Goal: Transaction & Acquisition: Purchase product/service

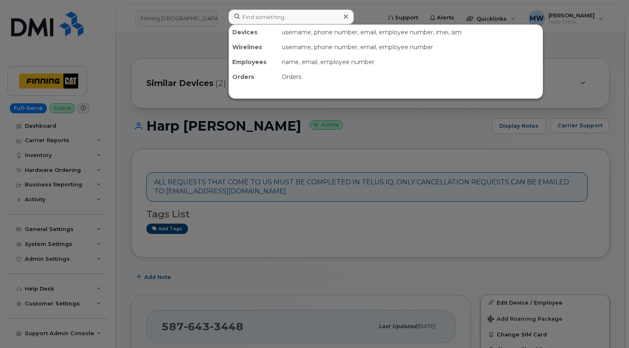
scroll to position [289, 0]
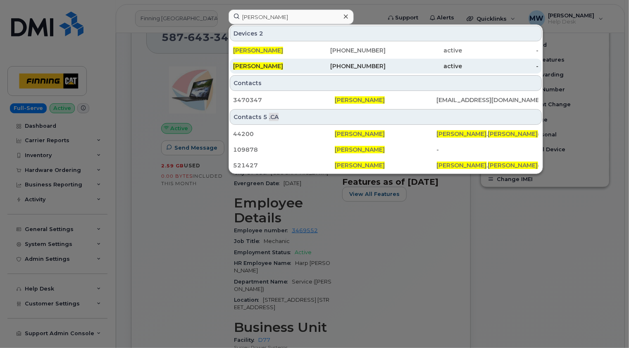
type input "tyler francis"
click at [285, 65] on div "[PERSON_NAME]" at bounding box center [271, 66] width 76 height 8
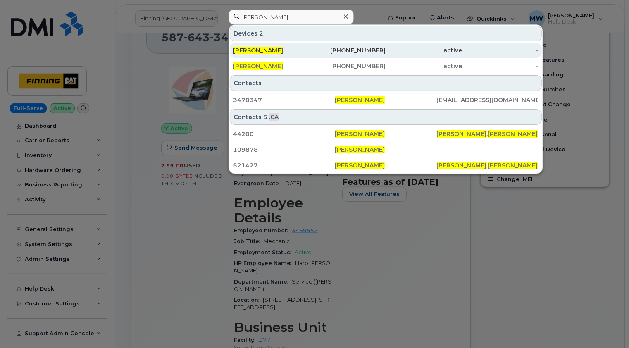
click at [285, 53] on div "Tyler Francis" at bounding box center [271, 50] width 76 height 8
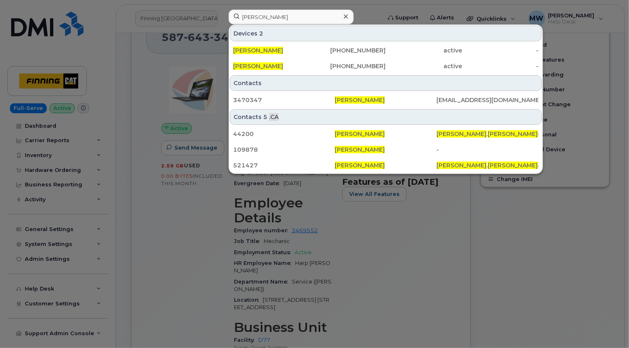
click at [346, 16] on icon at bounding box center [346, 16] width 4 height 4
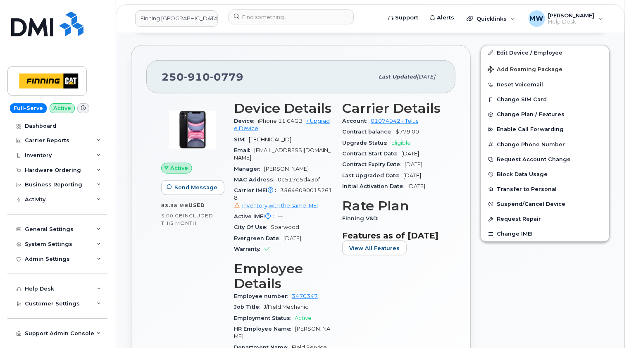
scroll to position [248, 0]
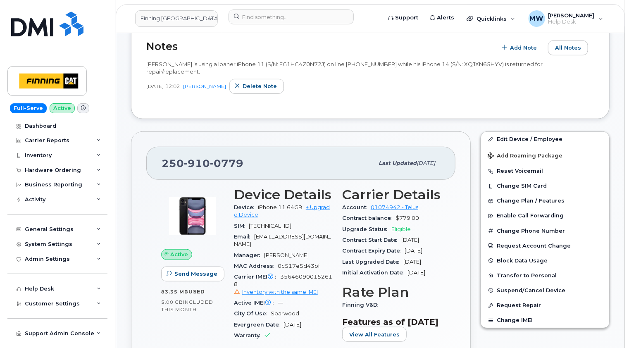
click at [226, 157] on span "0779" at bounding box center [226, 163] width 33 height 12
copy span "250 910 0779"
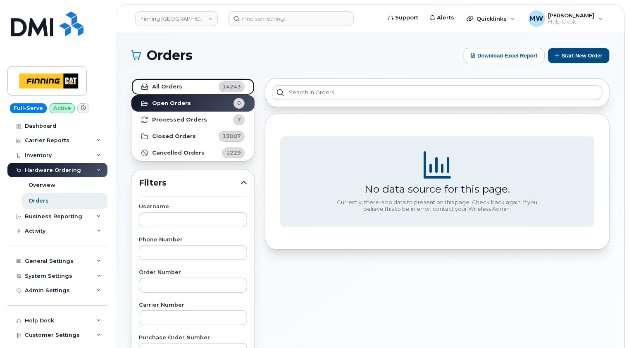
click at [178, 88] on strong "All Orders" at bounding box center [167, 86] width 30 height 7
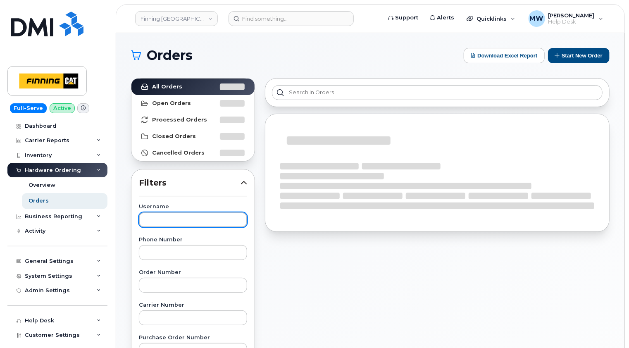
click at [184, 214] on input "text" at bounding box center [193, 219] width 108 height 15
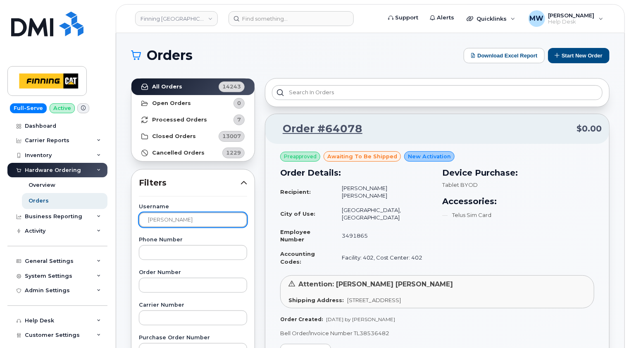
type input "tyler francis"
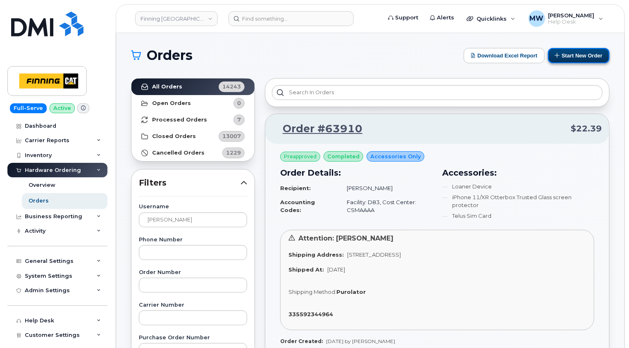
click at [580, 54] on button "Start New Order" at bounding box center [579, 55] width 62 height 15
click at [338, 129] on link "Order #63910" at bounding box center [318, 128] width 90 height 15
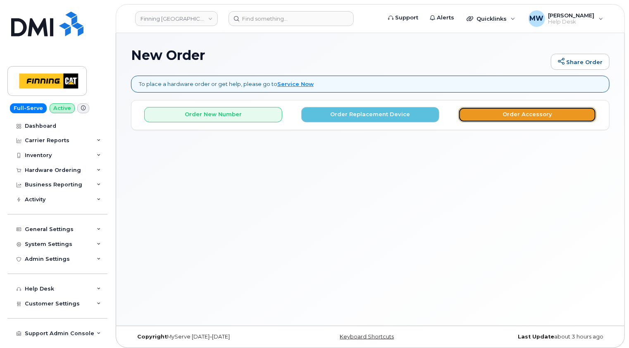
click at [540, 114] on button "Order Accessory" at bounding box center [527, 114] width 138 height 15
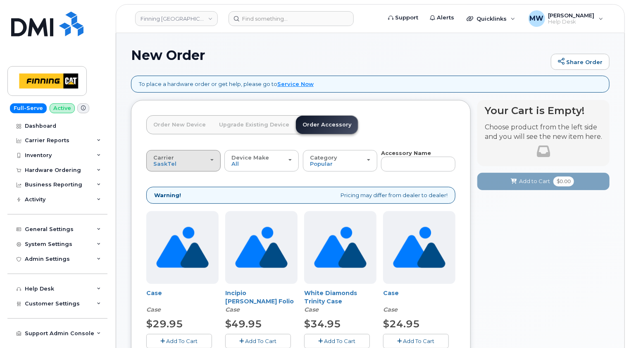
click at [213, 161] on div "Carrier [GEOGRAPHIC_DATA] Telus" at bounding box center [183, 161] width 60 height 13
click at [170, 193] on label "Telus" at bounding box center [161, 193] width 26 height 10
click at [0, 0] on input "Telus" at bounding box center [0, 0] width 0 height 0
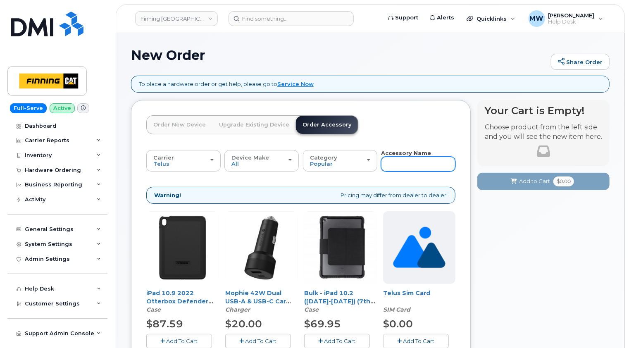
click at [403, 163] on input "text" at bounding box center [418, 164] width 74 height 15
type input "loan"
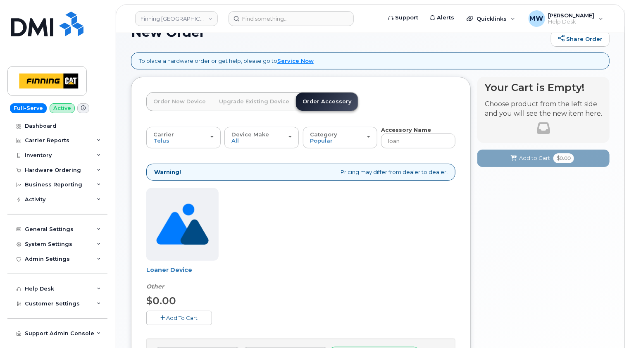
scroll to position [41, 0]
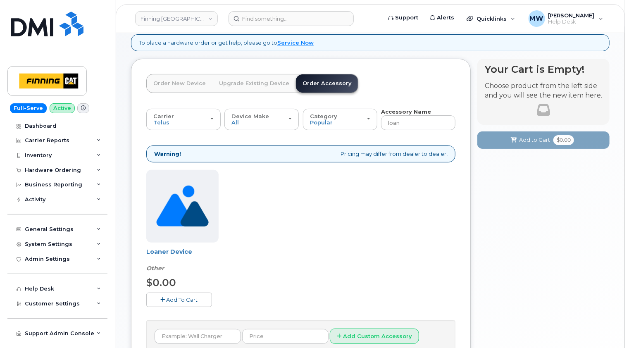
click at [183, 298] on span "Add To Cart" at bounding box center [181, 299] width 31 height 7
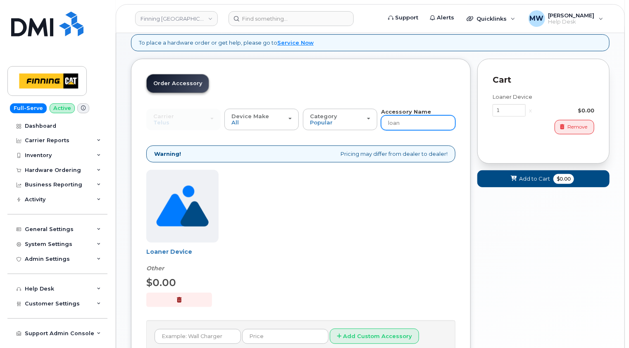
drag, startPoint x: 417, startPoint y: 120, endPoint x: 382, endPoint y: 120, distance: 35.1
click at [382, 120] on input "loan" at bounding box center [418, 122] width 74 height 15
type input "14"
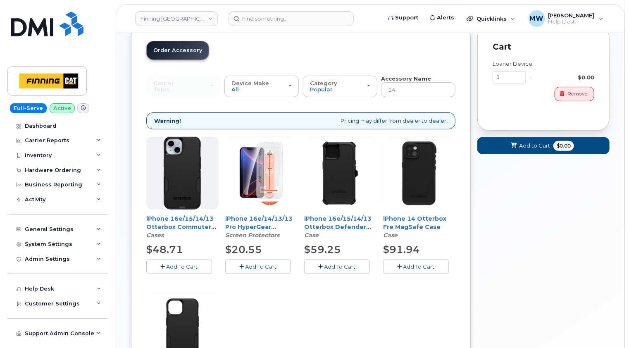
scroll to position [86, 0]
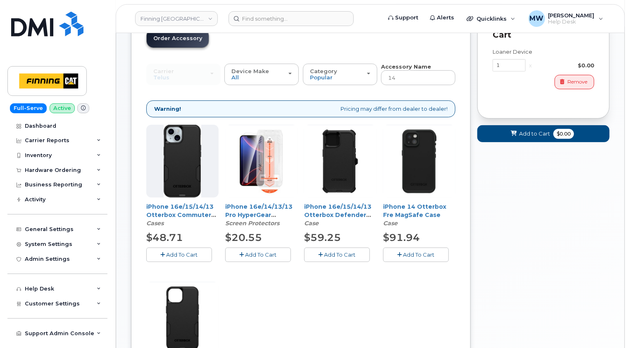
click at [261, 254] on span "Add To Cart" at bounding box center [260, 254] width 31 height 7
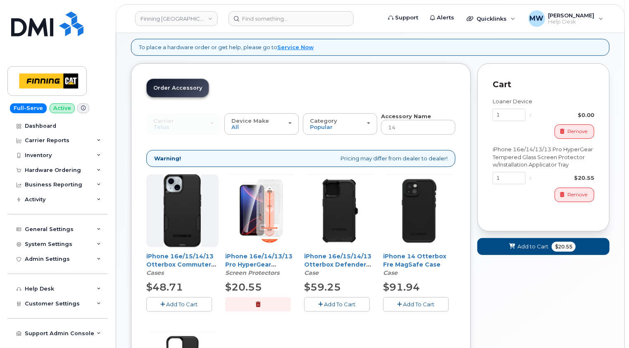
scroll to position [0, 0]
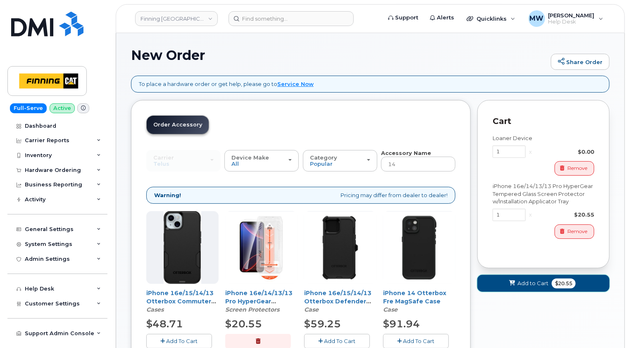
click at [530, 283] on span "Add to Cart" at bounding box center [532, 283] width 31 height 8
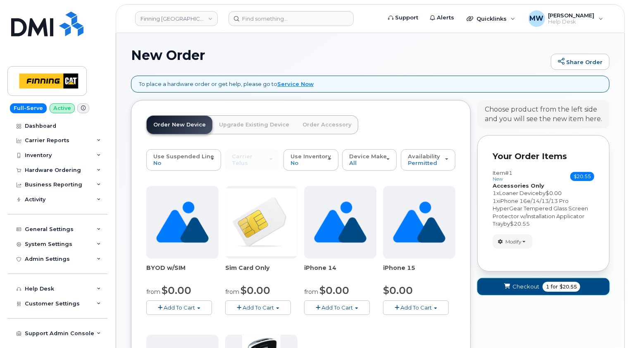
click at [514, 284] on span "Checkout" at bounding box center [525, 287] width 27 height 8
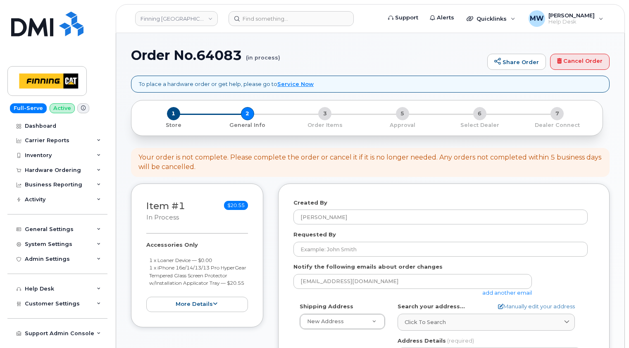
select select
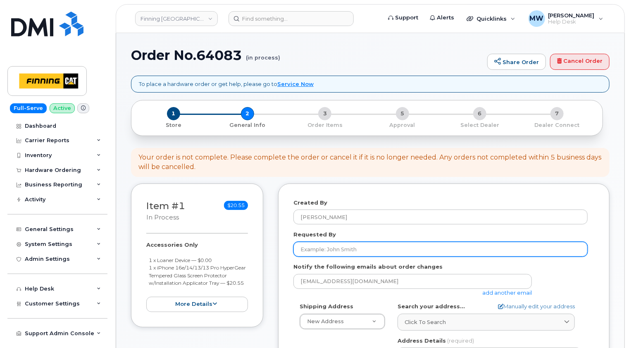
click at [334, 251] on input "Requested By" at bounding box center [440, 249] width 294 height 15
type input "Sandy Denham"
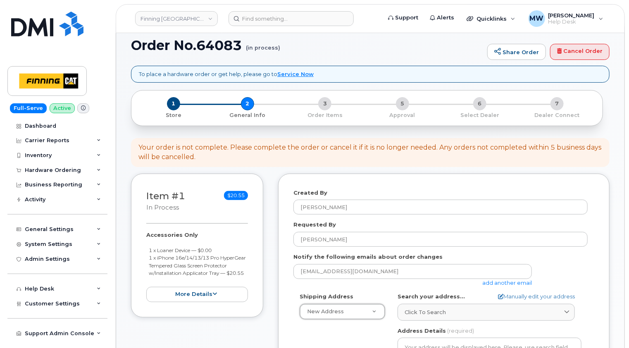
scroll to position [124, 0]
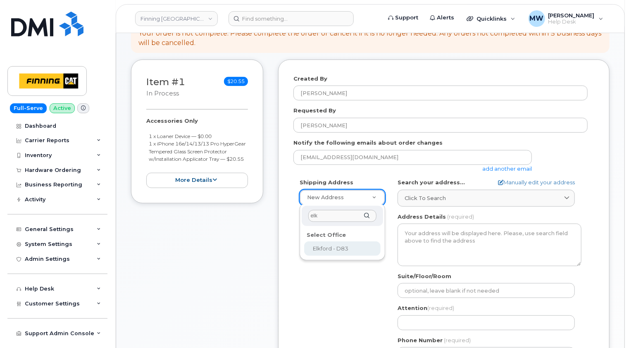
type input "elk"
select select
type textarea "2 Bear Paw Crescent PO Box 1300 Elkford British Columbia V0B 1H0"
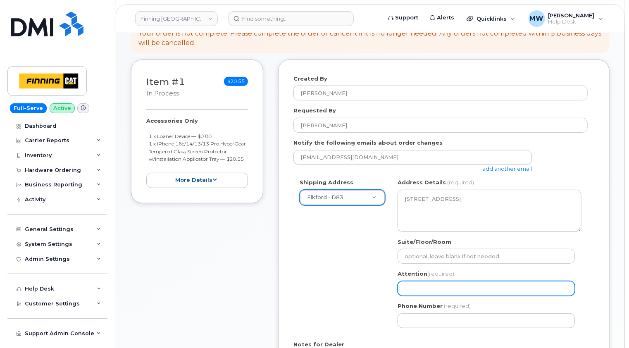
click at [421, 285] on input "Attention (required)" at bounding box center [485, 288] width 177 height 15
select select
type input "T"
select select
type input "Ty"
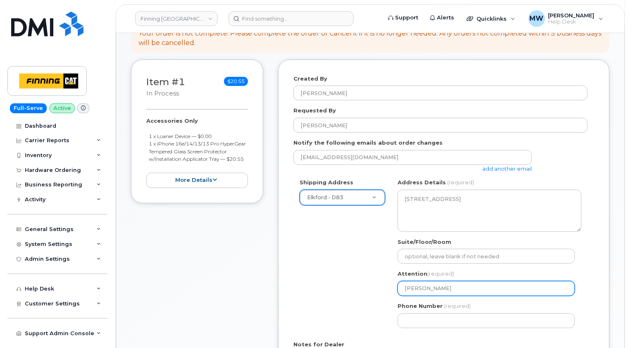
select select
type input "Tyl"
select select
type input "Tyle"
select select
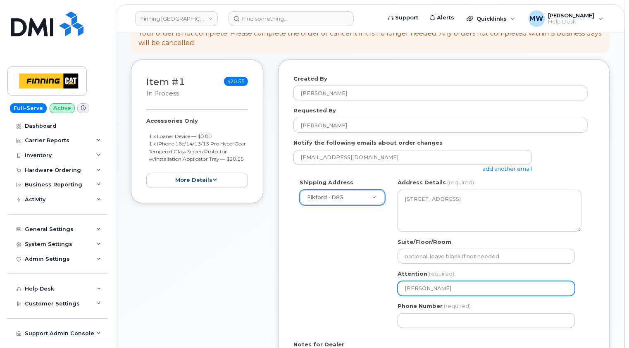
type input "Tyler"
select select
type input "Tyler F"
select select
type input "Tyler Fr"
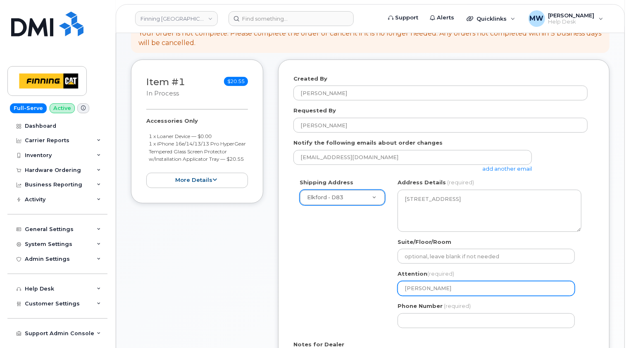
select select
type input "Tyler Fra"
select select
type input "Tyler Fran"
select select
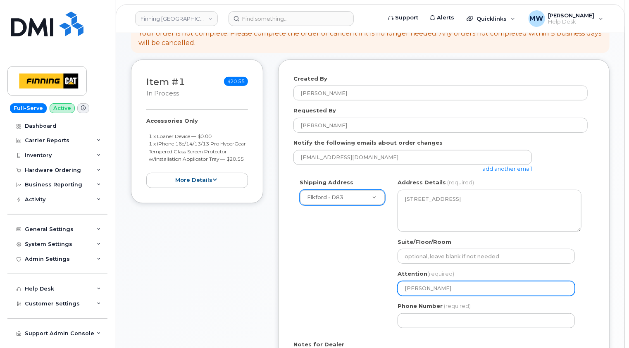
type input "Tyler Franc"
select select
type input "Tyler Franci"
select select
type input "Tyler Francis"
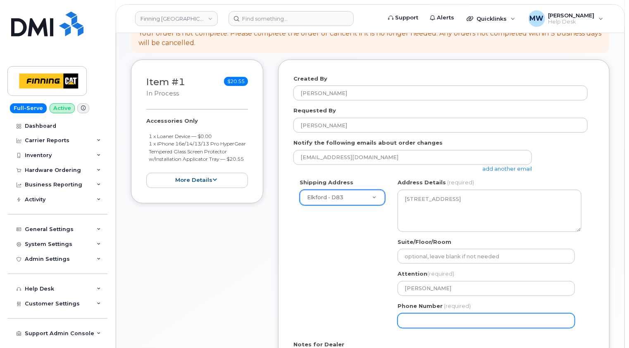
click at [423, 320] on input "Phone Number" at bounding box center [485, 320] width 177 height 15
paste input "2509100779"
select select
type input "2509100779"
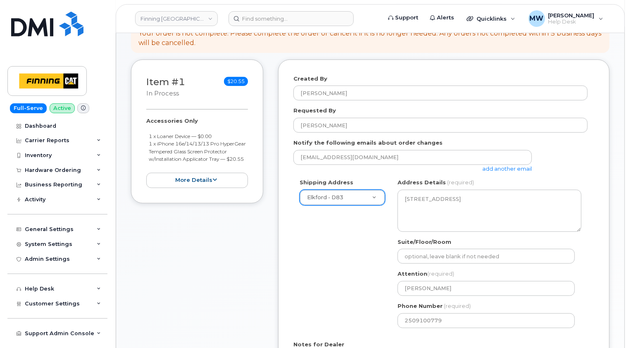
click at [359, 299] on div "Shipping Address Elkford - D83 New Address 10760A Henri-Bourassa E Blvd 8051 18…" at bounding box center [440, 255] width 294 height 155
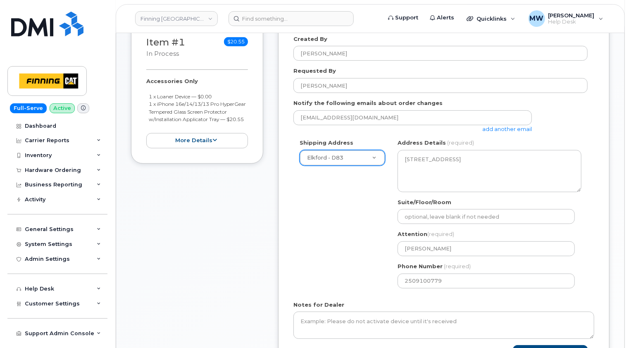
scroll to position [83, 0]
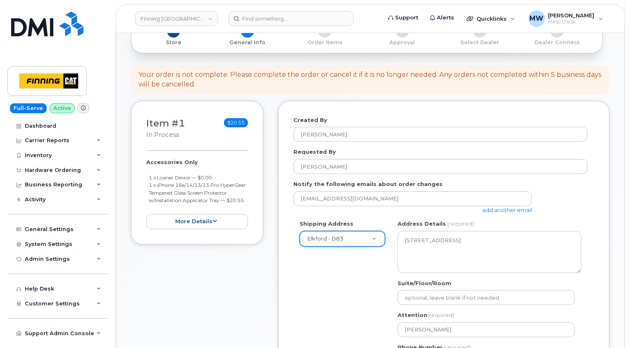
drag, startPoint x: 181, startPoint y: 208, endPoint x: 144, endPoint y: 174, distance: 50.3
click at [144, 174] on div "Item #1 in process $20.55 Accessories Only 1 x Loaner Device — $0.00 1 x iPhone…" at bounding box center [197, 173] width 132 height 144
drag, startPoint x: 144, startPoint y: 174, endPoint x: 175, endPoint y: 178, distance: 31.3
click at [175, 178] on small "1 x Loaner Device — $0.00" at bounding box center [180, 177] width 63 height 6
copy ul "1 x Loaner Device — $0.00 1 x iPhone 16e/14/13/13 Pro HyperGear Tempered Glass …"
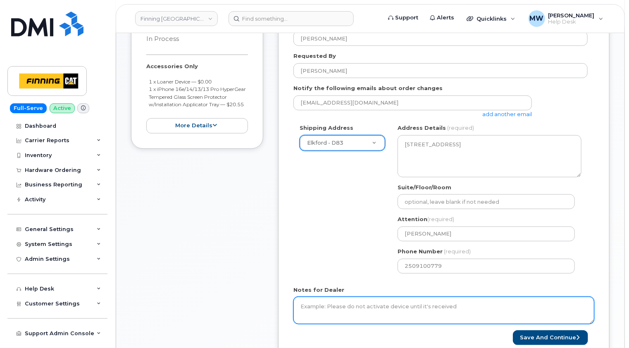
scroll to position [289, 0]
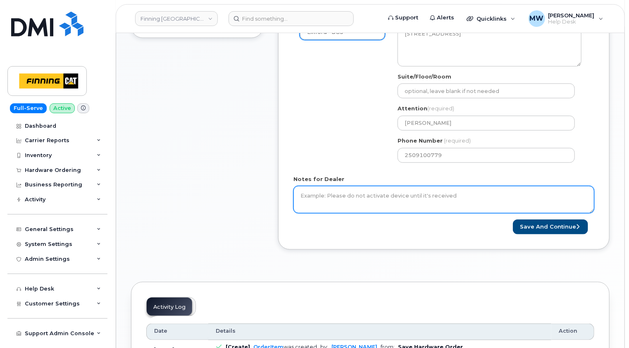
click at [315, 194] on textarea "Notes for Dealer" at bounding box center [443, 199] width 301 height 27
paste textarea "1 x Loaner Device — $0.00 1 x iPhone 16e/14/13/13 Pro HyperGear Tempered Glass …"
click at [300, 194] on textarea "1 x Loaner Device — $0.00 1 x iPhone 16e/14/13/13 Pro HyperGear Tempered Glass …" at bounding box center [443, 199] width 301 height 27
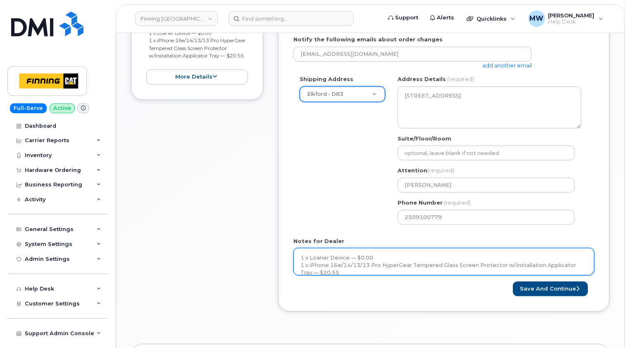
scroll to position [207, 0]
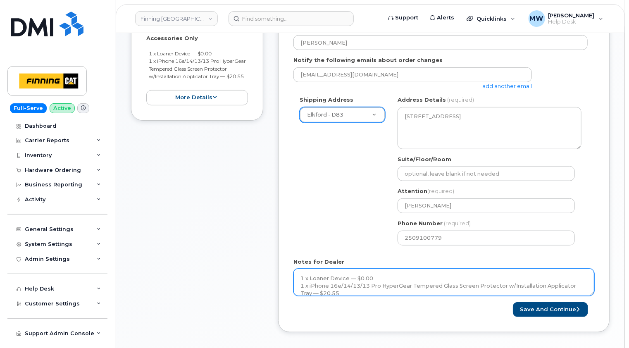
click at [307, 276] on textarea "1 x Loaner Device — $0.00 1 x iPhone 16e/14/13/13 Pro HyperGear Tempered Glass …" at bounding box center [443, 282] width 301 height 27
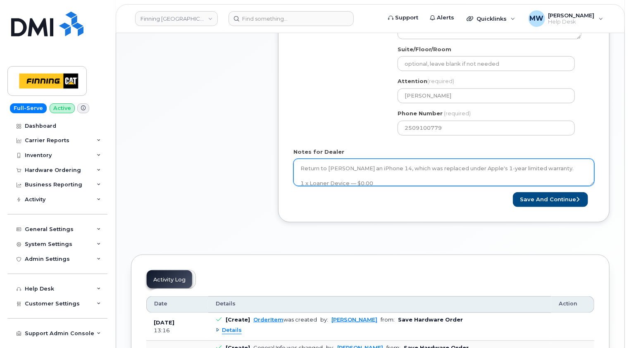
scroll to position [330, 0]
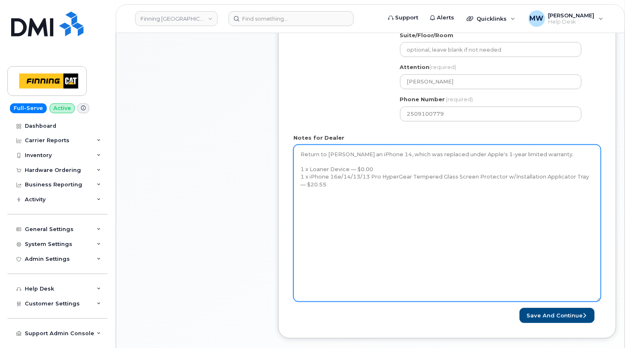
drag, startPoint x: 593, startPoint y: 170, endPoint x: 599, endPoint y: 300, distance: 130.3
click at [599, 300] on textarea "Return to Tyler Francis an iPhone 14, which was replaced under Apple's 1-year l…" at bounding box center [446, 223] width 307 height 157
click at [332, 182] on textarea "Return to Tyler Francis an iPhone 14, which was replaced under Apple's 1-year l…" at bounding box center [446, 223] width 307 height 157
click at [346, 168] on textarea "Return to Tyler Francis an iPhone 14, which was replaced under Apple's 1-year l…" at bounding box center [446, 223] width 307 height 157
click at [338, 183] on textarea "Return to Tyler Francis an iPhone 14, which was replaced under Apple's 1-year l…" at bounding box center [446, 223] width 307 height 157
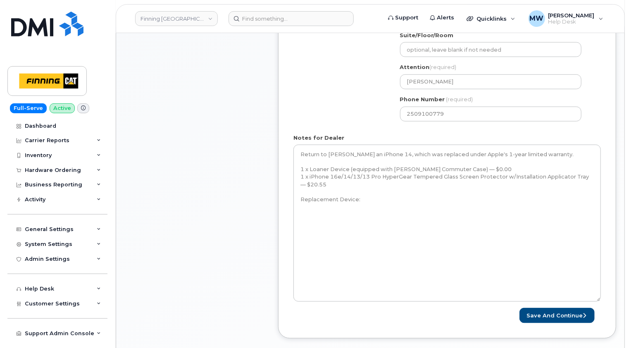
click at [249, 223] on div "Item #1 in process $20.55 Accessories Only 1 x Loaner Device — $0.00 1 x iPhone…" at bounding box center [197, 102] width 132 height 498
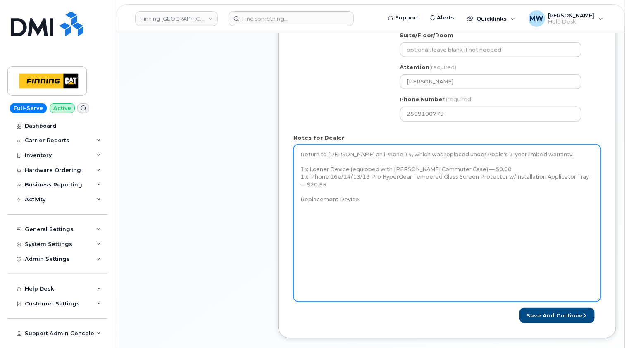
click at [336, 204] on textarea "Return to Tyler Francis an iPhone 14, which was replaced under Apple's 1-year l…" at bounding box center [446, 223] width 307 height 157
paste textarea "iPhone 14 (#2016) S/N: V6L59W17TN IMEI: 356638833446864 EID: 890490320071088826…"
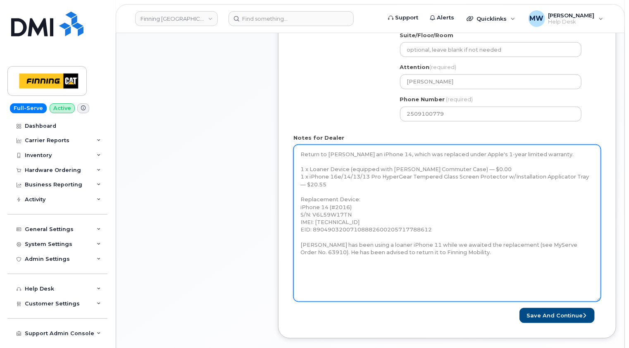
click at [566, 153] on textarea "Return to Tyler Francis an iPhone 14, which was replaced under Apple's 1-year l…" at bounding box center [446, 223] width 307 height 157
click at [349, 184] on textarea "Return to Tyler Francis an iPhone 14, which was replaced under Apple's 1-year l…" at bounding box center [446, 223] width 307 height 157
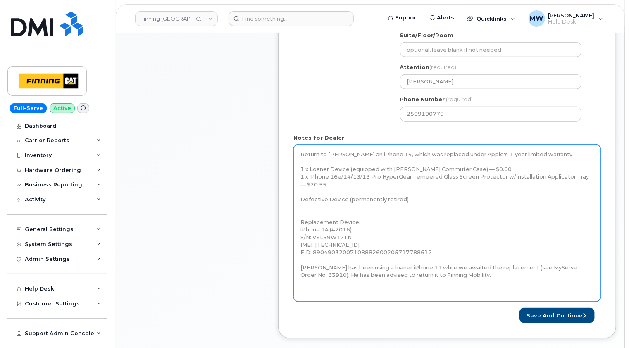
click at [416, 197] on textarea "Return to Tyler Francis an iPhone 14, which was replaced under Apple's 1-year l…" at bounding box center [446, 223] width 307 height 157
click at [306, 203] on textarea "Return to Tyler Francis an iPhone 14, which was replaced under Apple's 1-year l…" at bounding box center [446, 223] width 307 height 157
paste textarea "iPhone 14 (#1403) S/N: XQJXN65HYV IMEI: 351307351246024"
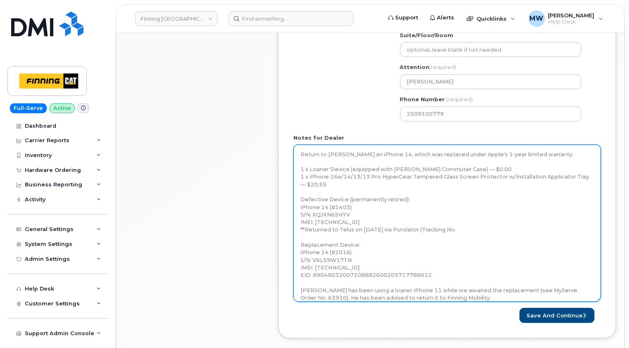
click at [302, 191] on textarea "Return to Tyler Francis an iPhone 14, which was replaced under Apple's 1-year l…" at bounding box center [446, 223] width 307 height 157
click at [472, 228] on textarea "Return to Tyler Francis an iPhone 14, which was replaced under Apple's 1-year l…" at bounding box center [446, 223] width 307 height 157
paste textarea "335623076262"
click at [525, 230] on textarea "Return to Tyler Francis an iPhone 14, which was replaced under Apple's 1-year l…" at bounding box center [446, 223] width 307 height 157
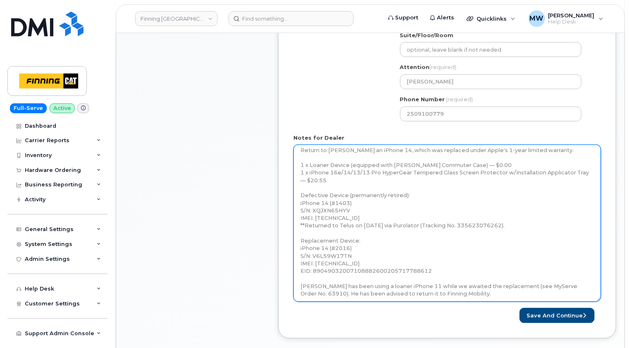
scroll to position [6, 0]
click at [437, 267] on textarea "Return to Tyler Francis an iPhone 14, which was replaced under Apple's 1-year l…" at bounding box center [446, 223] width 307 height 157
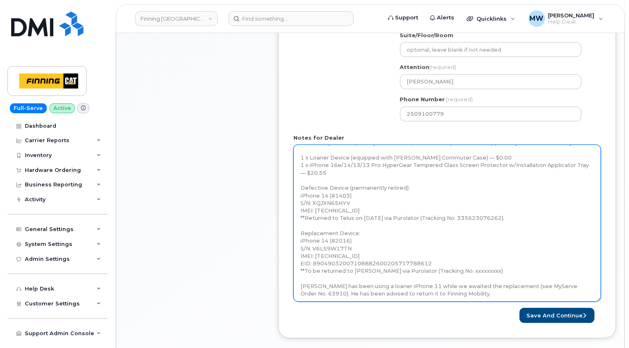
scroll to position [13, 0]
click at [407, 282] on textarea "Return to Tyler Francis an iPhone 14, which was replaced under Apple's 1-year l…" at bounding box center [446, 223] width 307 height 157
drag, startPoint x: 183, startPoint y: 238, endPoint x: 364, endPoint y: 292, distance: 188.1
click at [183, 238] on div "Item #1 in process $20.55 Accessories Only 1 x Loaner Device — $0.00 1 x iPhone…" at bounding box center [197, 102] width 132 height 498
click at [423, 283] on textarea "Return to Tyler Francis an iPhone 14, which was replaced under Apple's 1-year l…" at bounding box center [446, 223] width 307 height 157
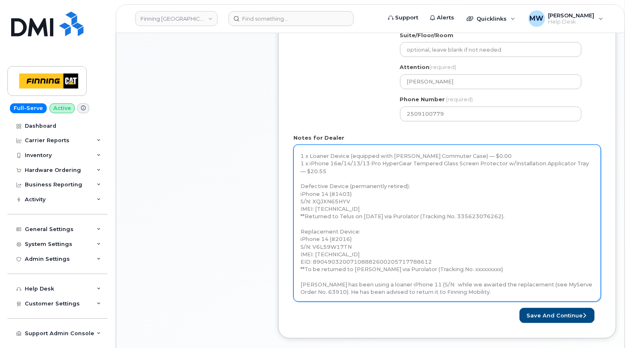
paste textarea "FG1HC4Z0N72J"
click at [530, 290] on textarea "Return to Tyler Francis an iPhone 14, which was replaced under Apple's 1-year l…" at bounding box center [446, 223] width 307 height 157
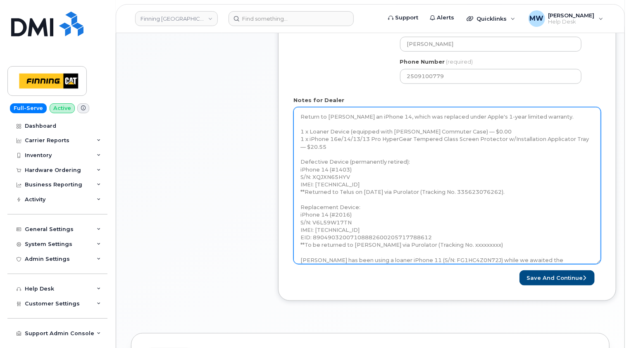
scroll to position [372, 0]
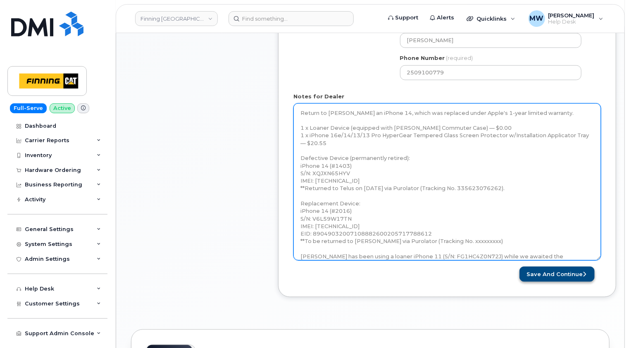
type textarea "Return to Tyler Francis an iPhone 14, which was replaced under Apple's 1-year l…"
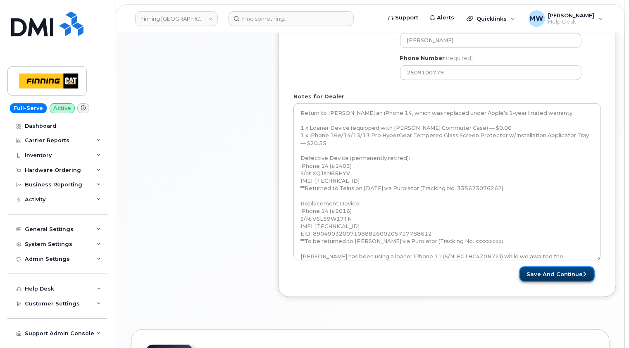
click at [566, 275] on button "Save and Continue" at bounding box center [556, 273] width 75 height 15
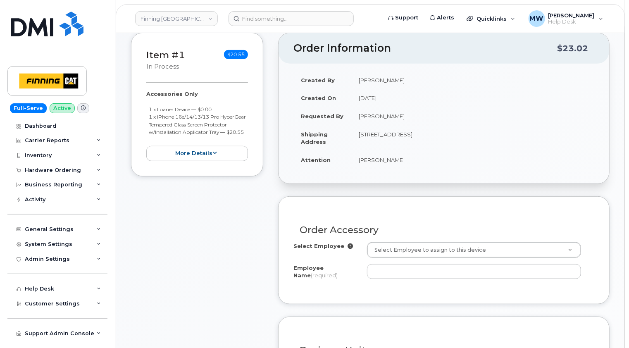
scroll to position [165, 0]
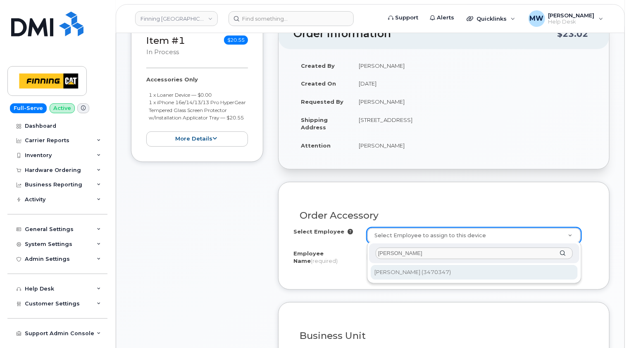
type input "tyler francis"
type input "58375"
type input "[PERSON_NAME]"
select select "D83"
select select "CSMAAAA"
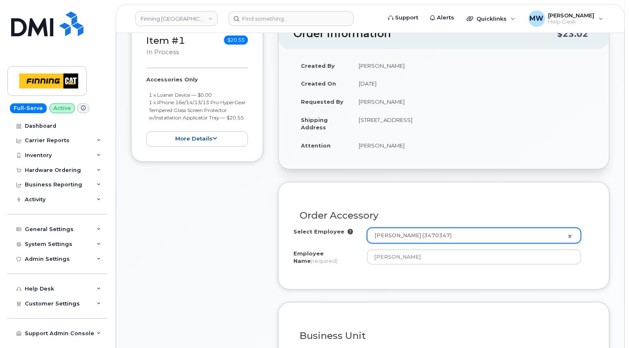
click at [214, 230] on div "Item #1 in process $20.55 Accessories Only 1 x Loaner Device — $0.00 1 x iPhone…" at bounding box center [197, 245] width 132 height 455
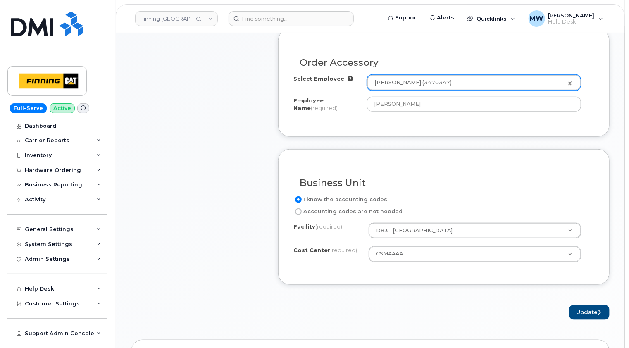
scroll to position [330, 0]
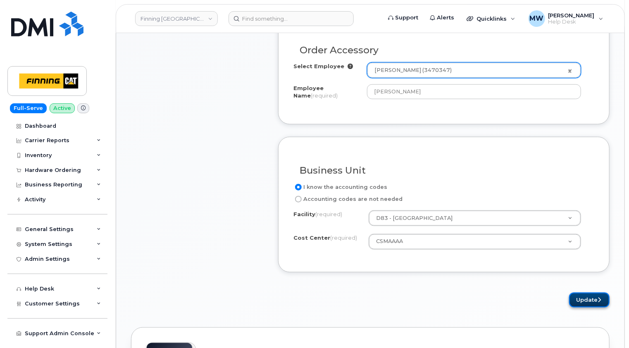
click at [585, 299] on button "Update" at bounding box center [589, 299] width 40 height 15
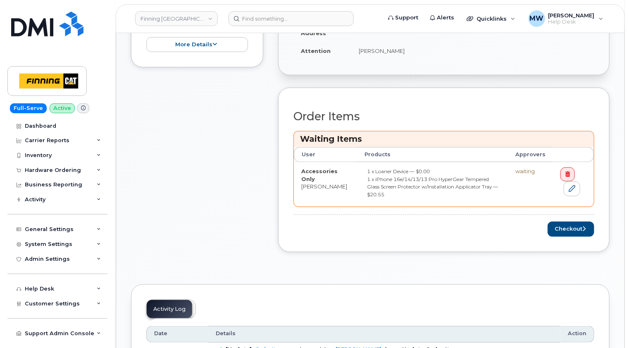
scroll to position [330, 0]
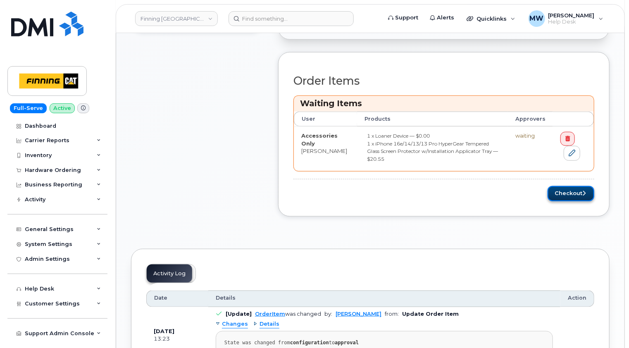
click at [563, 186] on button "Checkout" at bounding box center [570, 193] width 47 height 15
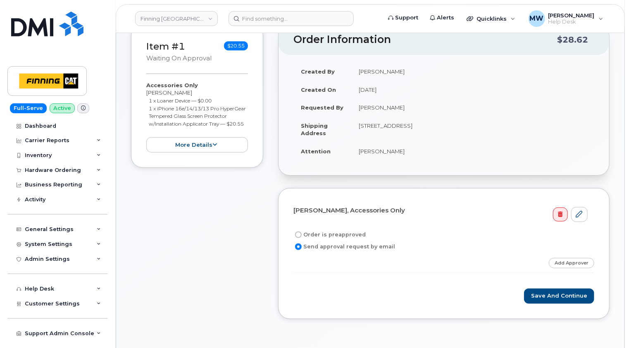
scroll to position [165, 0]
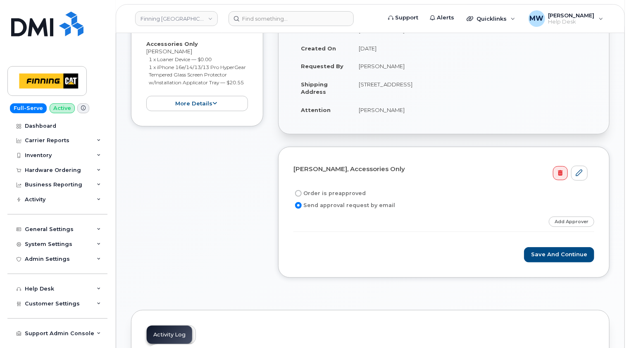
click at [344, 192] on label "Order is preapproved" at bounding box center [329, 193] width 72 height 10
click at [302, 192] on input "Order is preapproved" at bounding box center [298, 193] width 7 height 7
radio input "true"
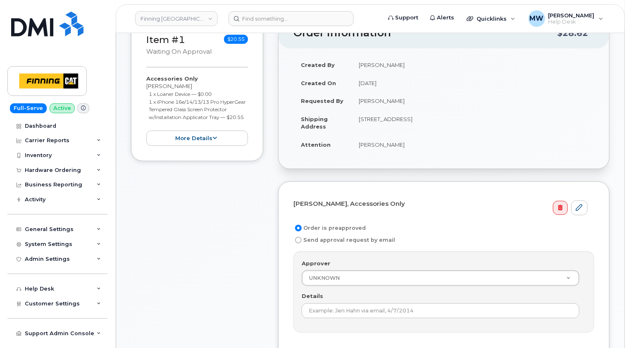
scroll to position [83, 0]
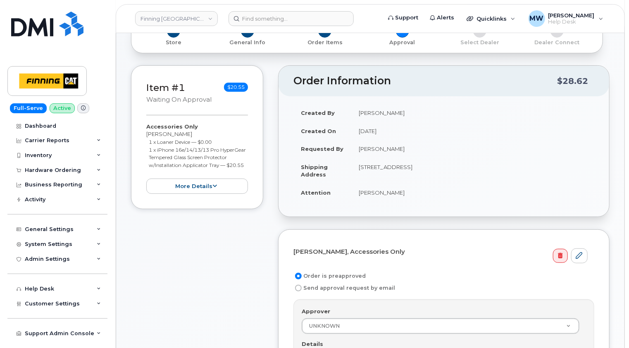
click at [380, 147] on td "[PERSON_NAME]" at bounding box center [472, 149] width 243 height 18
drag, startPoint x: 380, startPoint y: 147, endPoint x: 400, endPoint y: 145, distance: 20.3
click at [395, 146] on td "[PERSON_NAME]" at bounding box center [472, 149] width 243 height 18
click at [407, 147] on td "[PERSON_NAME]" at bounding box center [472, 149] width 243 height 18
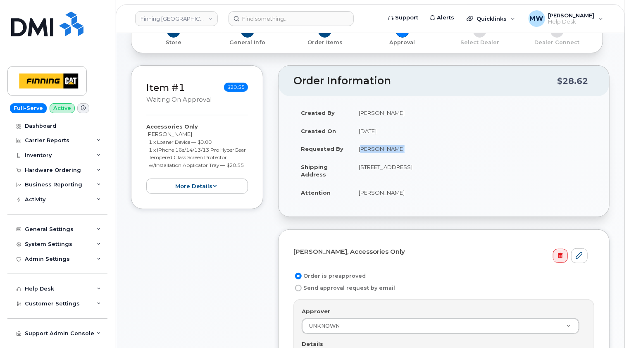
drag, startPoint x: 410, startPoint y: 147, endPoint x: 359, endPoint y: 149, distance: 50.4
click at [359, 149] on td "[PERSON_NAME]" at bounding box center [472, 149] width 243 height 18
copy td "[PERSON_NAME]"
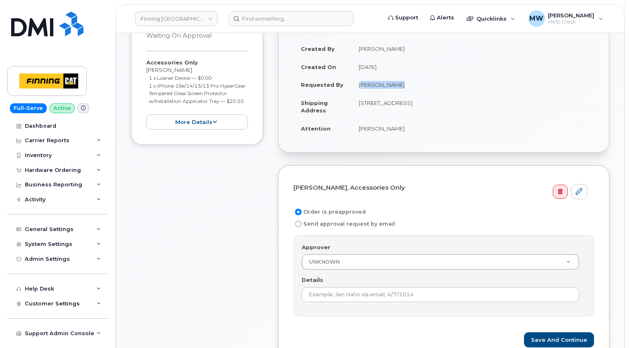
scroll to position [248, 0]
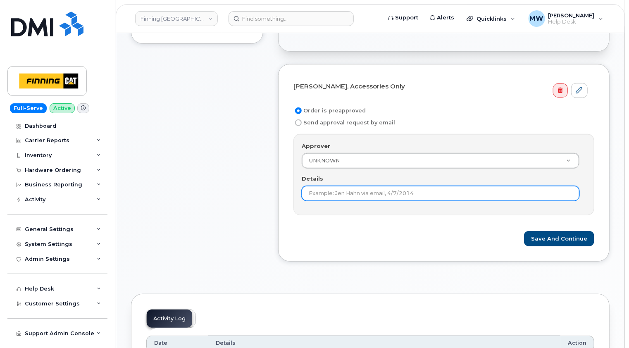
click at [350, 189] on input "Details" at bounding box center [441, 193] width 278 height 15
paste input "[PERSON_NAME]"
type input "[PERSON_NAME]"
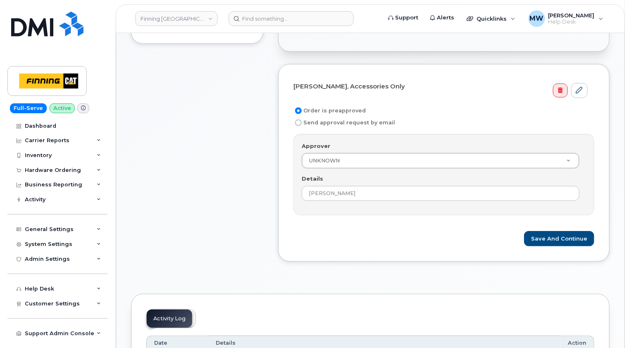
click at [386, 216] on form "[PERSON_NAME], Accessories Only Order is preapproved Send approval request by e…" at bounding box center [443, 162] width 301 height 167
click at [577, 236] on button "Save and Continue" at bounding box center [559, 238] width 70 height 15
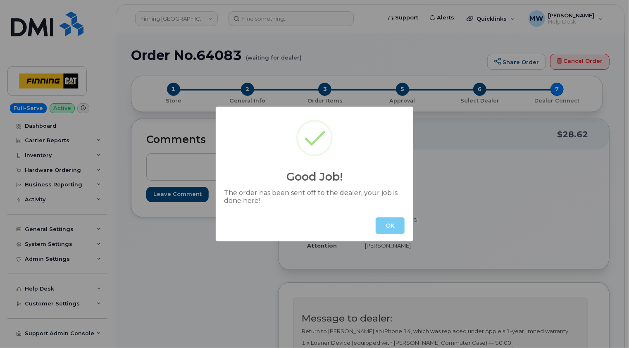
click at [392, 227] on button "OK" at bounding box center [390, 225] width 29 height 17
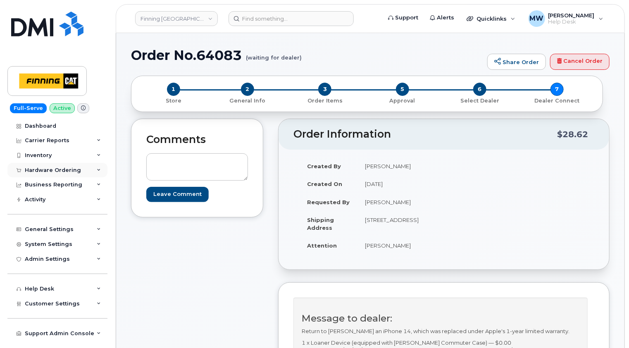
click at [63, 167] on div "Hardware Ordering" at bounding box center [53, 170] width 56 height 7
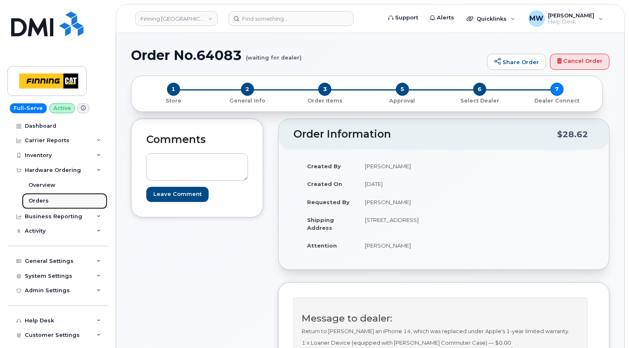
click at [40, 200] on div "Orders" at bounding box center [39, 200] width 20 height 7
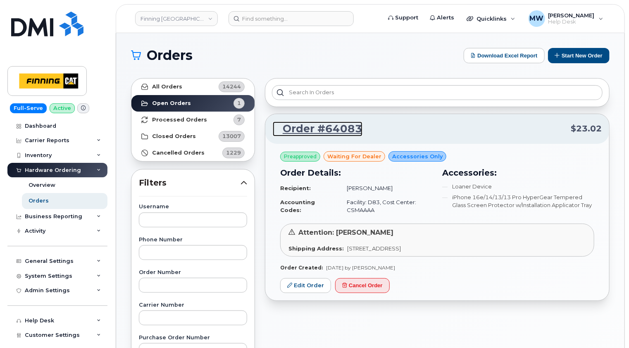
click at [327, 130] on link "Order #64083" at bounding box center [318, 128] width 90 height 15
click at [568, 54] on button "Start New Order" at bounding box center [579, 55] width 62 height 15
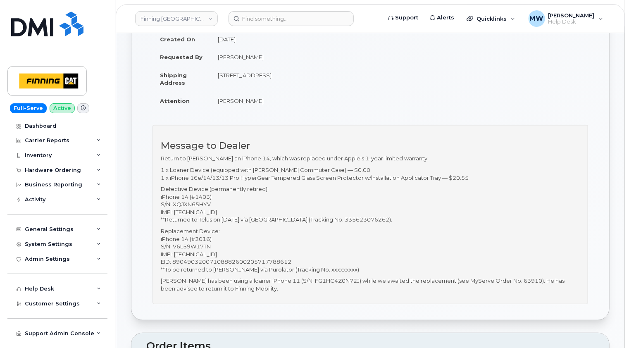
scroll to position [124, 0]
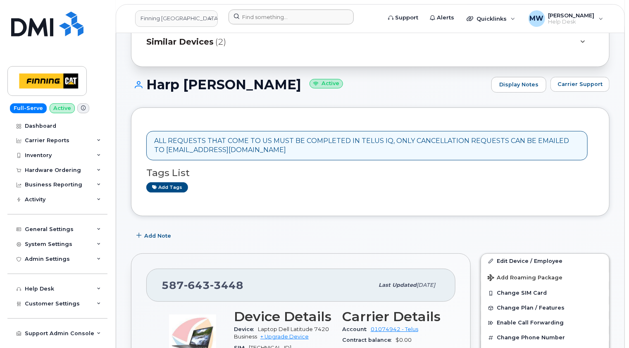
scroll to position [41, 0]
click at [304, 17] on input at bounding box center [290, 17] width 125 height 15
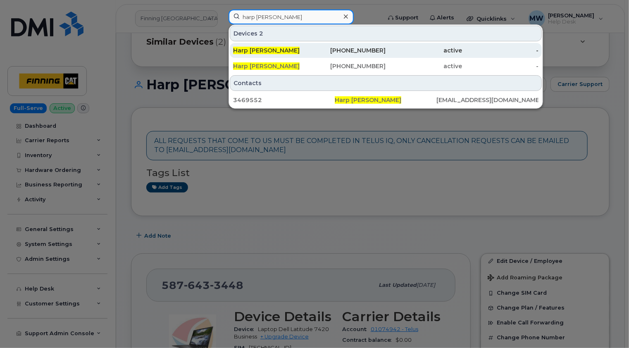
type input "harp [PERSON_NAME]"
click at [276, 50] on div "Harp [PERSON_NAME]" at bounding box center [271, 50] width 76 height 8
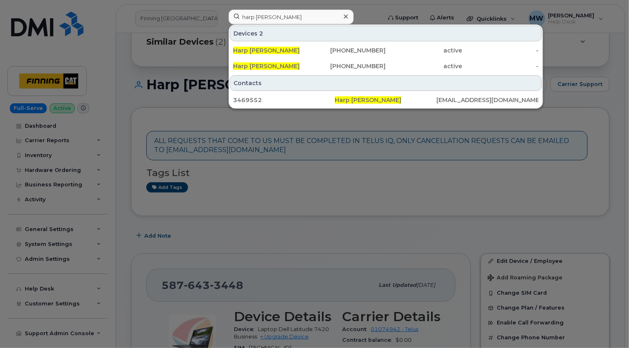
drag, startPoint x: 345, startPoint y: 16, endPoint x: 382, endPoint y: 0, distance: 39.6
click at [345, 16] on icon at bounding box center [346, 16] width 4 height 4
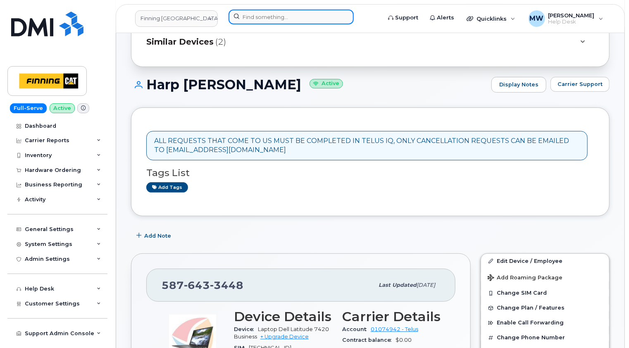
click at [297, 14] on input at bounding box center [290, 17] width 125 height 15
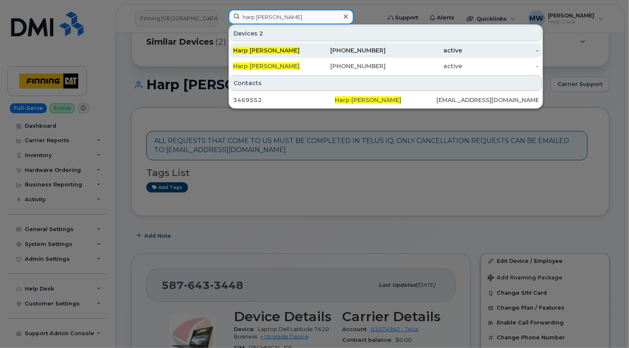
type input "harp [PERSON_NAME]"
click at [272, 50] on div "Harp Shergill" at bounding box center [271, 50] width 76 height 8
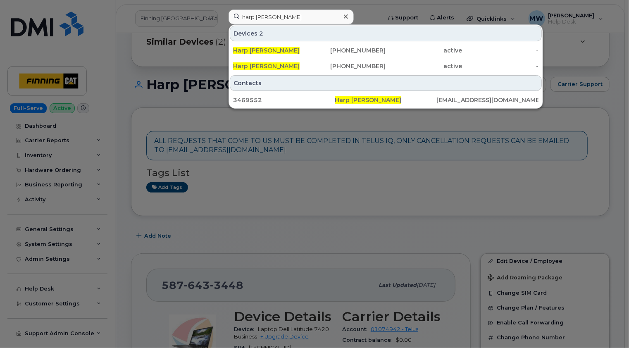
click at [346, 16] on icon at bounding box center [346, 16] width 4 height 4
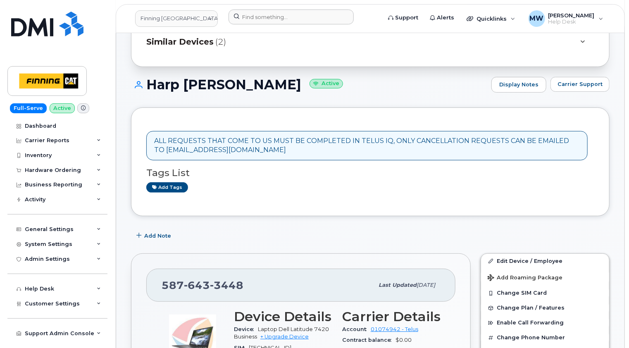
click at [228, 287] on span "3448" at bounding box center [226, 285] width 33 height 12
copy span "587 643 3448"
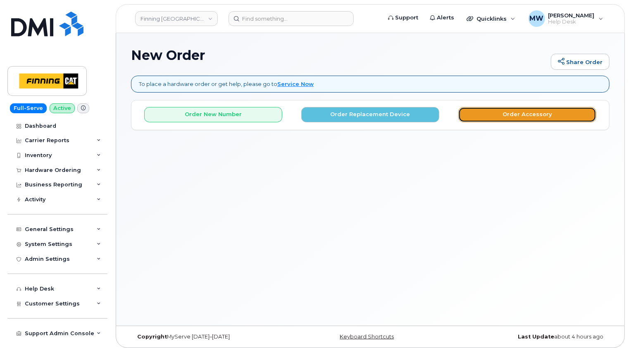
click at [520, 114] on button "Order Accessory" at bounding box center [527, 114] width 138 height 15
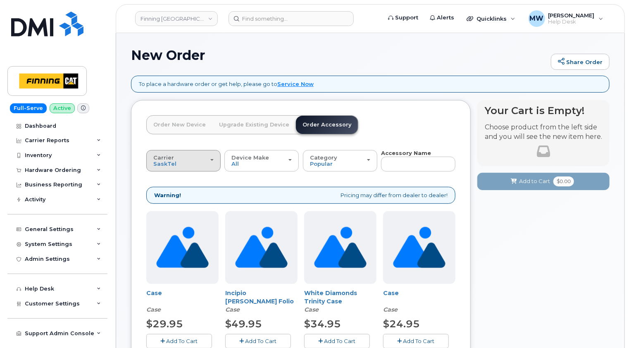
drag, startPoint x: 211, startPoint y: 162, endPoint x: 206, endPoint y: 165, distance: 5.5
click at [211, 162] on div "Carrier [GEOGRAPHIC_DATA] Telus" at bounding box center [183, 161] width 60 height 13
click at [169, 192] on label "Telus" at bounding box center [161, 193] width 26 height 10
click at [0, 0] on input "Telus" at bounding box center [0, 0] width 0 height 0
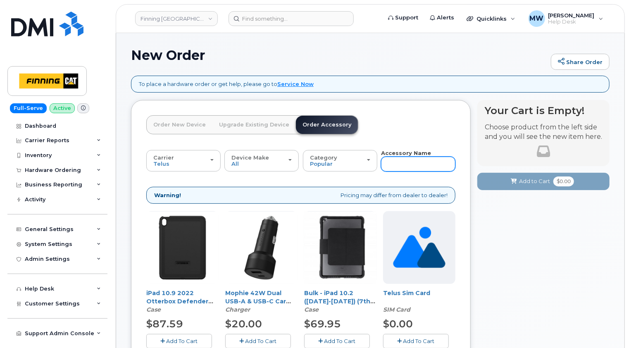
click at [398, 160] on input "text" at bounding box center [418, 164] width 74 height 15
type input "sim"
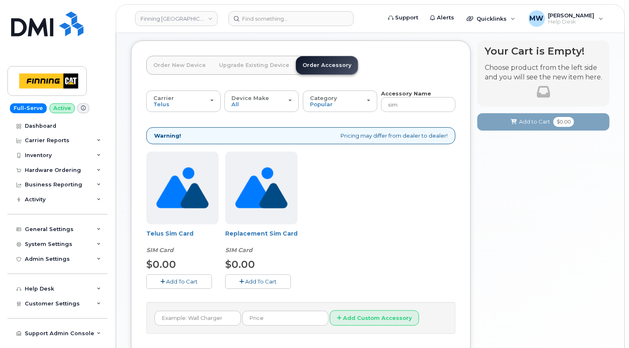
scroll to position [83, 0]
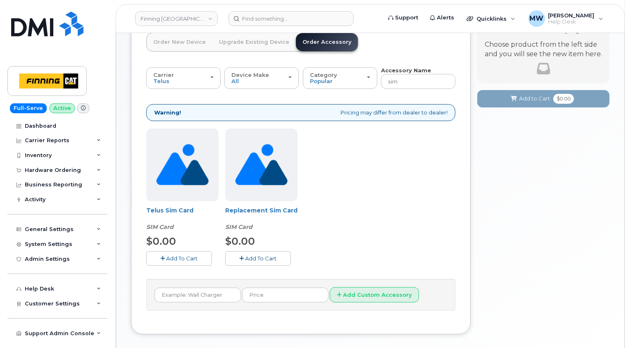
click at [183, 261] on button "Add To Cart" at bounding box center [179, 258] width 66 height 14
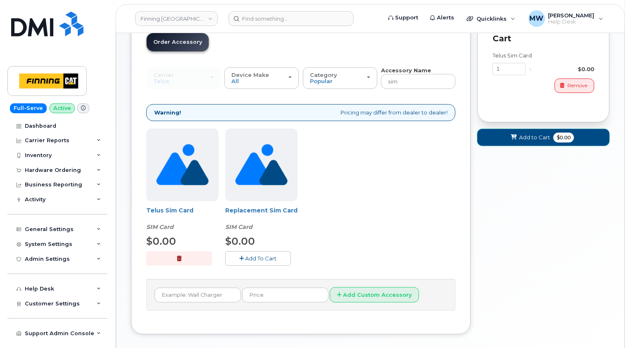
click at [533, 136] on span "Add to Cart" at bounding box center [534, 137] width 31 height 8
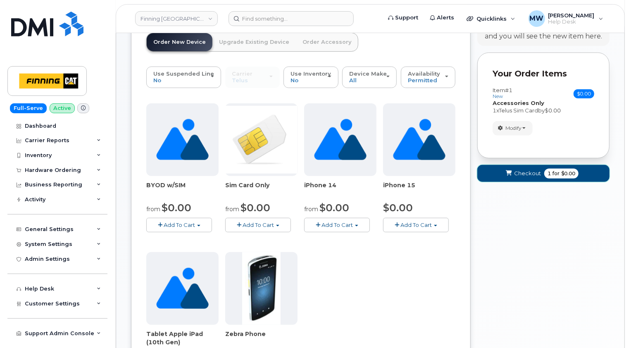
click at [518, 169] on span "Checkout" at bounding box center [527, 173] width 27 height 8
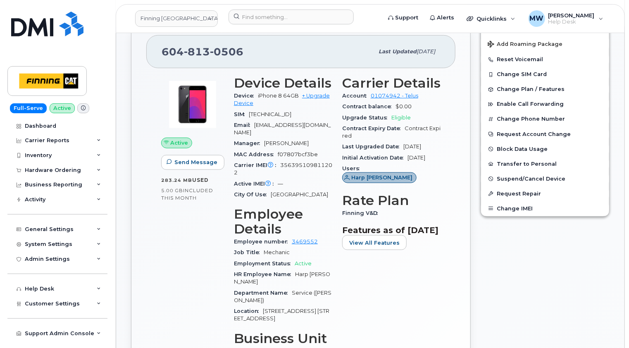
scroll to position [289, 0]
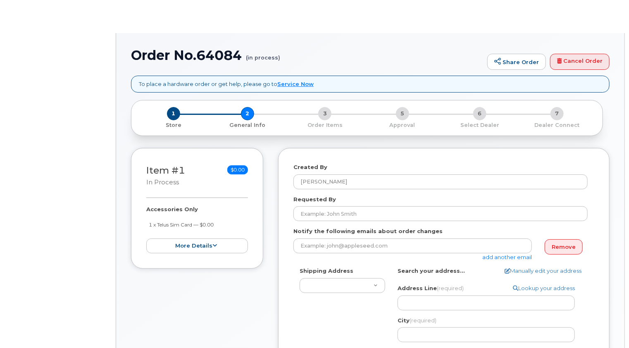
select select
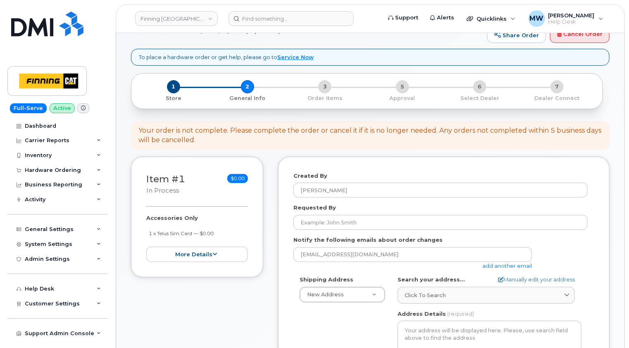
scroll to position [41, 0]
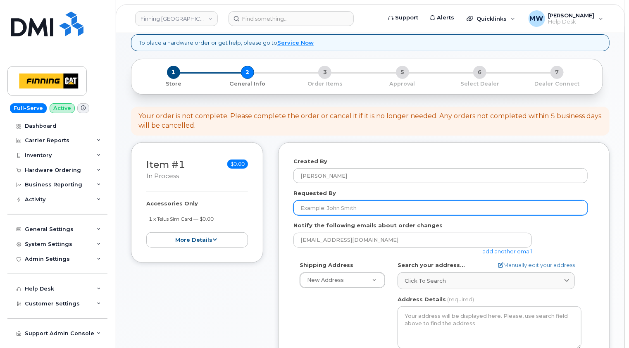
click at [342, 208] on input "Requested By" at bounding box center [440, 207] width 294 height 15
paste input "RITM0481110"
type input "RITM0481110"
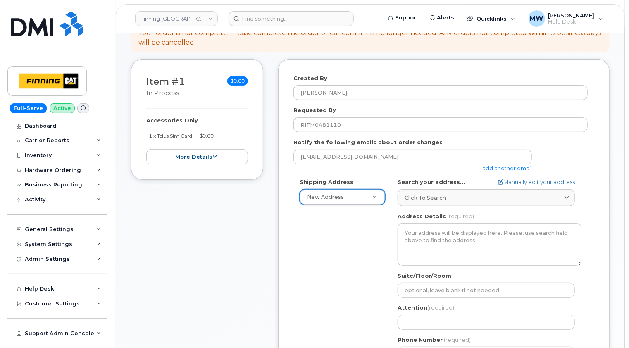
scroll to position [165, 0]
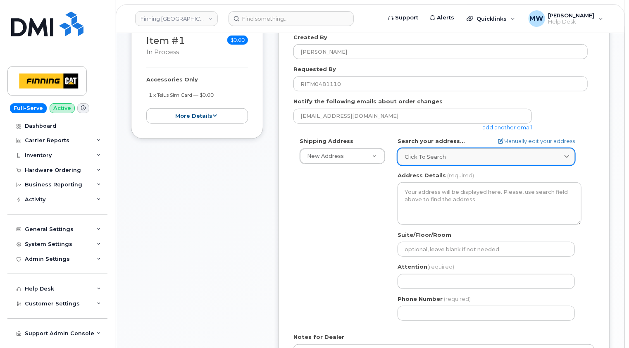
click at [430, 154] on span "Click to search" at bounding box center [424, 157] width 41 height 8
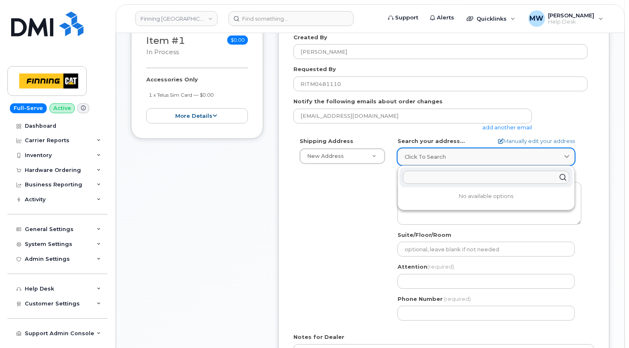
paste input "19498 92 Ave."
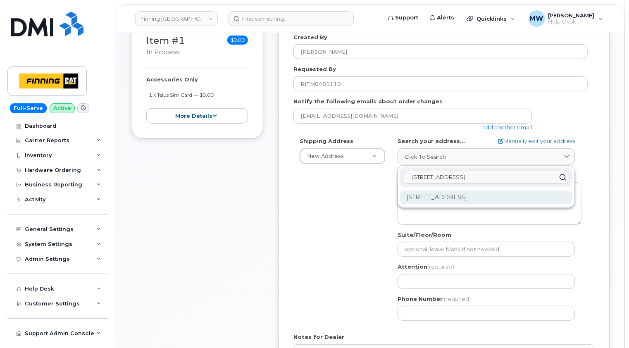
type input "19498 92 Ave."
click at [440, 197] on div "19498 92 Ave Surrey BC V4N 4G7" at bounding box center [485, 197] width 173 height 14
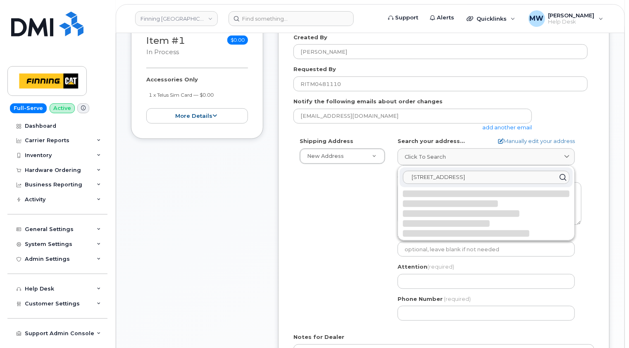
select select
type textarea "19498 92 Ave SURREY BC V4N 4G7 CANADA"
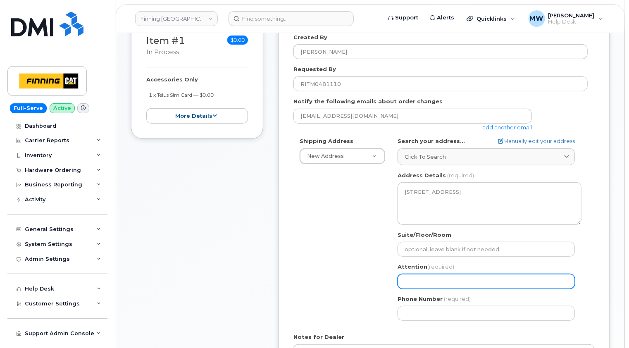
click at [425, 276] on input "Attention (required)" at bounding box center [485, 281] width 177 height 15
paste input "Harp [PERSON_NAME]"
select select
type input "Harp [PERSON_NAME]"
click at [366, 270] on div "Shipping Address New Address New Address 10760A Henri-Bourassa E Blvd 8051 18 A…" at bounding box center [440, 232] width 294 height 190
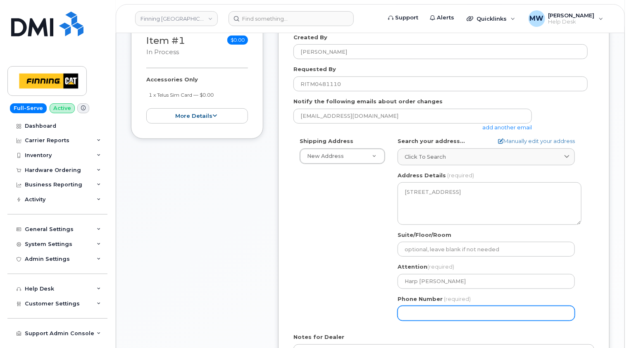
click at [420, 310] on input "Phone Number" at bounding box center [485, 313] width 177 height 15
paste input "6048130506"
select select
type input "6048130506"
click at [374, 317] on div "Shipping Address New Address New Address 10760A Henri-Bourassa E Blvd 8051 18 A…" at bounding box center [440, 232] width 294 height 190
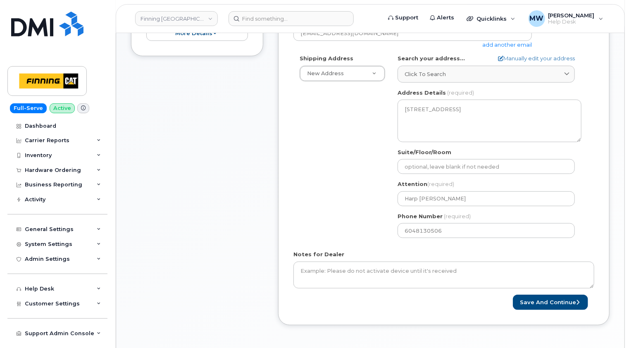
scroll to position [83, 0]
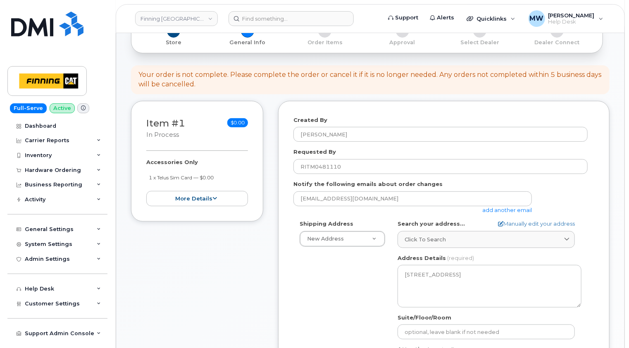
drag, startPoint x: 228, startPoint y: 175, endPoint x: 149, endPoint y: 176, distance: 79.3
click at [149, 176] on li "1 x Telus Sim Card — $0.00" at bounding box center [198, 178] width 99 height 8
copy small "1 x Telus Sim Card — $0.00"
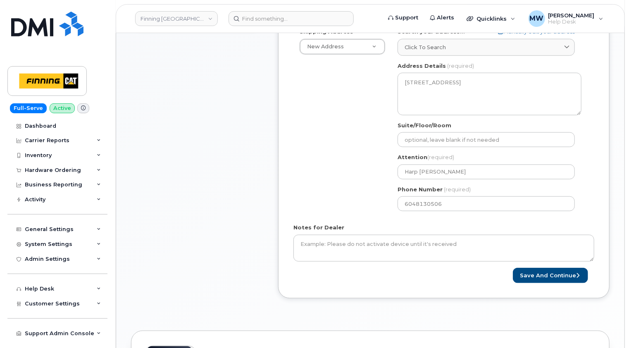
scroll to position [289, 0]
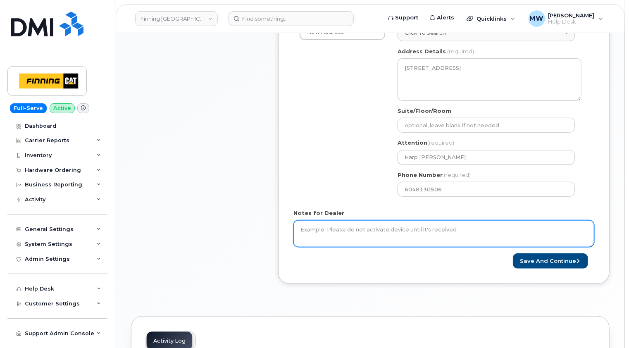
click at [342, 229] on textarea "Notes for Dealer" at bounding box center [443, 233] width 301 height 27
paste textarea "1 x Telus Sim Card — $0.00"
click at [300, 228] on textarea "1 x Telus Sim Card — $0.00" at bounding box center [443, 233] width 301 height 27
click at [301, 227] on textarea "1 x Telus Sim Card — $0.00" at bounding box center [443, 233] width 301 height 27
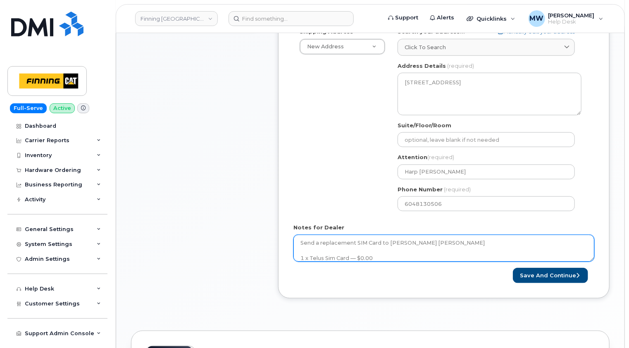
scroll to position [289, 0]
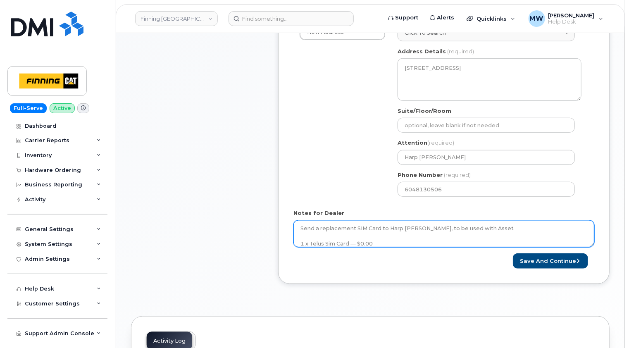
paste textarea "CA 8JCTC54"
click at [420, 238] on textarea "Send a replacement SIM Card to Harp Shergill, to be used with Asset CA 8JCTC54.…" at bounding box center [443, 233] width 301 height 27
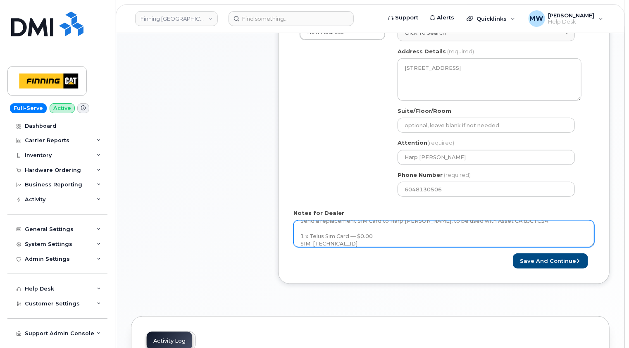
type textarea "Send a replacement SIM Card to Harp Shergill, to be used with Asset CA 8JCTC54.…"
click at [426, 242] on textarea "Send a replacement SIM Card to Harp Shergill, to be used with Asset CA 8JCTC54.…" at bounding box center [443, 233] width 301 height 27
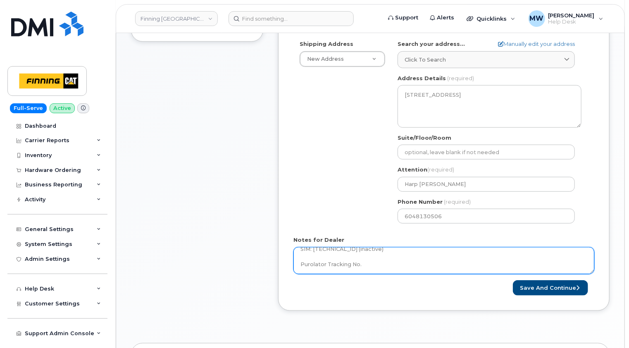
scroll to position [248, 0]
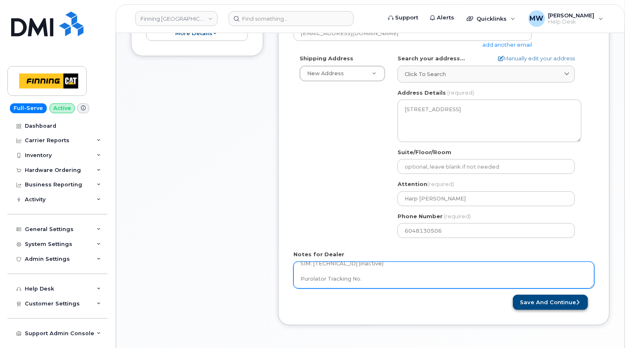
type textarea "Send a replacement SIM Card to Harp Shergill, to be used with Asset CA 8JCTC54.…"
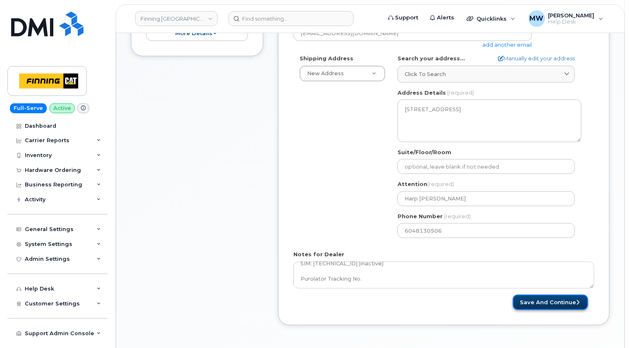
click at [563, 302] on button "Save and Continue" at bounding box center [550, 302] width 75 height 15
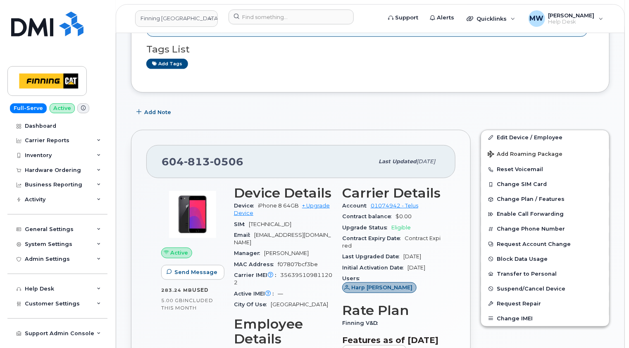
scroll to position [165, 0]
click at [237, 162] on span "0506" at bounding box center [226, 161] width 33 height 12
copy span "[PHONE_NUMBER]"
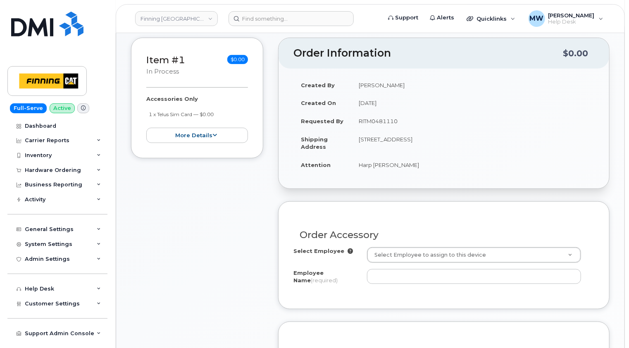
scroll to position [165, 0]
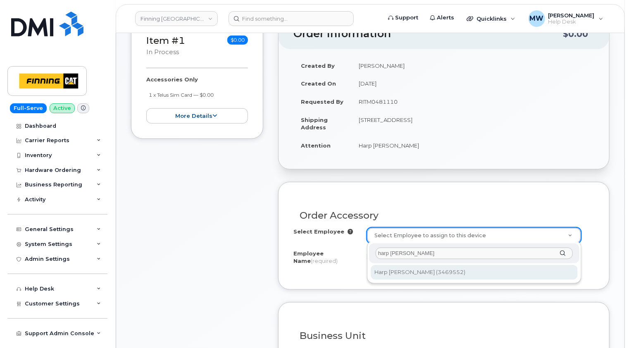
type input "harp shergill"
type input "57650"
type input "Harp [PERSON_NAME]"
select select "D77"
select select "CSMAAAA"
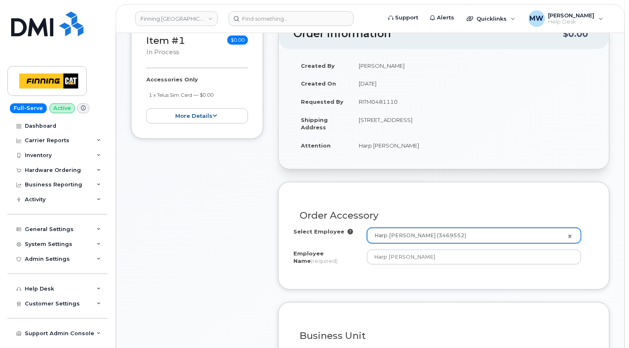
click at [598, 199] on div "Order Accessory Select Employee Harp Shergill (3469552) 57650 Employee Name (re…" at bounding box center [443, 235] width 331 height 107
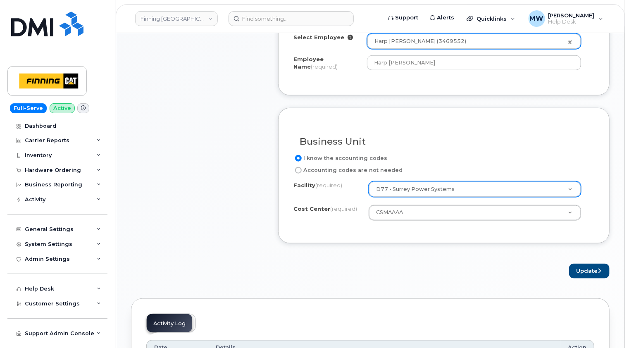
scroll to position [372, 0]
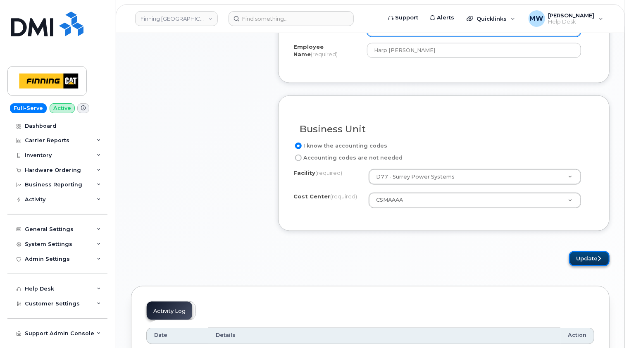
click at [583, 257] on button "Update" at bounding box center [589, 258] width 40 height 15
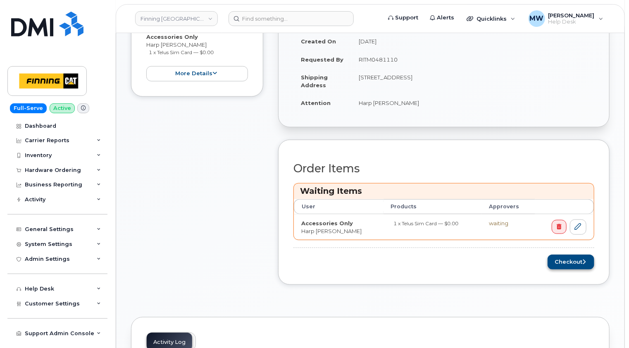
scroll to position [248, 0]
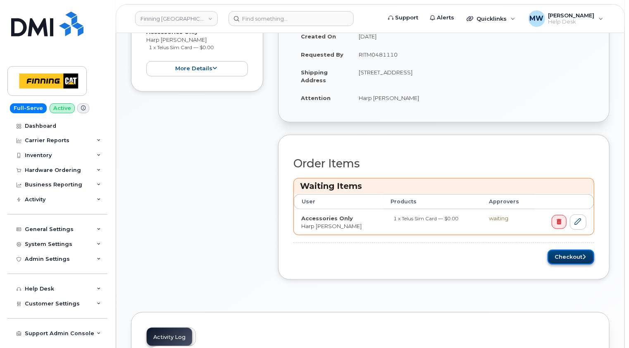
click at [576, 256] on button "Checkout" at bounding box center [570, 257] width 47 height 15
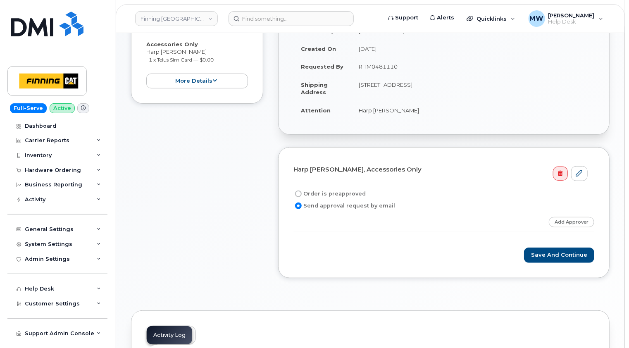
scroll to position [165, 0]
click at [342, 192] on label "Order is preapproved" at bounding box center [329, 193] width 72 height 10
click at [302, 192] on input "Order is preapproved" at bounding box center [298, 193] width 7 height 7
radio input "true"
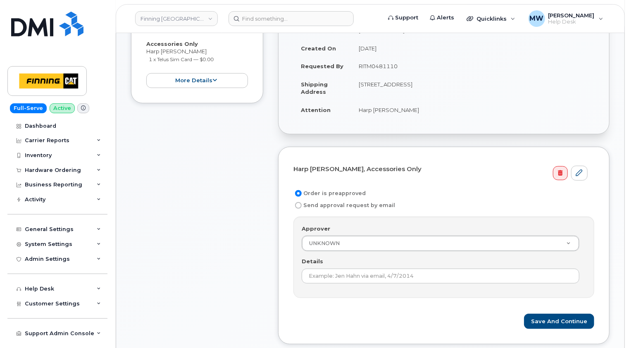
click at [375, 67] on td "RITM0481110" at bounding box center [472, 66] width 243 height 18
copy td "RITM0481110"
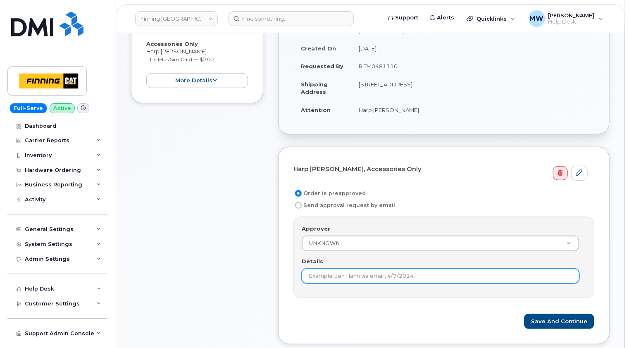
click at [384, 271] on input "Details" at bounding box center [441, 276] width 278 height 15
paste input "RITM0481110"
type input "RITM0481110"
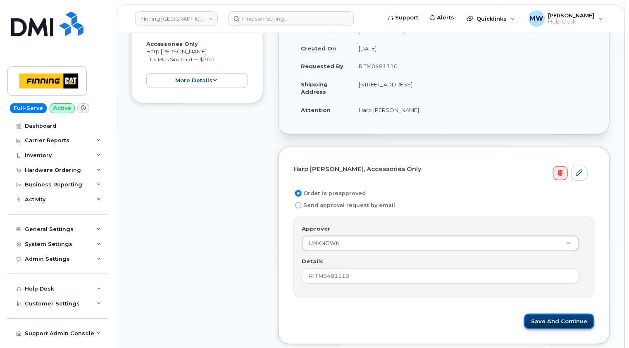
click at [558, 314] on button "Save and Continue" at bounding box center [559, 321] width 70 height 15
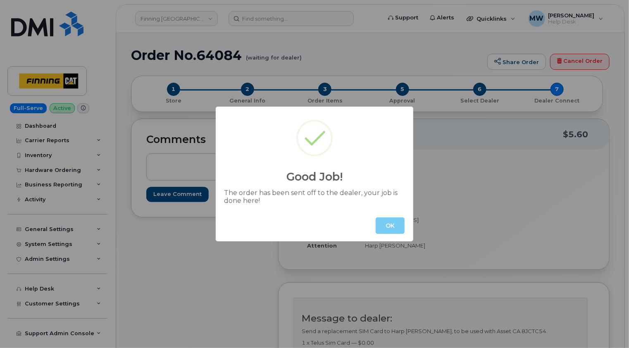
click at [388, 224] on button "OK" at bounding box center [390, 225] width 29 height 17
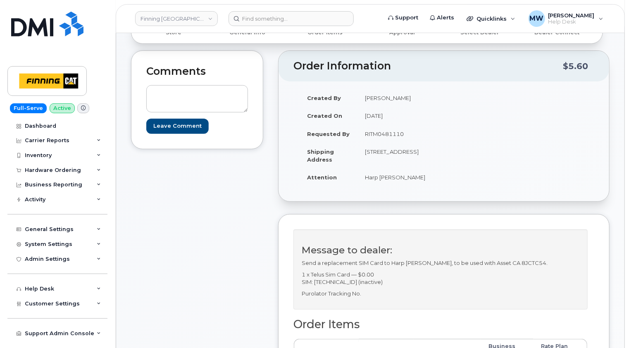
scroll to position [165, 0]
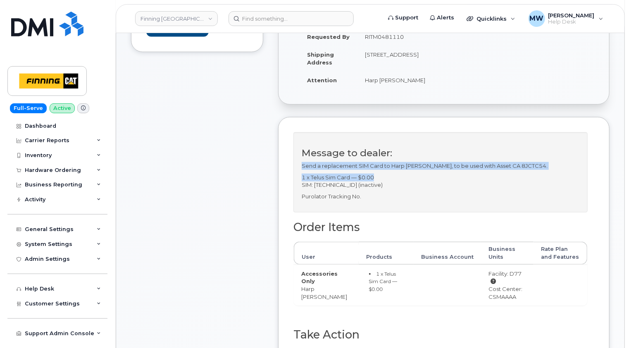
drag, startPoint x: 376, startPoint y: 176, endPoint x: 302, endPoint y: 165, distance: 75.2
click at [302, 165] on div "Message to dealer: Send a replacement SIM Card to Harp [PERSON_NAME], to be use…" at bounding box center [440, 172] width 294 height 80
copy div "Send a replacement SIM Card to Harp [PERSON_NAME], to be used with Asset CA 8JC…"
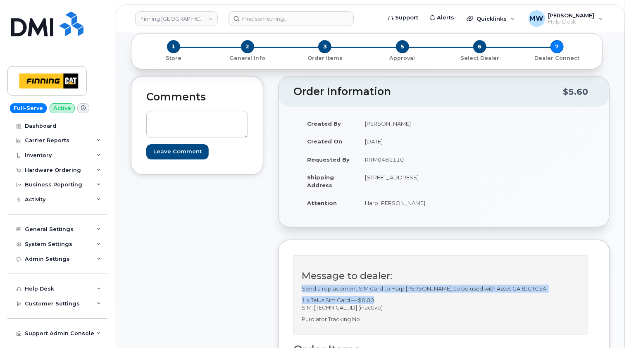
scroll to position [124, 0]
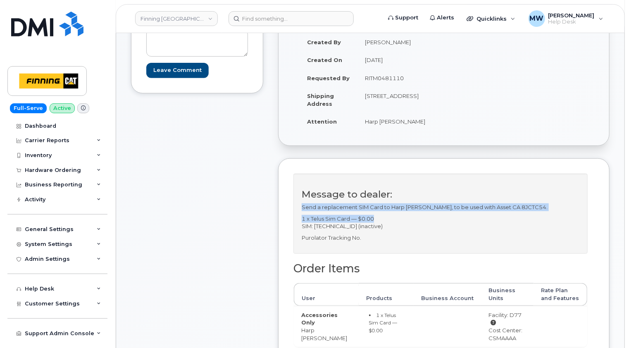
drag, startPoint x: 415, startPoint y: 226, endPoint x: 301, endPoint y: 224, distance: 114.4
click at [302, 224] on p "1 x Telus Sim Card — $0.00 SIM: [TECHNICAL_ID] (inactive)" at bounding box center [441, 222] width 278 height 15
copy p "SIM: [TECHNICAL_ID] (inactive)"
drag, startPoint x: 398, startPoint y: 102, endPoint x: 375, endPoint y: 102, distance: 23.1
click at [375, 102] on td "[STREET_ADDRESS]" at bounding box center [397, 100] width 80 height 26
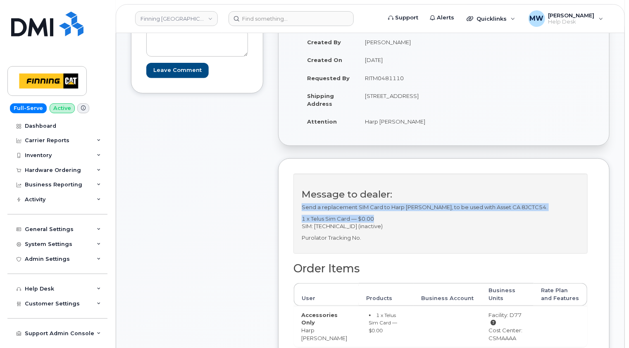
copy td "V4N 4G7"
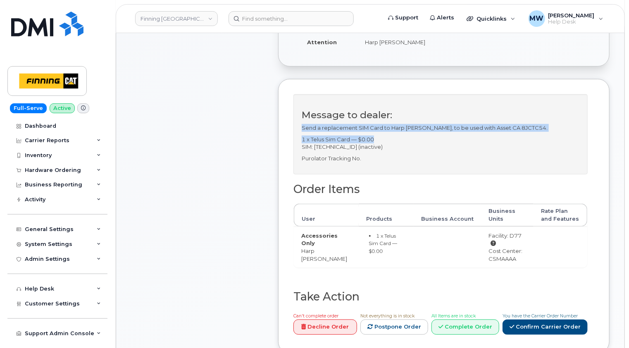
scroll to position [248, 0]
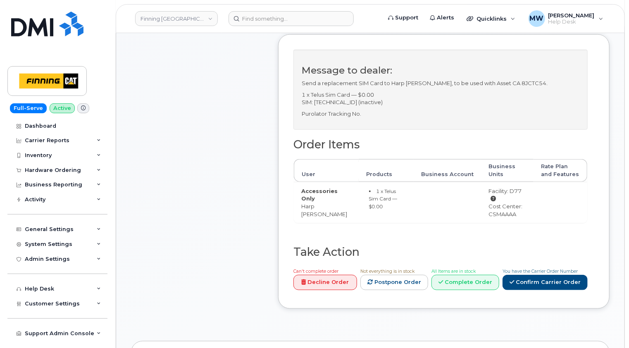
click at [490, 204] on div "Cost Center: CSMAAAA" at bounding box center [507, 209] width 38 height 15
copy div "CSMAAAA"
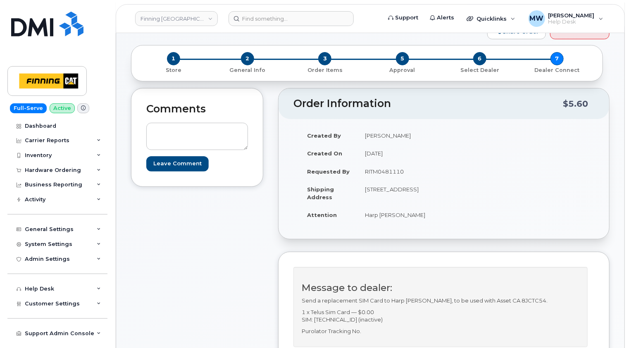
scroll to position [0, 0]
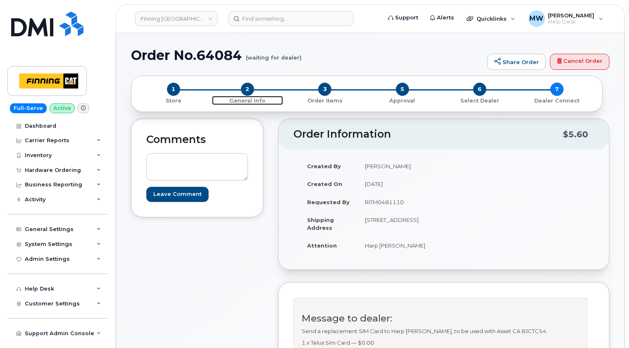
click at [245, 87] on span "2" at bounding box center [247, 89] width 13 height 13
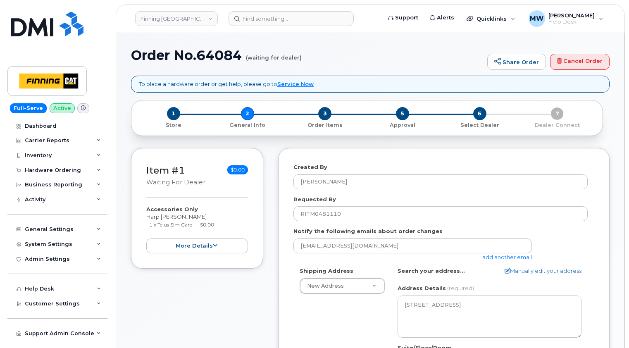
select select
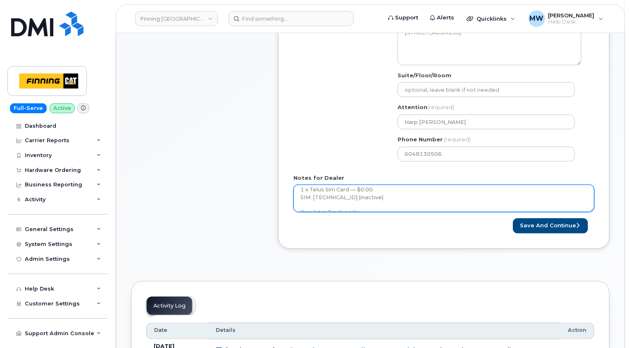
scroll to position [30, 0]
click at [382, 202] on textarea "Send a replacement SIM Card to Harp [PERSON_NAME], to be used with Asset CA 8JC…" at bounding box center [443, 198] width 301 height 27
paste textarea "335632570065"
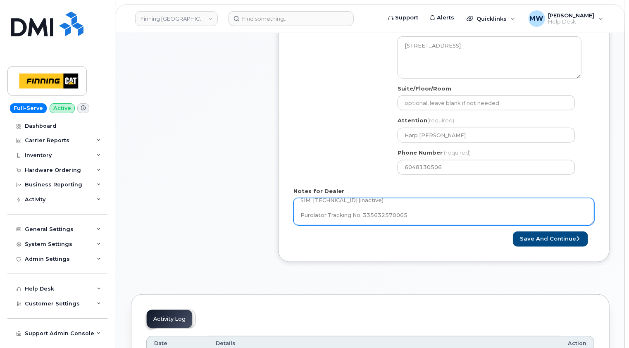
scroll to position [289, 0]
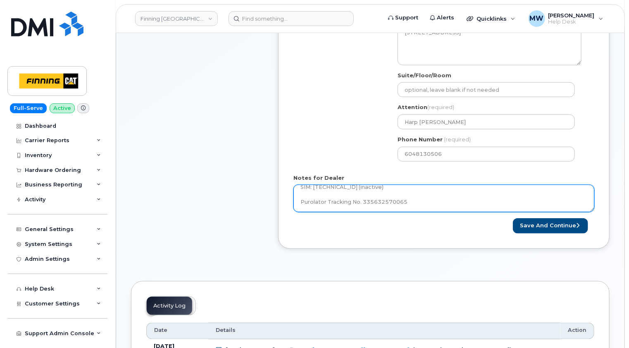
click at [411, 204] on textarea "Send a replacement SIM Card to Harp Shergill, to be used with Asset CA 8JCTC54.…" at bounding box center [443, 198] width 301 height 27
click at [403, 204] on textarea "Send a replacement SIM Card to Harp Shergill, to be used with Asset CA 8JCTC54.…" at bounding box center [443, 198] width 301 height 27
click at [415, 203] on textarea "Send a replacement SIM Card to Harp Shergill, to be used with Asset CA 8JCTC54.…" at bounding box center [443, 198] width 301 height 27
type textarea "Send a replacement SIM Card to Harp Shergill, to be used with Asset CA 8JCTC54.…"
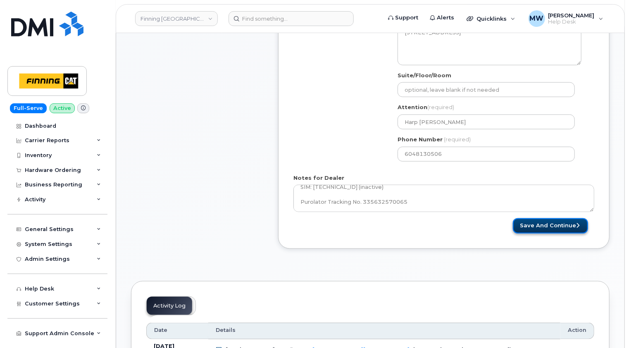
click at [547, 226] on button "Save and Continue" at bounding box center [550, 225] width 75 height 15
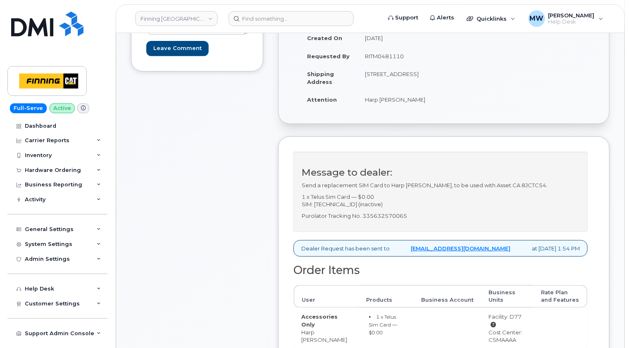
scroll to position [165, 0]
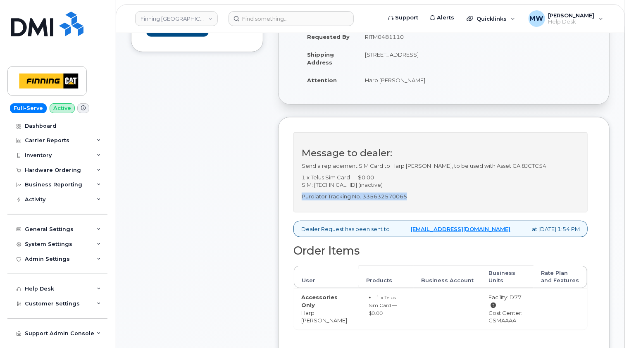
drag, startPoint x: 411, startPoint y: 194, endPoint x: 303, endPoint y: 197, distance: 108.3
click at [303, 197] on p "Purolator Tracking No. 335632570065" at bounding box center [441, 197] width 278 height 8
copy p "Purolator Tracking No. 335632570065"
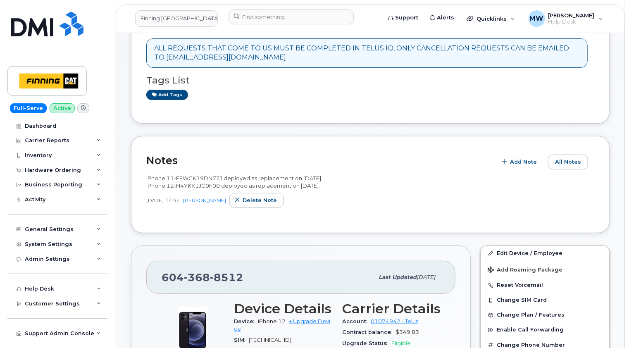
scroll to position [124, 0]
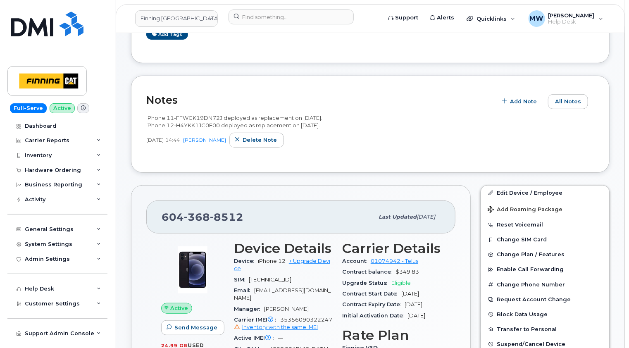
click at [225, 214] on span "8512" at bounding box center [226, 217] width 33 height 12
copy span "[PHONE_NUMBER]"
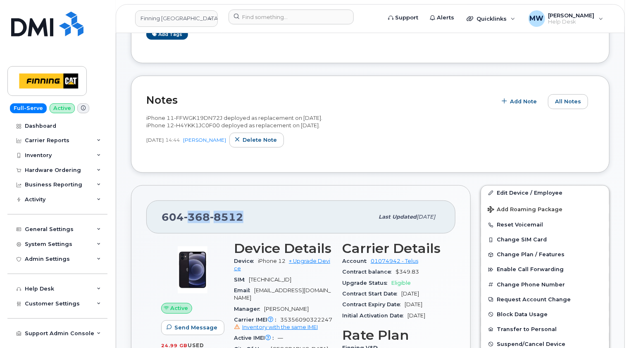
drag, startPoint x: 243, startPoint y: 219, endPoint x: 189, endPoint y: 213, distance: 54.8
click at [189, 213] on div "[PHONE_NUMBER]" at bounding box center [268, 216] width 212 height 17
copy span "368 8512"
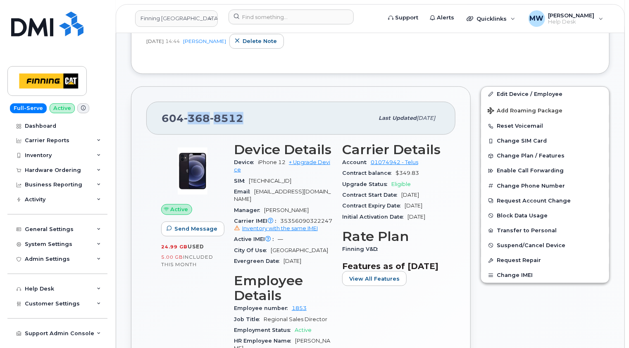
scroll to position [289, 0]
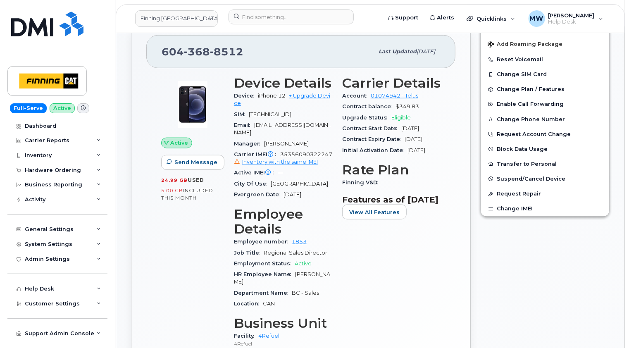
click at [164, 77] on div at bounding box center [192, 105] width 63 height 58
click at [173, 53] on span "[PHONE_NUMBER]" at bounding box center [203, 51] width 82 height 12
copy span "[PHONE_NUMBER]"
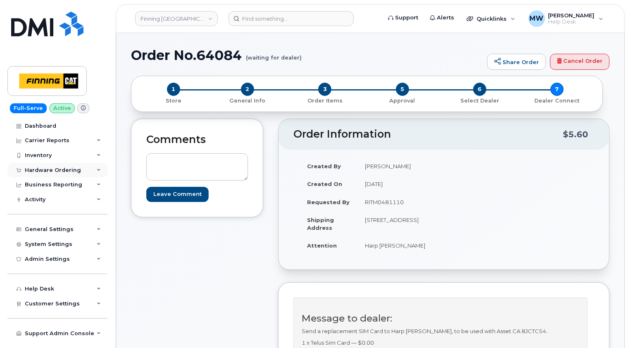
click at [61, 172] on div "Hardware Ordering" at bounding box center [53, 170] width 56 height 7
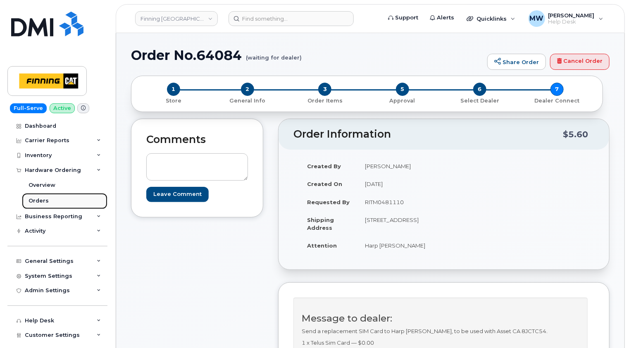
click at [40, 204] on div "Orders" at bounding box center [39, 200] width 20 height 7
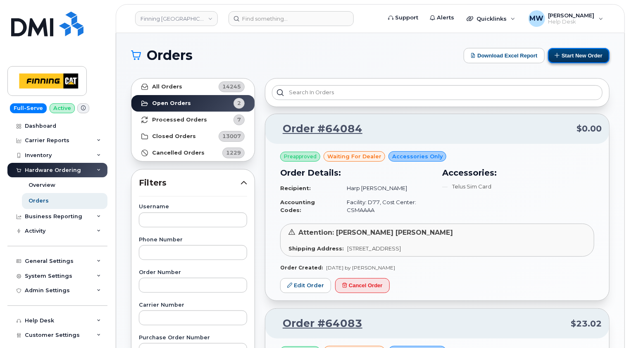
click at [585, 54] on button "Start New Order" at bounding box center [579, 55] width 62 height 15
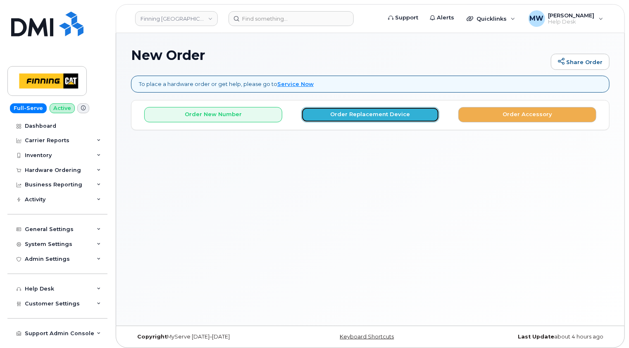
click at [368, 118] on button "Order Replacement Device" at bounding box center [370, 114] width 138 height 15
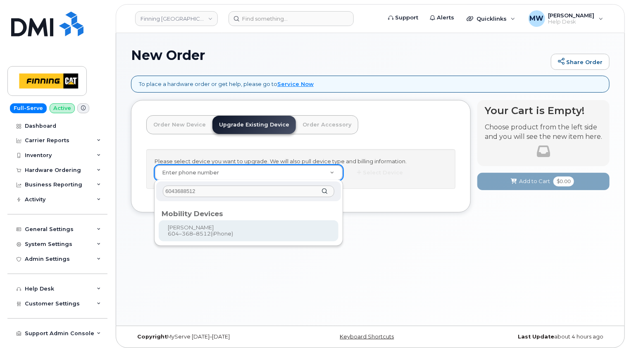
type input "6043688512"
type input "476995"
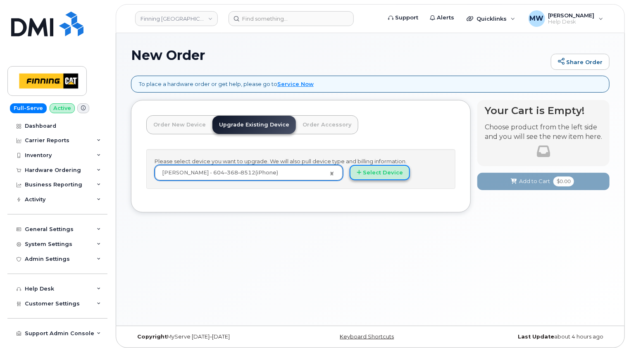
click at [391, 170] on button "Select Device" at bounding box center [379, 172] width 60 height 15
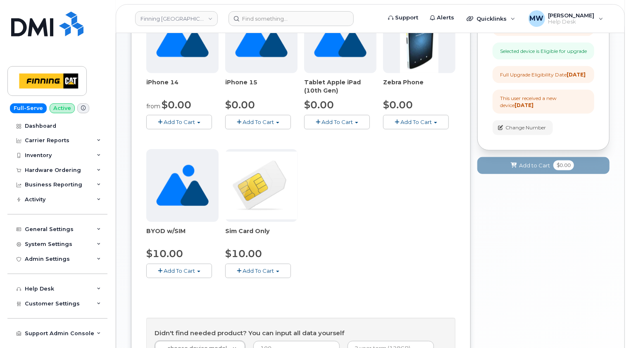
scroll to position [303, 0]
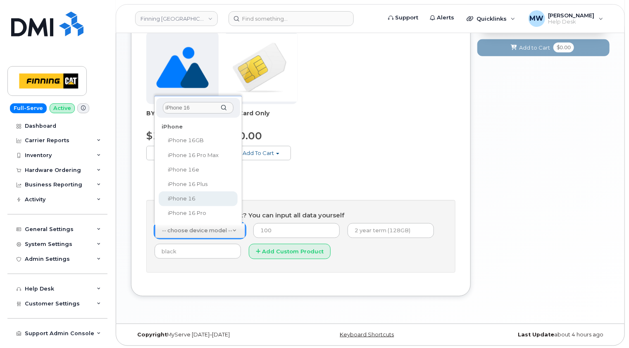
type input "iPhone 16"
select select "2861"
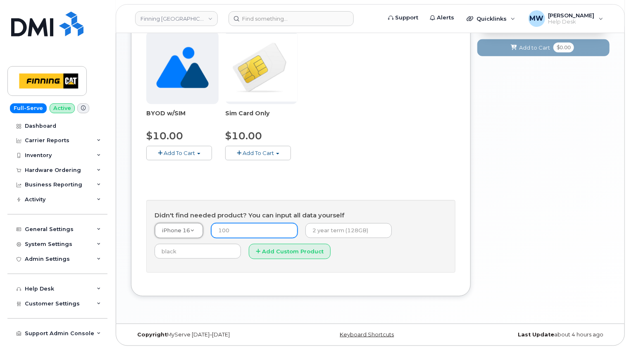
click at [241, 232] on input "number" at bounding box center [254, 230] width 86 height 15
type input "0.00"
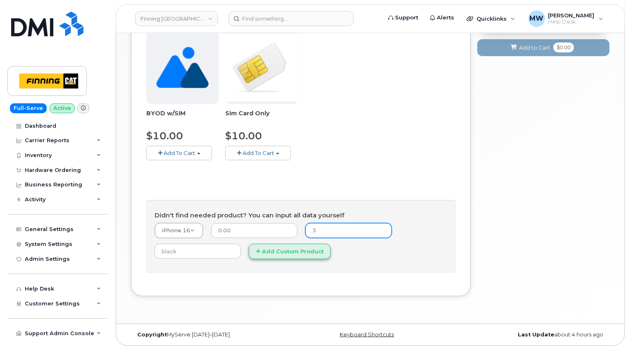
type input "3-year term (128GB)"
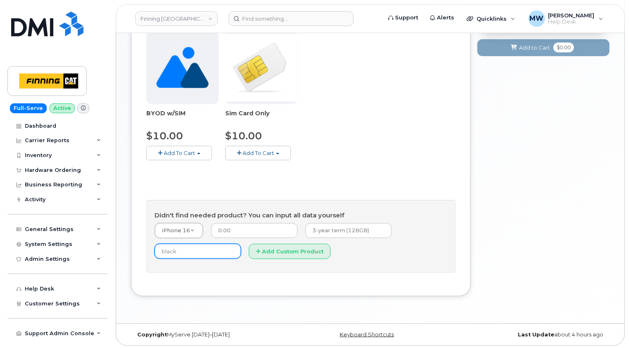
click at [200, 248] on input "text" at bounding box center [198, 251] width 86 height 15
type input "Black"
click at [297, 249] on button "Add Custom Product" at bounding box center [290, 251] width 82 height 15
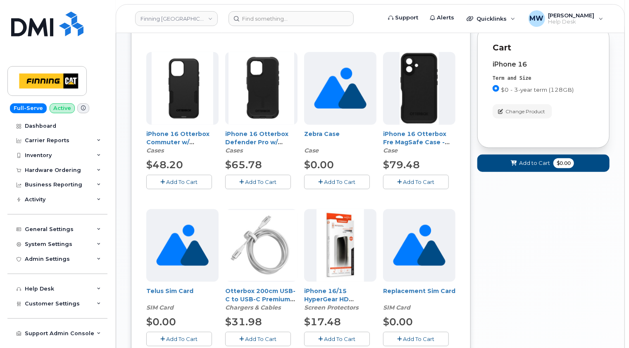
scroll to position [345, 0]
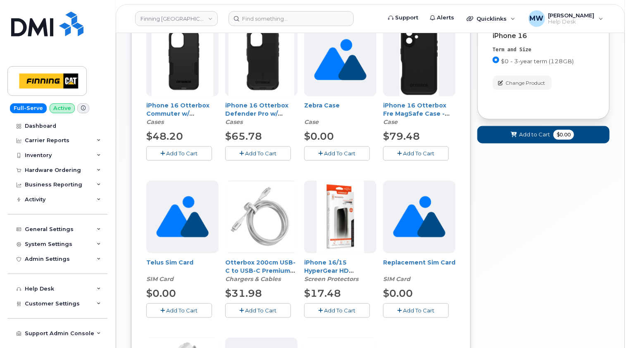
click at [343, 310] on span "Add To Cart" at bounding box center [339, 310] width 31 height 7
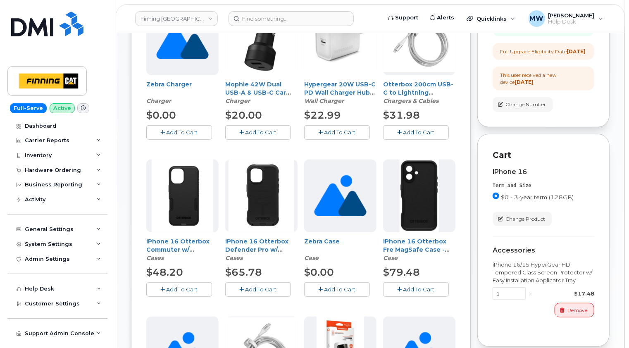
scroll to position [221, 0]
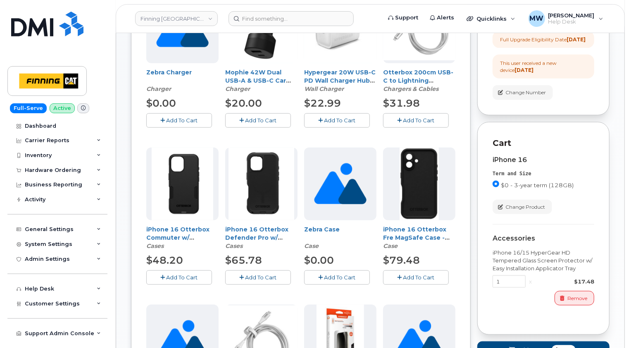
click at [415, 277] on span "Add To Cart" at bounding box center [418, 277] width 31 height 7
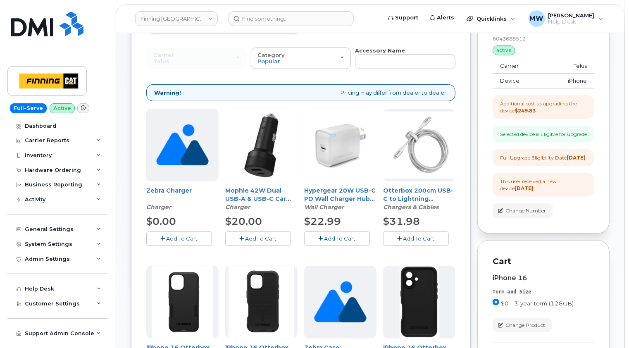
scroll to position [97, 0]
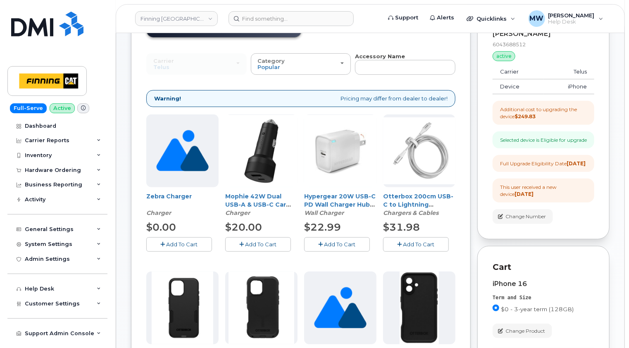
click at [328, 241] on span "Add To Cart" at bounding box center [339, 244] width 31 height 7
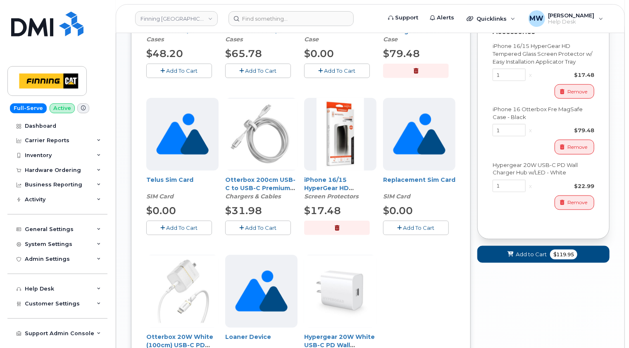
scroll to position [468, 0]
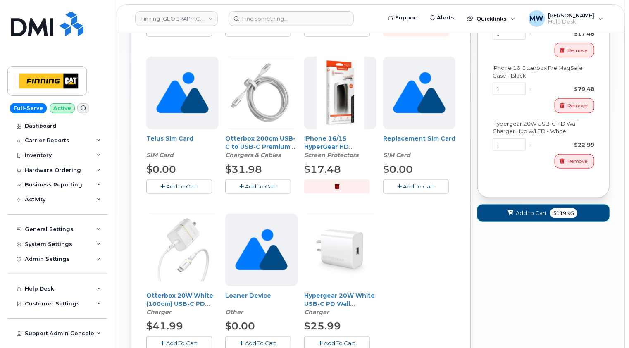
click at [528, 217] on span "Add to Cart" at bounding box center [531, 213] width 31 height 8
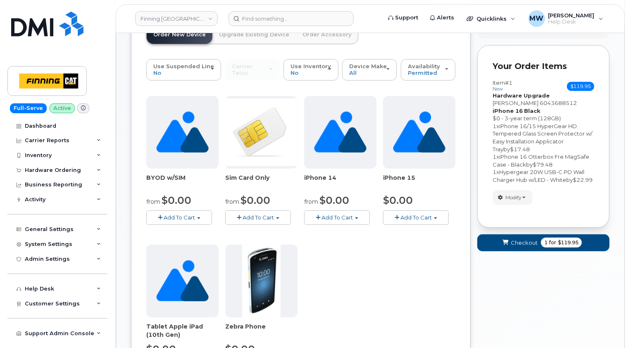
scroll to position [0, 0]
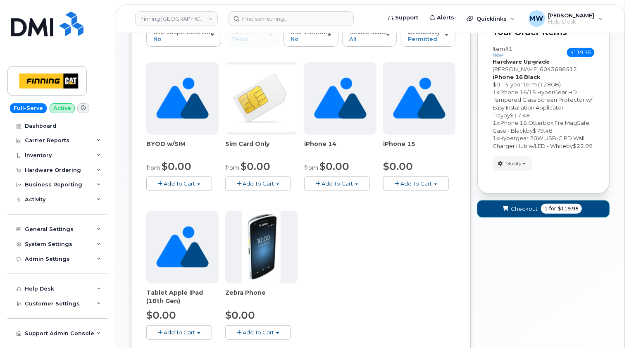
click at [521, 213] on span "Checkout" at bounding box center [524, 209] width 27 height 8
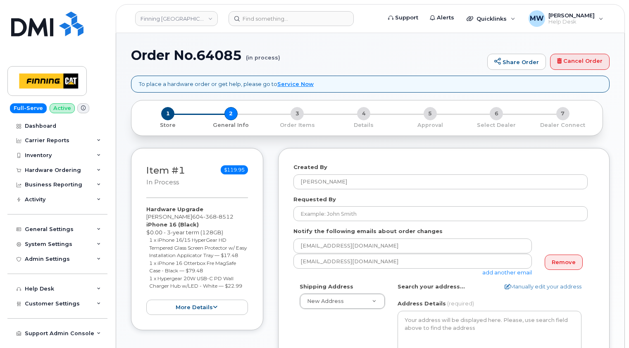
select select
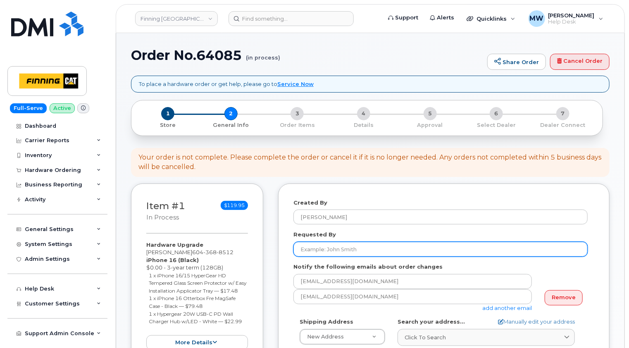
click at [327, 249] on input "Requested By" at bounding box center [440, 249] width 294 height 15
paste input "RITM0416581"
type input "RITM0416581"
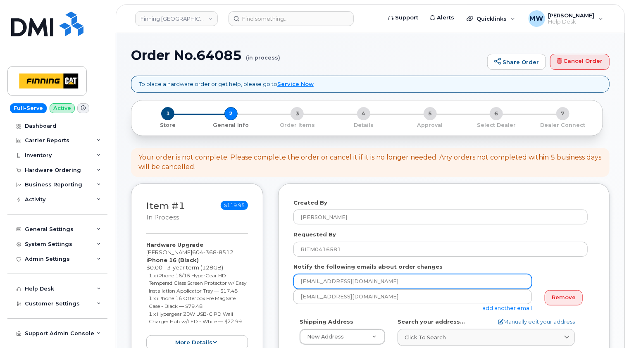
scroll to position [165, 0]
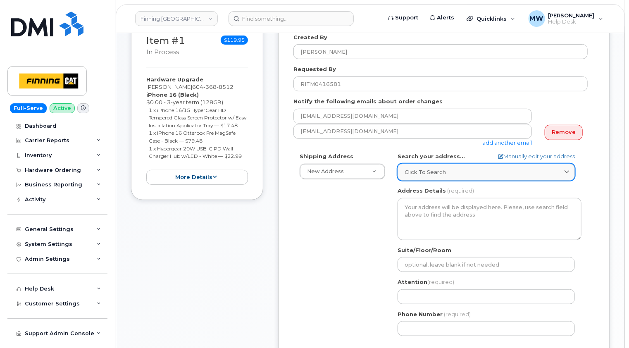
click at [447, 172] on div "Click to search" at bounding box center [485, 172] width 163 height 8
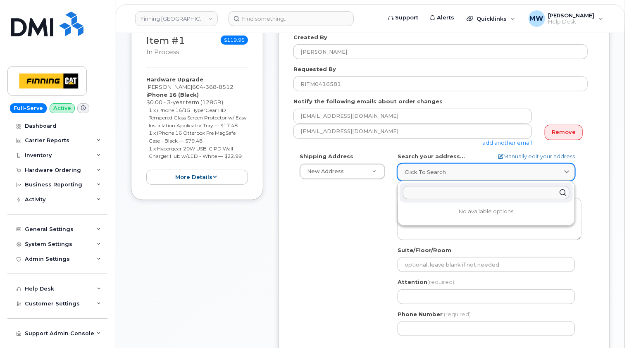
paste input "382 Dollarton Hwy North"
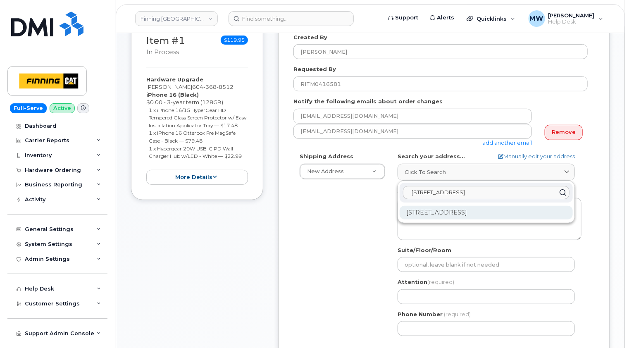
type input "382 Dollarton Hwy North"
click at [456, 212] on div "382 Dollarton Hwy N North Vancouver BC V7G 1N1" at bounding box center [485, 213] width 173 height 14
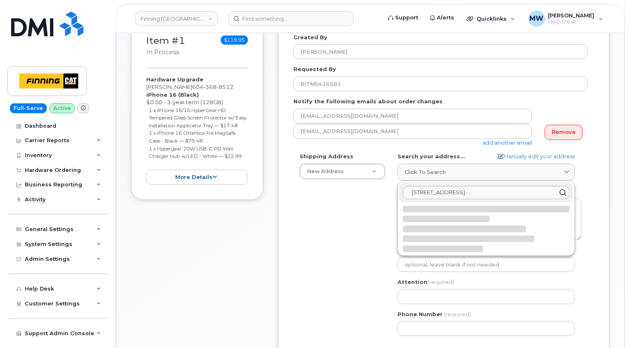
select select
type textarea "382 Dollarton Hwy N NORTH VANCOUVER BC V7G 1N1 CANADA"
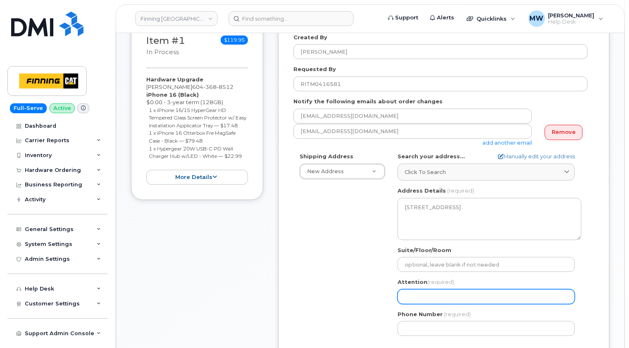
click at [425, 295] on input "Attention (required)" at bounding box center [485, 296] width 177 height 15
paste input "[PERSON_NAME]"
select select
type input "[PERSON_NAME]"
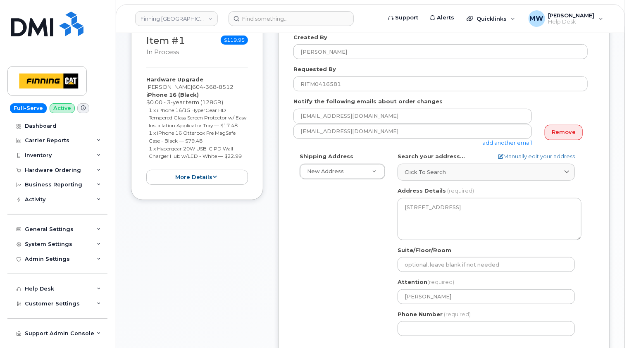
click at [295, 235] on div "Shipping Address New Address New Address 10760A Henri-Bourassa E Blvd 8051 18 A…" at bounding box center [440, 247] width 294 height 190
click at [416, 328] on input "Phone Number" at bounding box center [485, 328] width 177 height 15
paste input "6043688512"
select select
type input "6043688512"
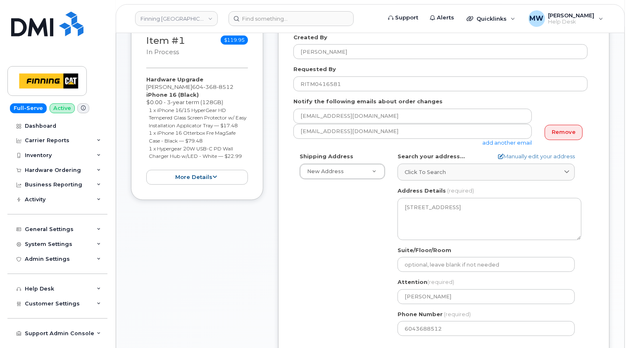
click at [583, 320] on div "BC North Vancouver Search your address... Manually edit your address Click to s…" at bounding box center [489, 247] width 196 height 190
drag, startPoint x: 248, startPoint y: 164, endPoint x: 145, endPoint y: 92, distance: 125.5
click at [145, 92] on div "Item #1 in process $119.95 Hardware Upgrade Randy Jagpal 604 368 8512 iPhone 16…" at bounding box center [197, 109] width 132 height 182
copy div "iPhone 16 (Black) $0.00 - 3-year term (128GB) 1 x iPhone 16/15 HyperGear HD Tem…"
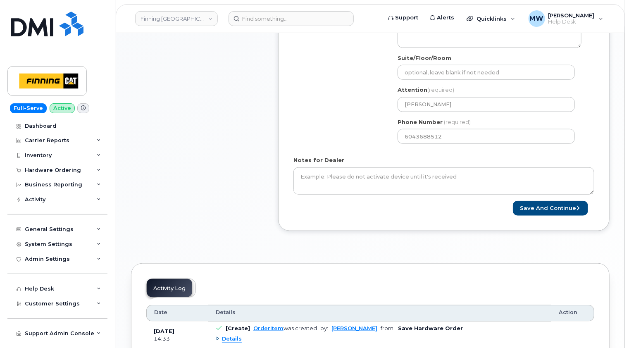
scroll to position [372, 0]
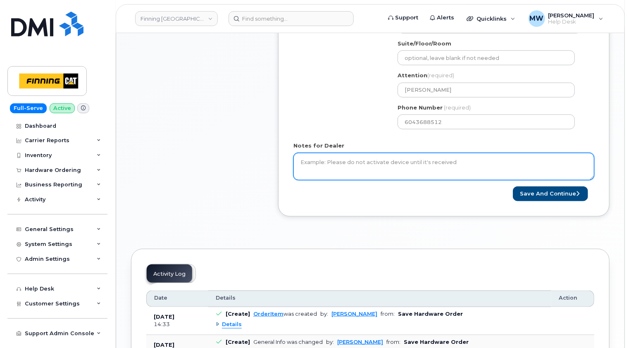
click at [383, 162] on textarea "Notes for Dealer" at bounding box center [443, 166] width 301 height 27
paste textarea "iPhone 16 (Black) $0.00 - 3-year term (128GB) 1 x iPhone 16/15 HyperGear HD Tem…"
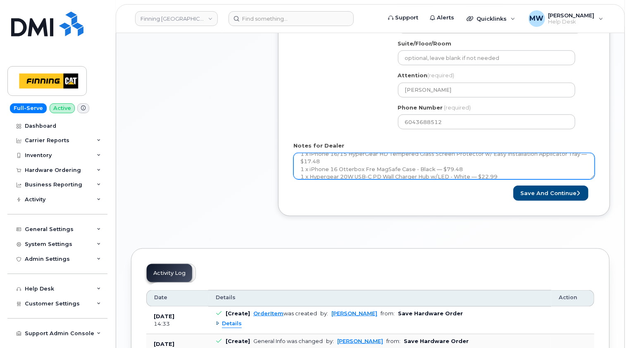
scroll to position [0, 0]
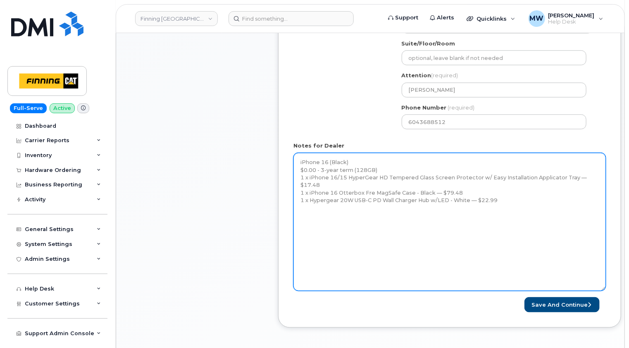
drag, startPoint x: 592, startPoint y: 178, endPoint x: 604, endPoint y: 292, distance: 114.2
click at [604, 291] on textarea "iPhone 16 (Black) $0.00 - 3-year term (128GB) 1 x iPhone 16/15 HyperGear HD Tem…" at bounding box center [449, 222] width 312 height 138
click at [300, 159] on textarea "iPhone 16 (Black) $0.00 - 3-year term (128GB) 1 x iPhone 16/15 HyperGear HD Tem…" at bounding box center [449, 223] width 313 height 140
click at [319, 158] on textarea "iPhone 16 (Black) $0.00 - 3-year term (128GB) 1 x iPhone 16/15 HyperGear HD Tem…" at bounding box center [449, 223] width 313 height 140
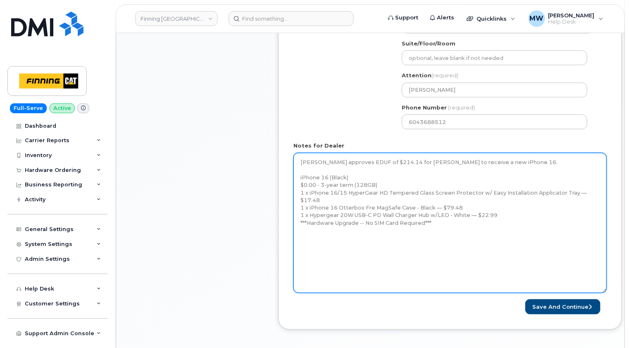
click at [445, 226] on textarea "Sandy Denham approves EDUF of $214.14 for Randy Jagpal to receive a new iPhone …" at bounding box center [449, 223] width 313 height 140
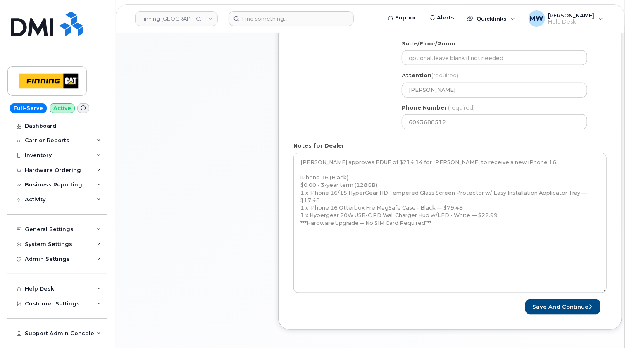
drag, startPoint x: 252, startPoint y: 153, endPoint x: 268, endPoint y: 194, distance: 44.2
click at [252, 153] on div "Item #1 in process $119.95 Hardware Upgrade Randy Jagpal 604 368 8512 iPhone 16…" at bounding box center [197, 77] width 132 height 530
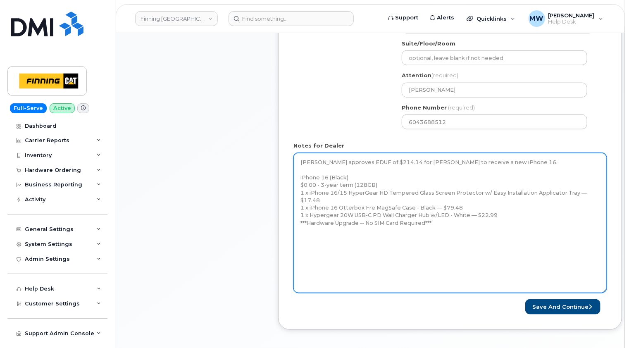
click at [308, 239] on textarea "Sandy Denham approves EDUF of $214.14 for Randy Jagpal to receive a new iPhone …" at bounding box center [449, 223] width 313 height 140
paste textarea "Telus Order #TL38536537"
drag, startPoint x: 442, startPoint y: 221, endPoint x: 296, endPoint y: 163, distance: 156.9
click at [296, 163] on textarea "Sandy Denham approves EDUF of $214.14 for Randy Jagpal to receive a new iPhone …" at bounding box center [449, 223] width 313 height 140
drag, startPoint x: 391, startPoint y: 222, endPoint x: 435, endPoint y: 216, distance: 44.6
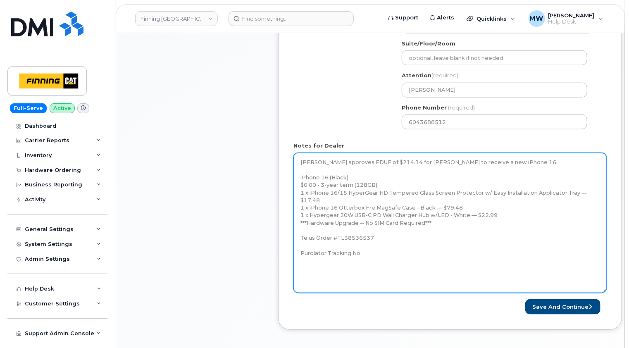
click at [392, 222] on textarea "Sandy Denham approves EDUF of $214.14 for Randy Jagpal to receive a new iPhone …" at bounding box center [449, 223] width 313 height 140
click at [505, 204] on textarea "Sandy Denham approves EDUF of $214.14 for Randy Jagpal to receive a new iPhone …" at bounding box center [449, 223] width 313 height 140
drag, startPoint x: 377, startPoint y: 236, endPoint x: 300, endPoint y: 161, distance: 107.5
click at [300, 161] on textarea "Sandy Denham approves EDUF of $214.14 for Randy Jagpal to receive a new iPhone …" at bounding box center [449, 223] width 313 height 140
type textarea "Sandy Denham approves EDUF of $214.14 for Randy Jagpal to receive a new iPhone …"
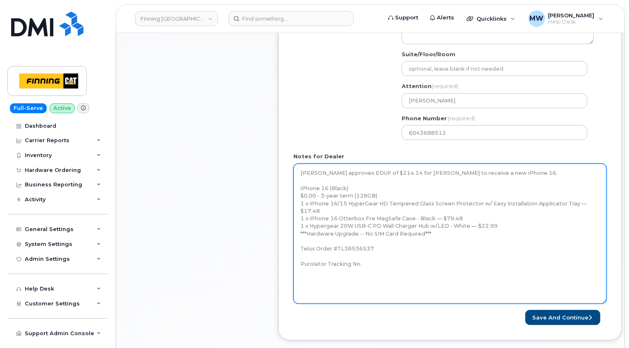
scroll to position [413, 0]
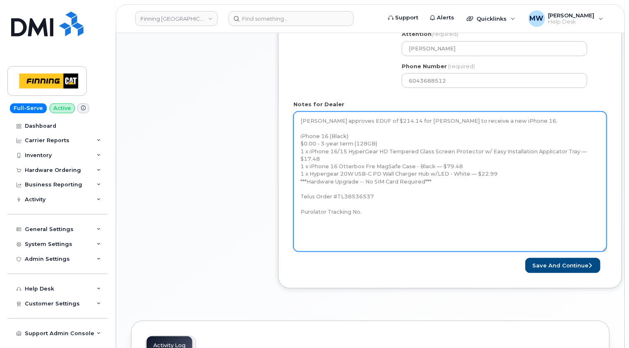
click at [425, 213] on textarea "Sandy Denham approves EDUF of $214.14 for Randy Jagpal to receive a new iPhone …" at bounding box center [449, 182] width 313 height 140
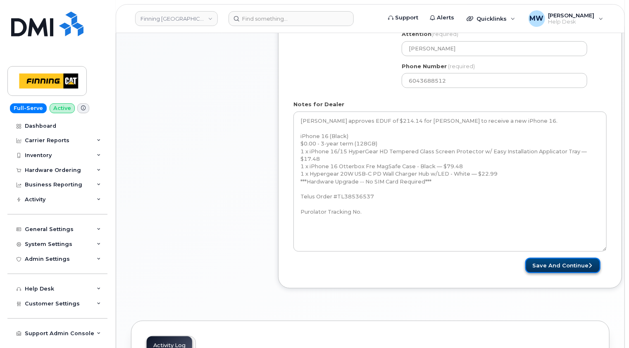
click at [573, 264] on button "Save and Continue" at bounding box center [562, 265] width 75 height 15
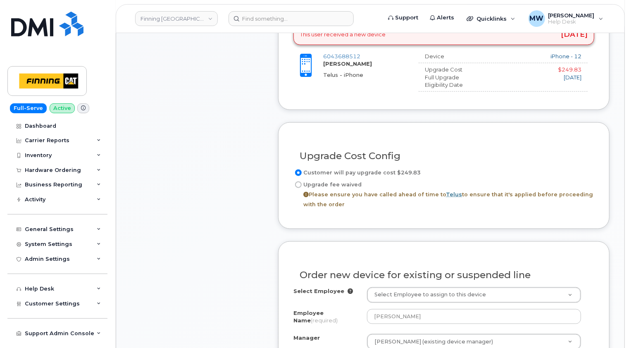
scroll to position [413, 0]
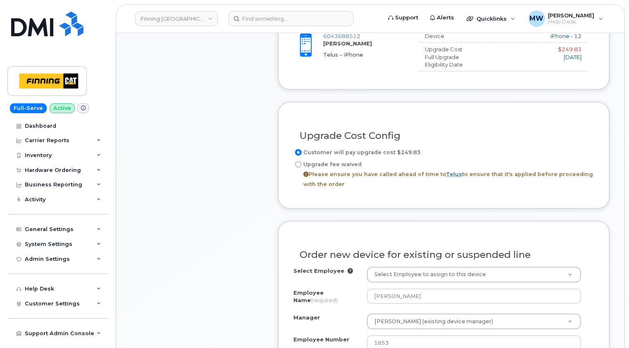
click at [338, 163] on label "Upgrade fee waived Please ensure you have called ahead of time to Telus to ensu…" at bounding box center [443, 174] width 301 height 30
click at [302, 163] on input "Upgrade fee waived Please ensure you have called ahead of time to Telus to ensu…" at bounding box center [298, 164] width 7 height 7
radio input "true"
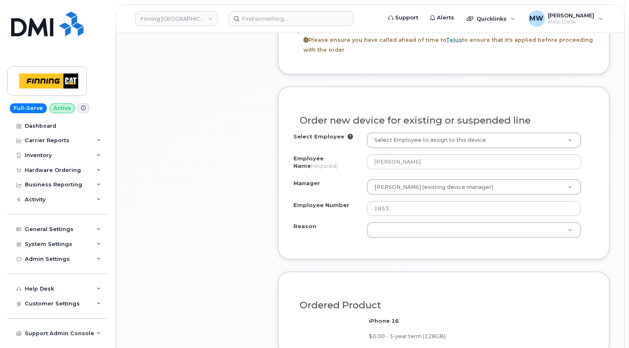
scroll to position [578, 0]
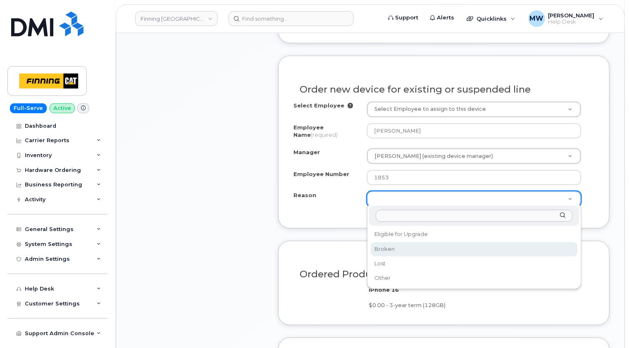
select select "broken"
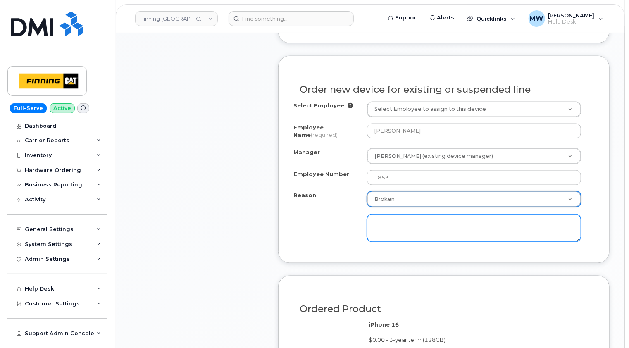
click at [397, 217] on textarea at bounding box center [474, 227] width 214 height 27
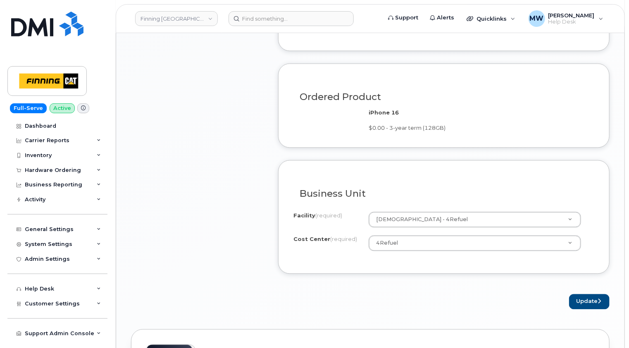
scroll to position [826, 0]
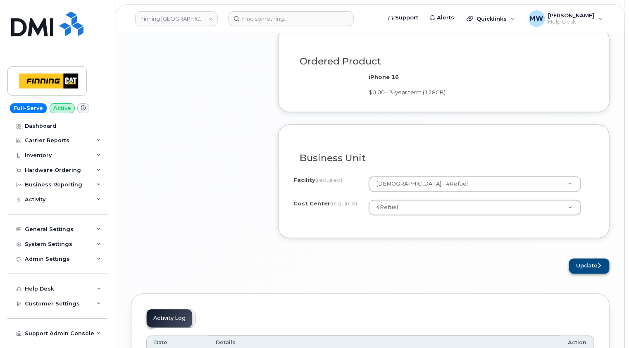
type textarea "Spontaneous resets and poor battery life."
click at [595, 261] on button "Update" at bounding box center [589, 265] width 40 height 15
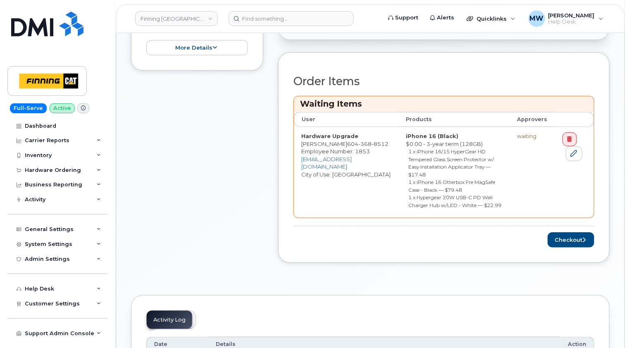
scroll to position [330, 0]
click at [579, 232] on button "Checkout" at bounding box center [570, 239] width 47 height 15
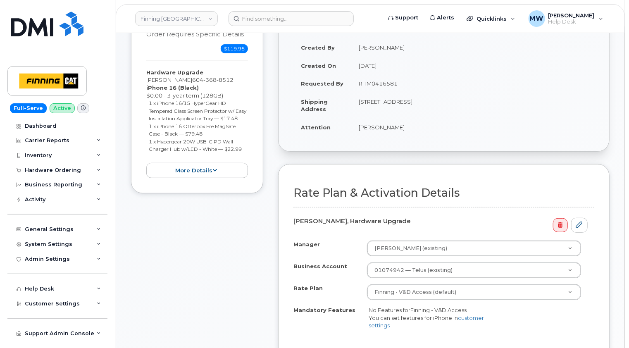
scroll to position [207, 0]
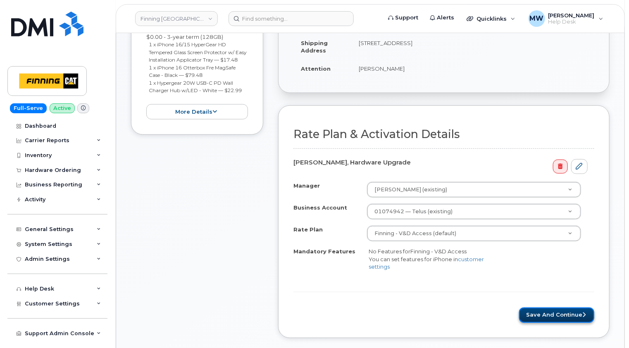
click at [577, 313] on button "Save and Continue" at bounding box center [556, 314] width 75 height 15
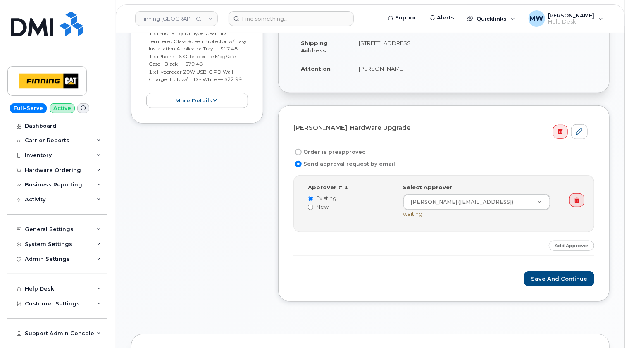
click at [332, 151] on label "Order is preapproved" at bounding box center [329, 152] width 72 height 10
click at [302, 151] on input "Order is preapproved" at bounding box center [298, 152] width 7 height 7
radio input "true"
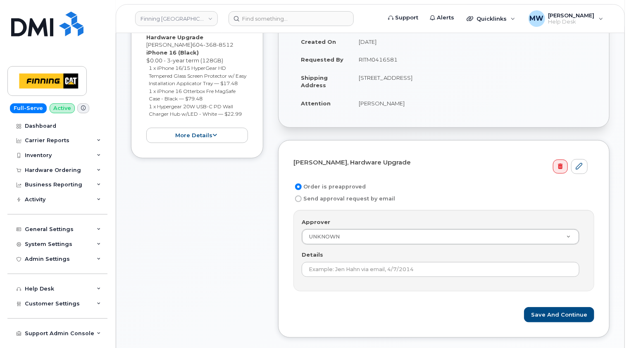
scroll to position [124, 0]
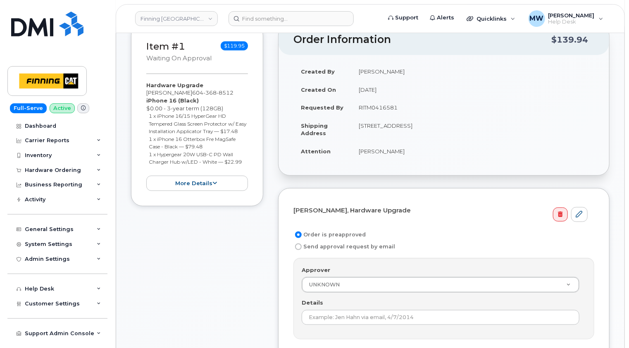
click at [383, 106] on td "RITM0416581" at bounding box center [472, 107] width 243 height 18
copy td "RITM0416581"
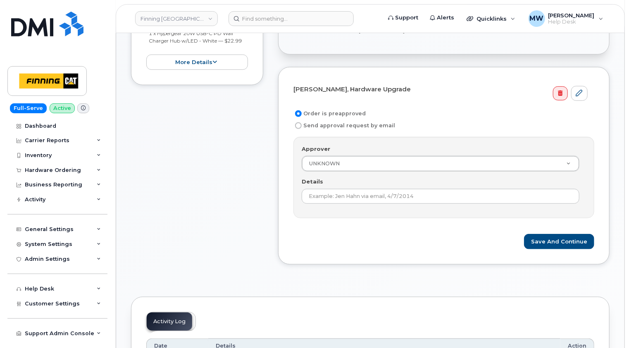
scroll to position [248, 0]
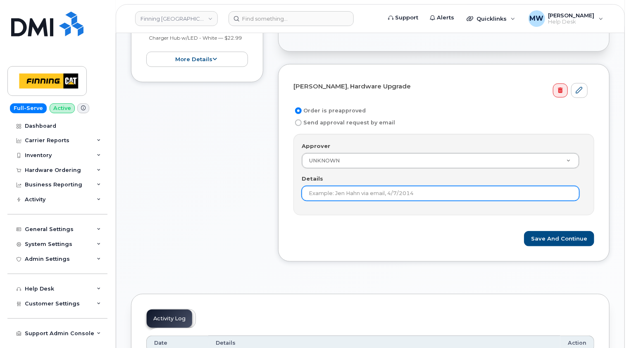
click at [365, 193] on input "Details" at bounding box center [441, 193] width 278 height 15
paste input "RITM0416581"
type input "RITM0416581"
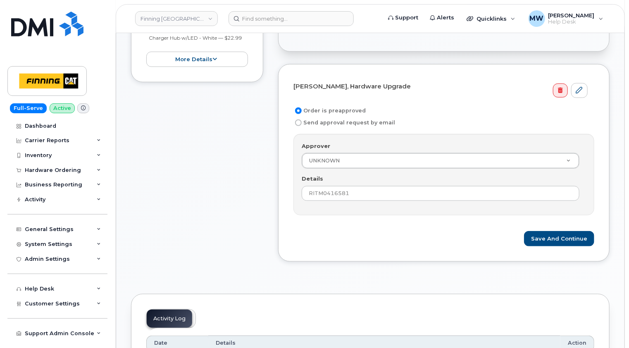
click at [388, 224] on form "[PERSON_NAME], Hardware Upgrade Order is preapproved Send approval request by e…" at bounding box center [443, 162] width 301 height 167
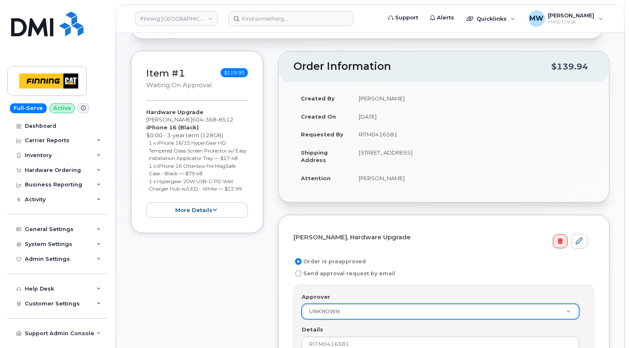
scroll to position [207, 0]
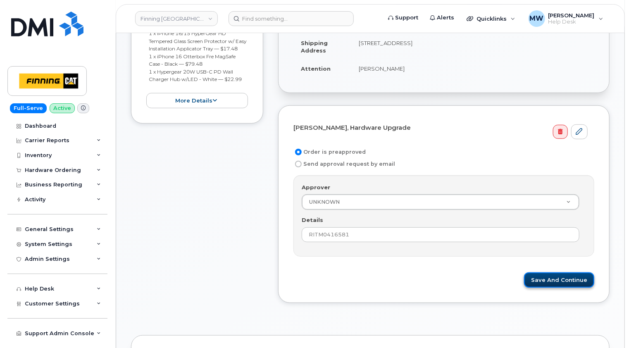
click at [565, 278] on button "Save and Continue" at bounding box center [559, 279] width 70 height 15
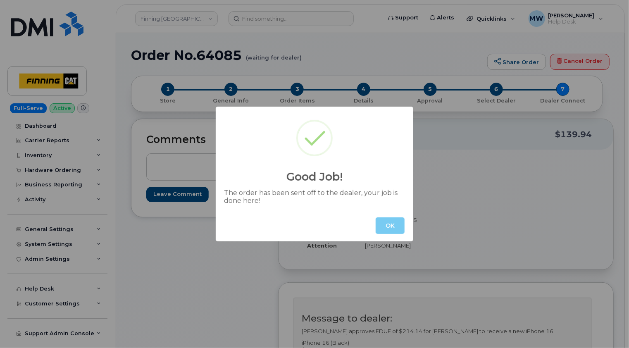
click at [383, 224] on button "OK" at bounding box center [390, 225] width 29 height 17
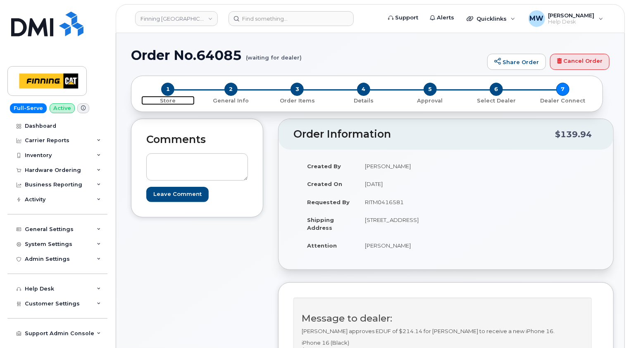
click at [164, 93] on span "1" at bounding box center [167, 89] width 13 height 13
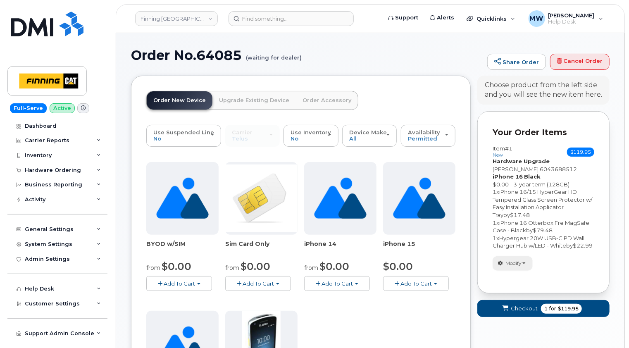
click at [525, 264] on span "button" at bounding box center [523, 263] width 3 height 2
click at [526, 281] on link "change" at bounding box center [532, 276] width 78 height 10
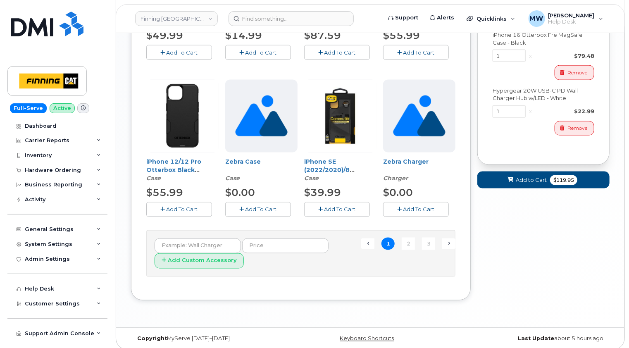
scroll to position [454, 0]
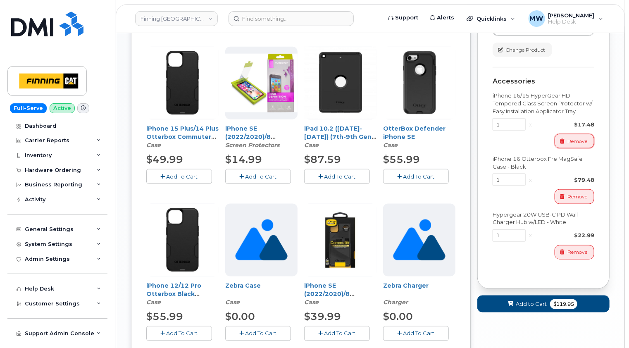
click at [582, 145] on span "Remove" at bounding box center [577, 141] width 20 height 7
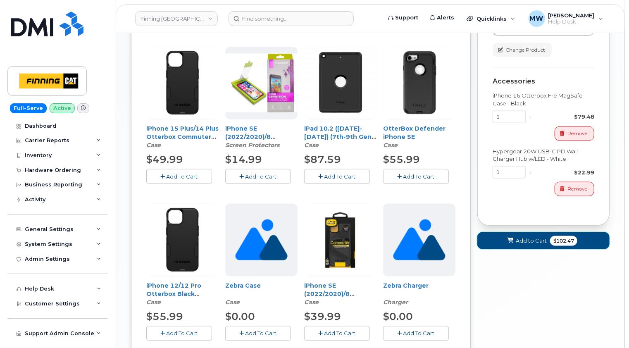
click at [530, 245] on span "Add to Cart" at bounding box center [531, 241] width 31 height 8
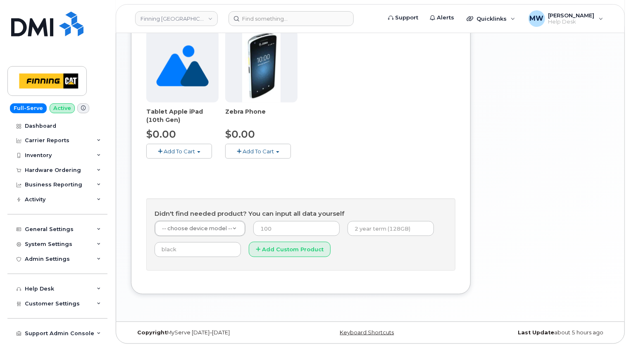
scroll to position [279, 0]
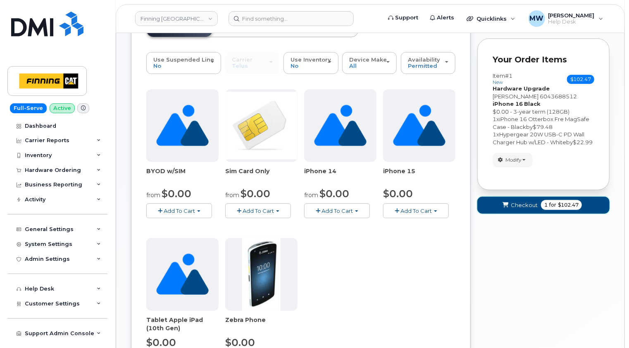
click at [516, 209] on span "Checkout" at bounding box center [524, 205] width 27 height 8
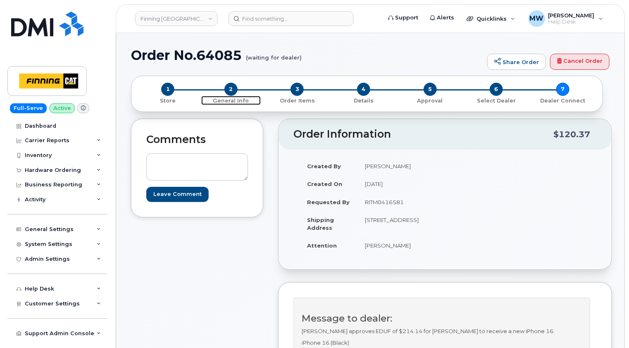
click at [232, 90] on span "2" at bounding box center [230, 89] width 13 height 13
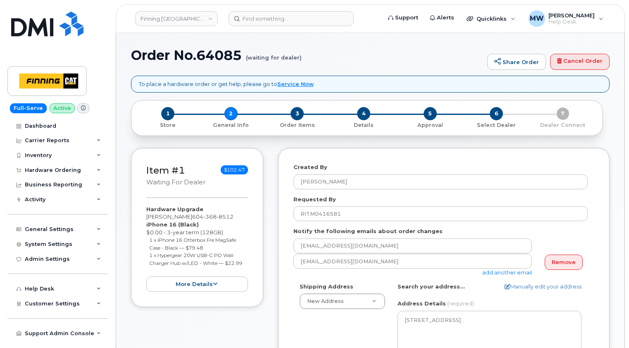
select select
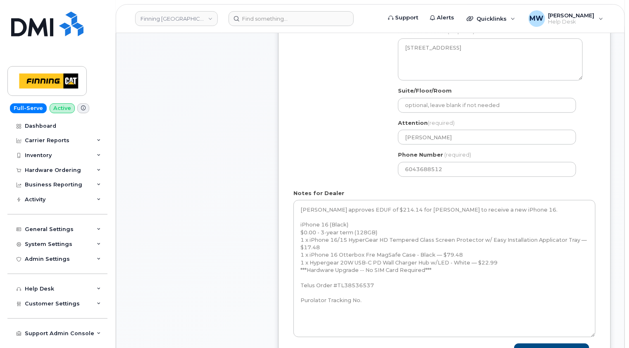
drag, startPoint x: 592, startPoint y: 225, endPoint x: 595, endPoint y: 349, distance: 124.8
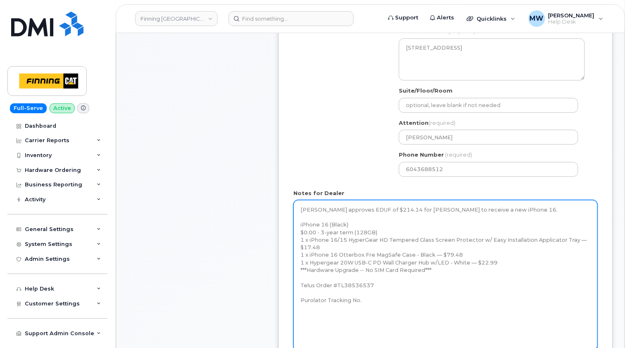
drag, startPoint x: 324, startPoint y: 246, endPoint x: 300, endPoint y: 240, distance: 25.3
click at [300, 240] on textarea "Sandy Denham approves EDUF of $214.14 for Randy Jagpal to receive a new iPhone …" at bounding box center [445, 275] width 304 height 151
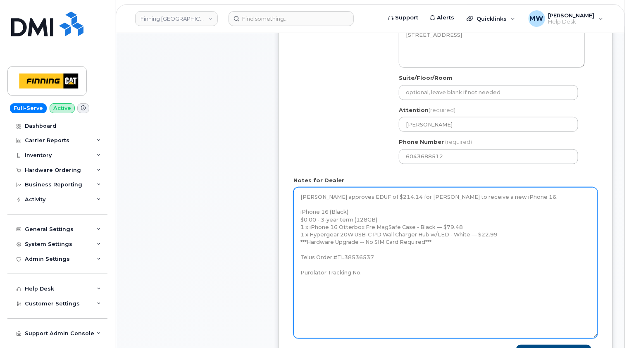
scroll to position [372, 0]
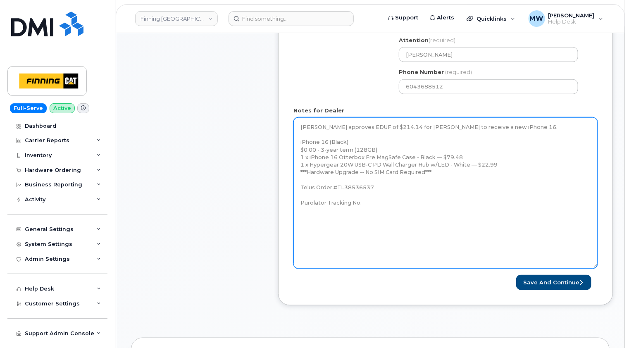
click at [374, 201] on textarea "Sandy Denham approves EDUF of $214.14 for Randy Jagpal to receive a new iPhone …" at bounding box center [445, 192] width 304 height 151
paste textarea "335632685046"
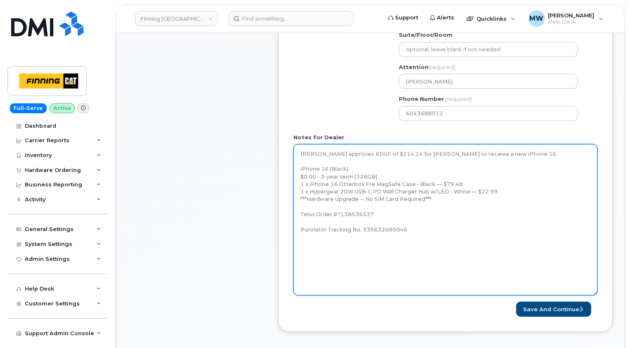
scroll to position [454, 0]
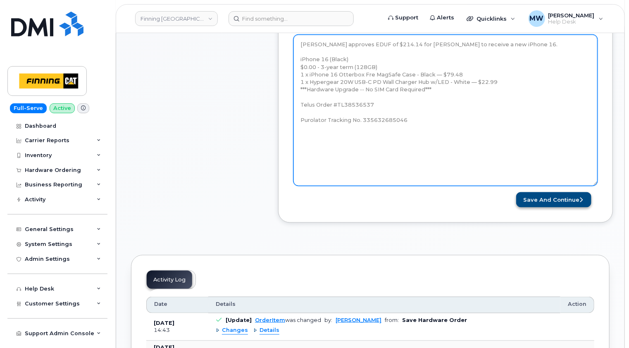
type textarea "Sandy Denham approves EDUF of $214.14 for Randy Jagpal to receive a new iPhone …"
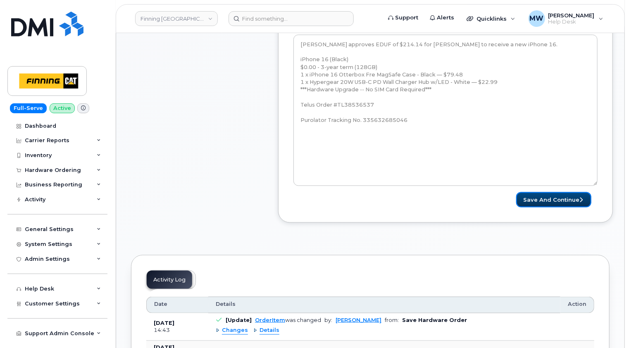
drag, startPoint x: 563, startPoint y: 200, endPoint x: 471, endPoint y: 202, distance: 93.0
click at [564, 200] on button "Save and Continue" at bounding box center [553, 199] width 75 height 15
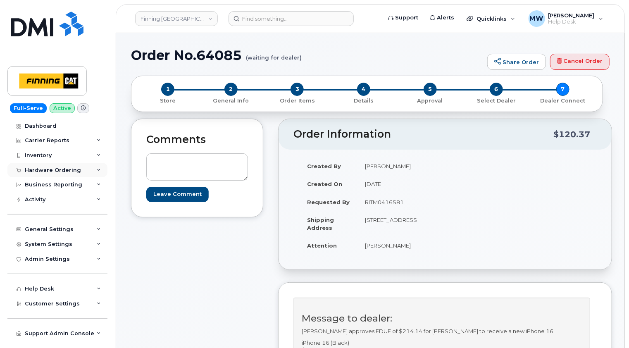
click at [67, 171] on div "Hardware Ordering" at bounding box center [53, 170] width 56 height 7
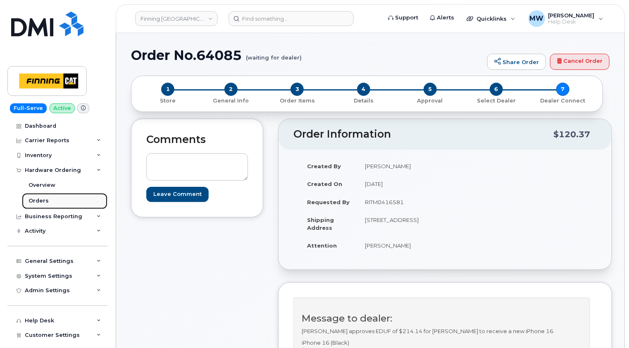
click at [45, 199] on div "Orders" at bounding box center [39, 200] width 20 height 7
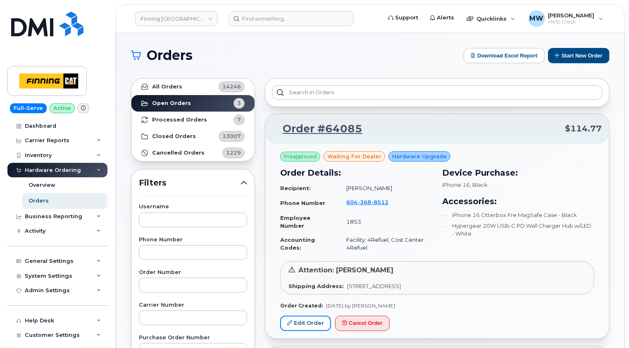
drag, startPoint x: 315, startPoint y: 321, endPoint x: 358, endPoint y: 264, distance: 71.1
click at [315, 321] on link "Edit Order" at bounding box center [305, 323] width 51 height 15
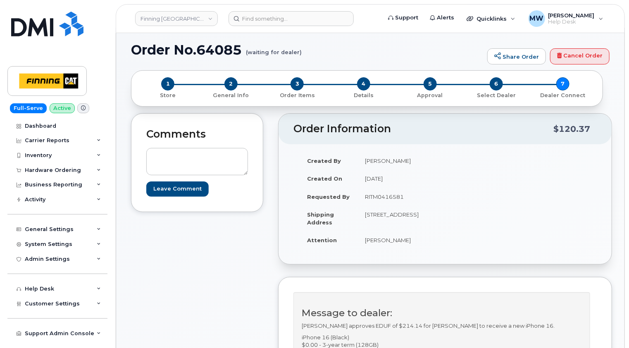
scroll to position [83, 0]
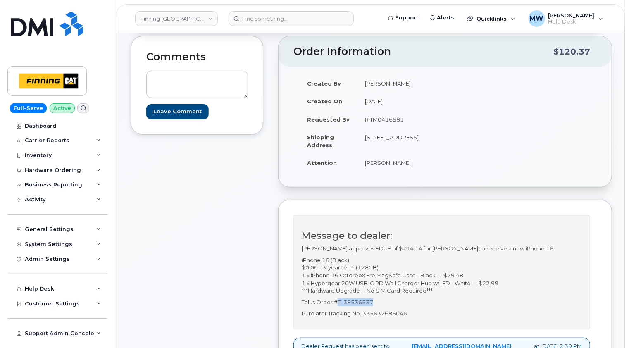
drag, startPoint x: 379, startPoint y: 307, endPoint x: 335, endPoint y: 306, distance: 43.8
click at [335, 306] on p "Telus Order #TL38536537" at bounding box center [442, 302] width 280 height 8
copy p "TL38536537"
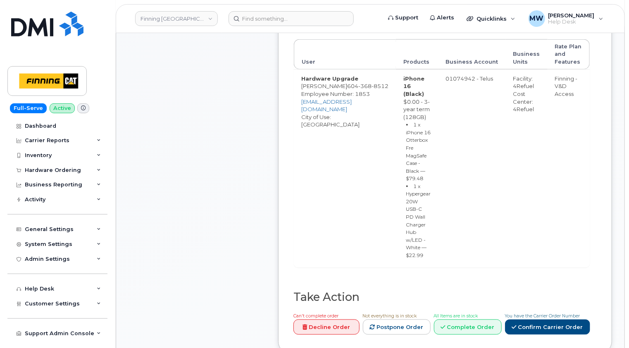
scroll to position [537, 0]
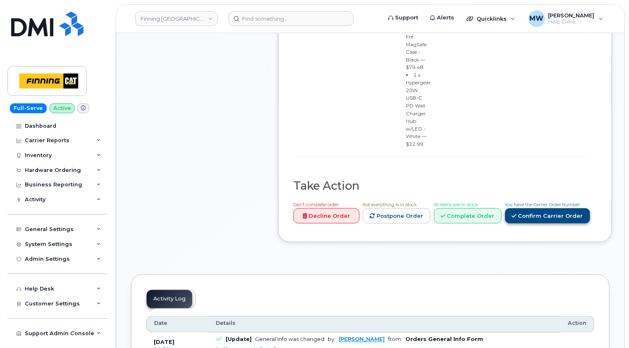
click at [546, 208] on link "Confirm Carrier Order" at bounding box center [547, 215] width 85 height 15
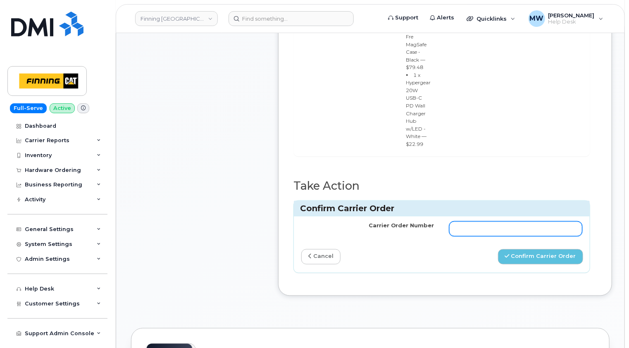
click at [453, 221] on input "Carrier Order Number" at bounding box center [515, 228] width 133 height 15
paste input "TL38536537"
type input "TL38536537"
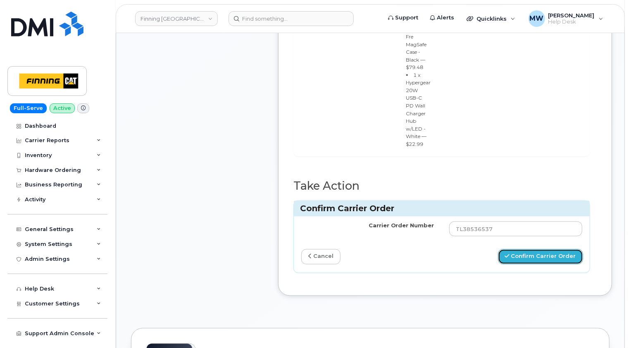
click at [538, 249] on button "Confirm Carrier Order" at bounding box center [540, 256] width 85 height 15
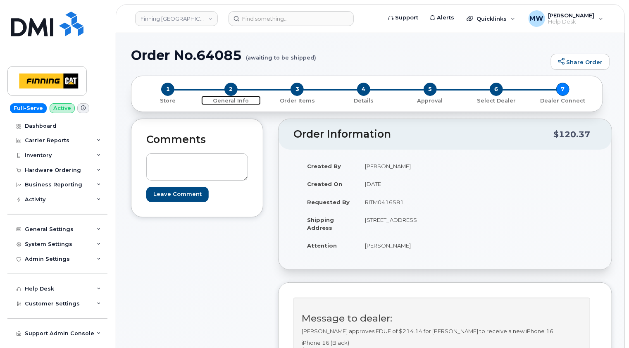
drag, startPoint x: 229, startPoint y: 89, endPoint x: 255, endPoint y: 100, distance: 27.6
click at [229, 89] on span "2" at bounding box center [230, 89] width 13 height 13
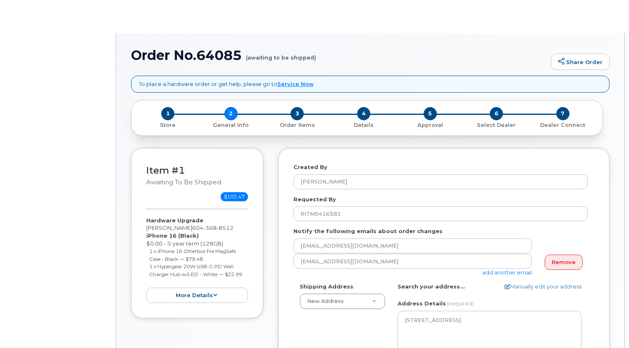
select select
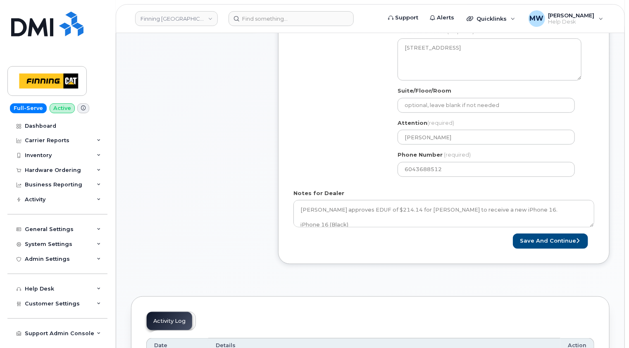
scroll to position [372, 0]
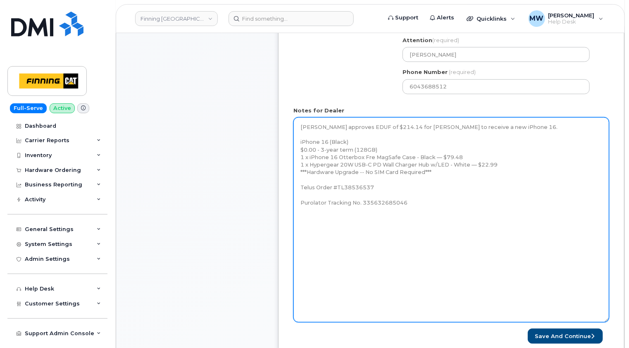
drag, startPoint x: 593, startPoint y: 142, endPoint x: 607, endPoint y: 320, distance: 179.0
click at [607, 320] on textarea "[PERSON_NAME] approves EDUF of $214.14 for [PERSON_NAME] to receive a new iPhon…" at bounding box center [451, 219] width 316 height 205
click at [459, 204] on textarea "[PERSON_NAME] approves EDUF of $214.14 for [PERSON_NAME] to receive a new iPhon…" at bounding box center [451, 219] width 316 height 205
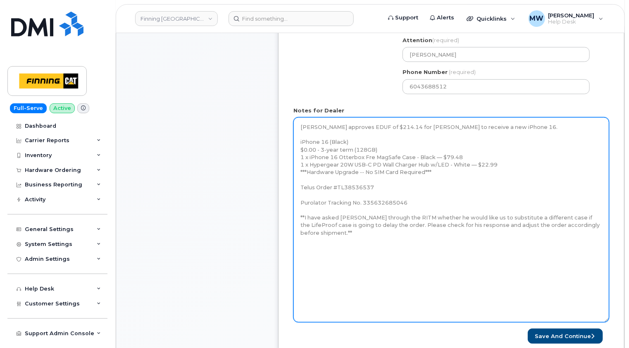
click at [304, 215] on textarea "[PERSON_NAME] approves EDUF of $214.14 for [PERSON_NAME] to receive a new iPhon…" at bounding box center [451, 219] width 316 height 205
click at [342, 228] on textarea "Sandy Denham approves EDUF of $214.14 for Randy Jagpal to receive a new iPhone …" at bounding box center [451, 219] width 316 height 205
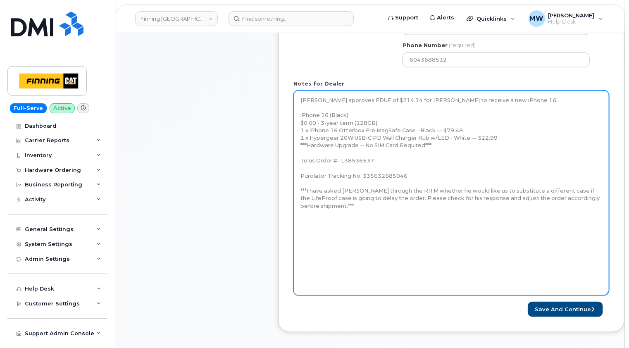
scroll to position [413, 0]
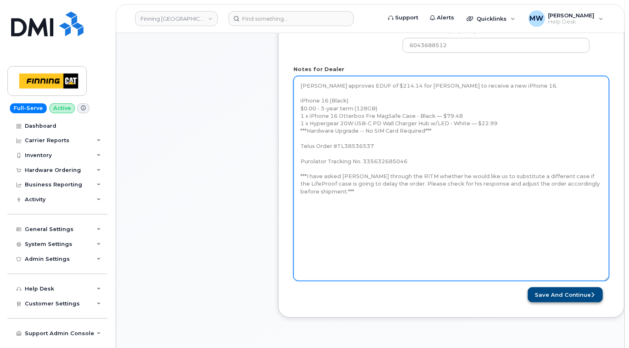
type textarea "Sandy Denham approves EDUF of $214.14 for Randy Jagpal to receive a new iPhone …"
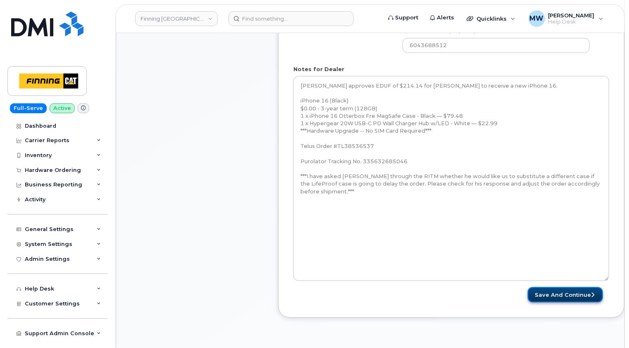
click at [583, 294] on button "Save and Continue" at bounding box center [565, 294] width 75 height 15
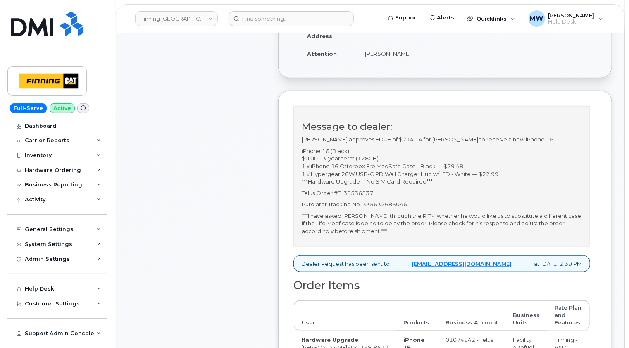
scroll to position [207, 0]
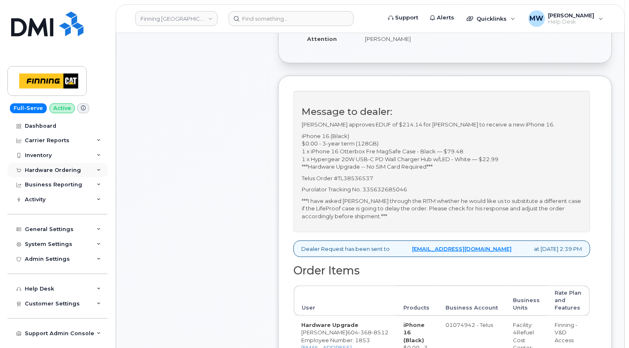
click at [56, 167] on div "Hardware Ordering" at bounding box center [53, 170] width 56 height 7
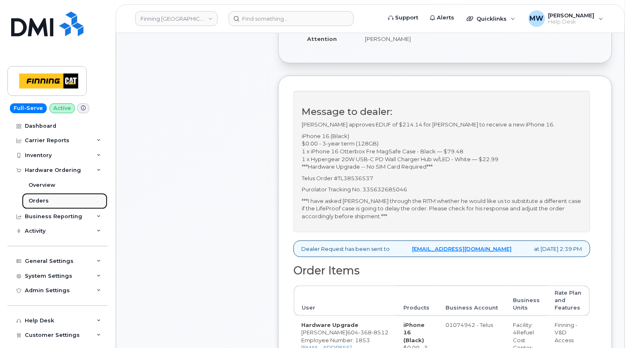
drag, startPoint x: 35, startPoint y: 200, endPoint x: 41, endPoint y: 197, distance: 6.7
click at [36, 200] on div "Orders" at bounding box center [39, 200] width 20 height 7
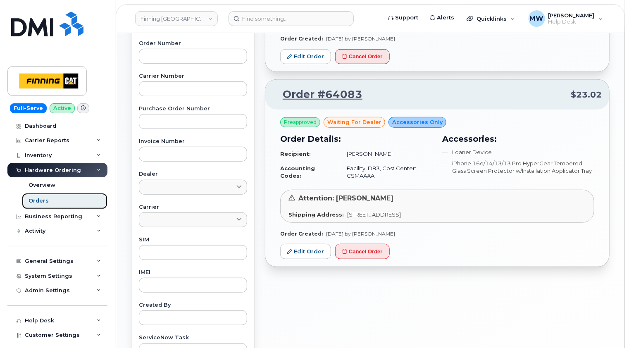
scroll to position [289, 0]
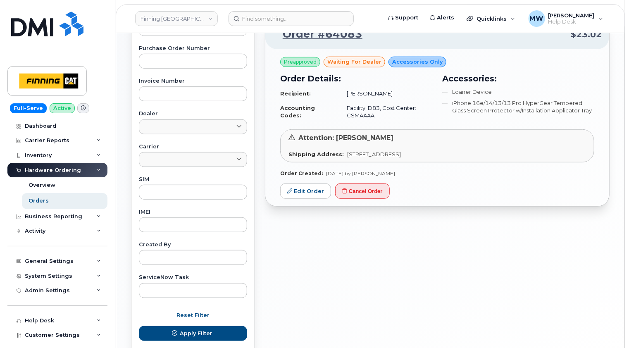
drag, startPoint x: 531, startPoint y: 153, endPoint x: 342, endPoint y: 155, distance: 189.2
click at [342, 155] on div "Shipping Address: 2 Bear Paw Crescent PO Box 1300 Elkford British Columbia V0B …" at bounding box center [436, 154] width 297 height 8
copy span "2 Bear Paw Crescent PO Box 1300 Elkford British Columbia V0B 1H0"
click at [303, 17] on input at bounding box center [290, 18] width 125 height 15
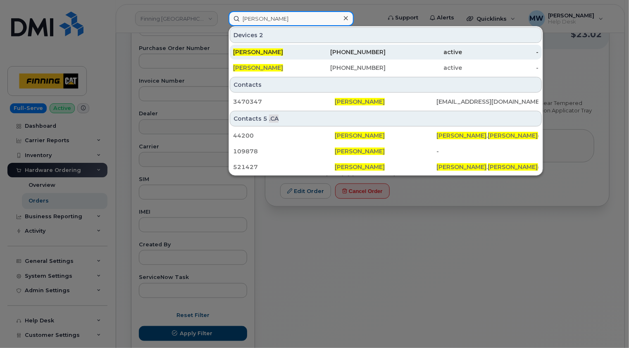
type input "tyler francis"
click at [281, 55] on div "Tyler Francis" at bounding box center [271, 52] width 76 height 8
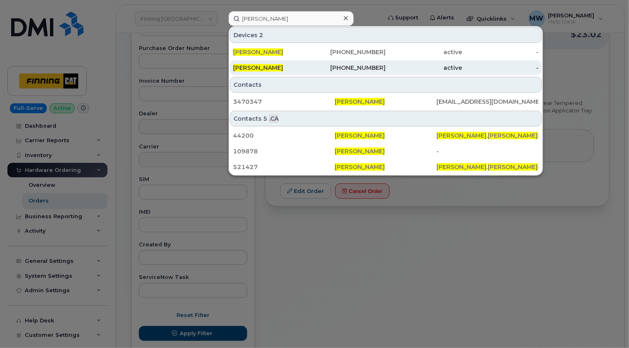
click at [281, 68] on div "Tyler Francis" at bounding box center [271, 68] width 76 height 8
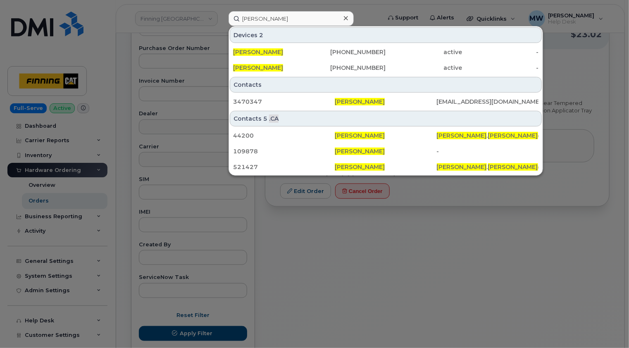
click at [346, 19] on icon at bounding box center [346, 18] width 4 height 4
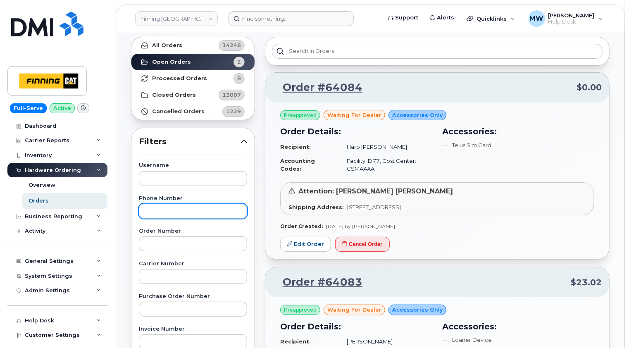
scroll to position [0, 0]
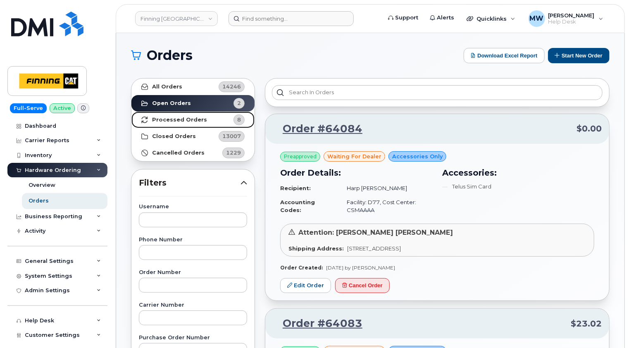
click at [173, 118] on strong "Processed Orders" at bounding box center [179, 119] width 55 height 7
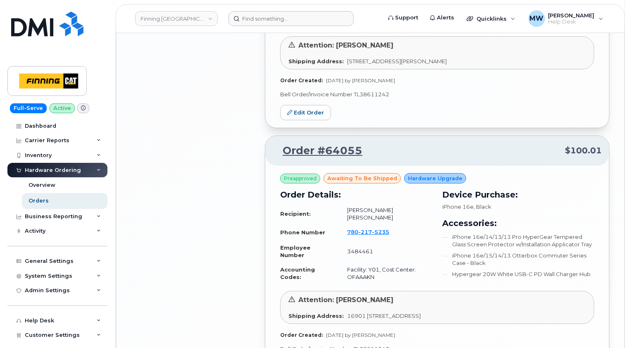
scroll to position [1581, 0]
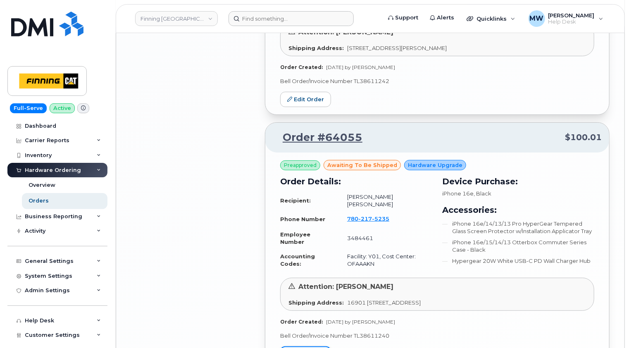
click at [306, 346] on link "Edit Order" at bounding box center [305, 353] width 51 height 15
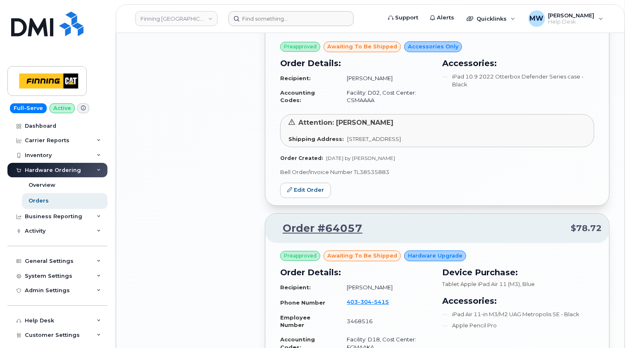
scroll to position [1086, 0]
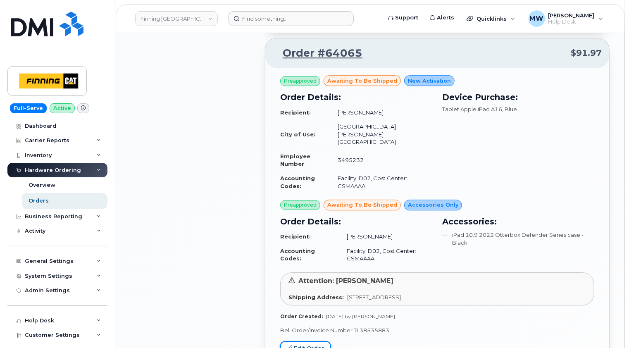
click at [311, 341] on link "Edit Order" at bounding box center [305, 348] width 51 height 15
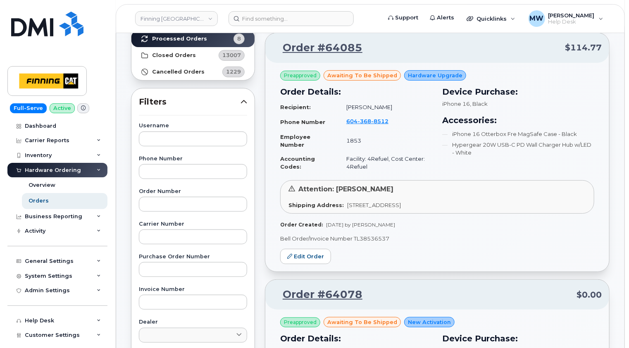
scroll to position [0, 0]
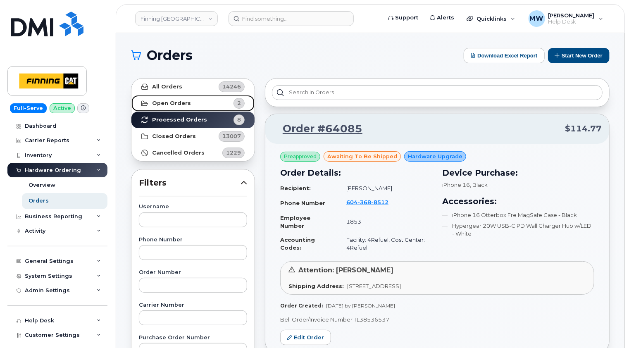
click at [166, 105] on strong "Open Orders" at bounding box center [171, 103] width 39 height 7
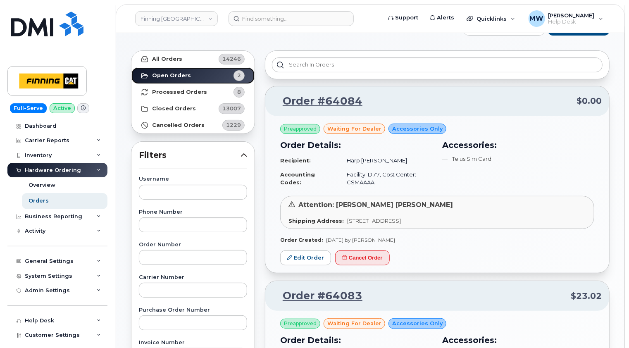
scroll to position [41, 0]
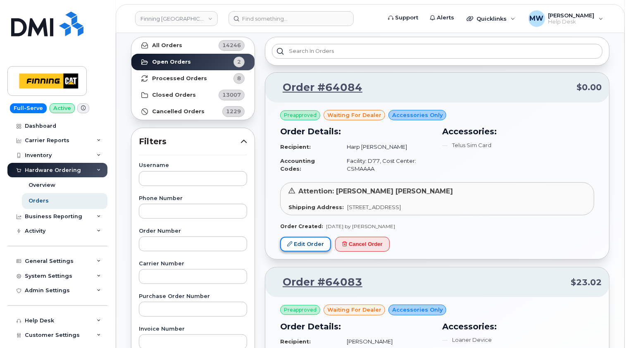
click at [314, 247] on link "Edit Order" at bounding box center [305, 244] width 51 height 15
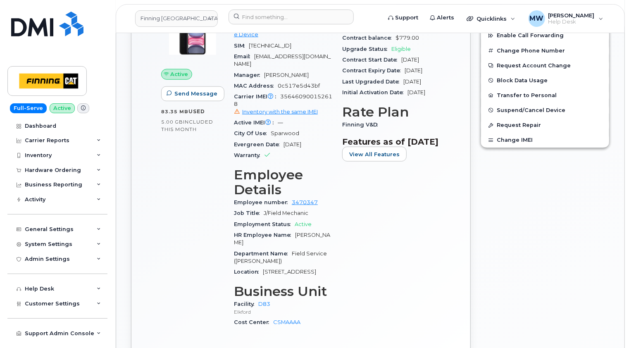
scroll to position [496, 0]
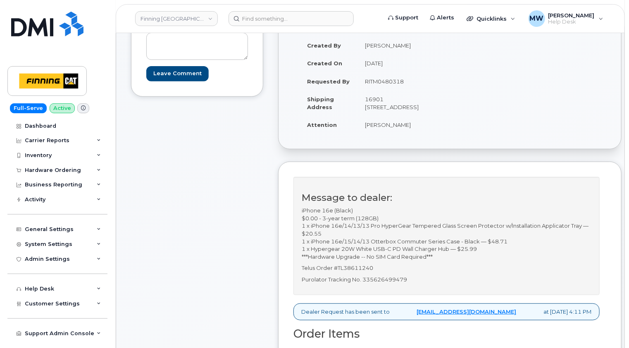
scroll to position [165, 0]
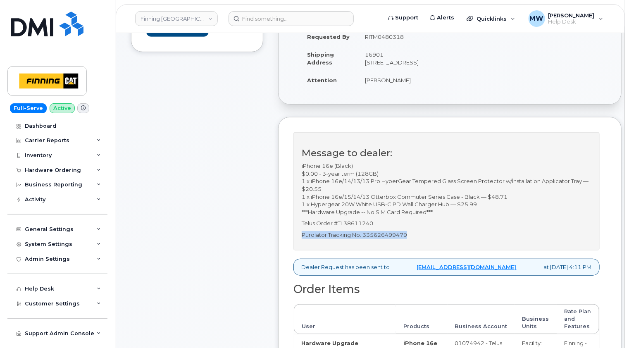
drag, startPoint x: 412, startPoint y: 242, endPoint x: 302, endPoint y: 241, distance: 109.9
click at [302, 239] on p "Purolator Tracking No. 335626499479" at bounding box center [447, 235] width 290 height 8
copy p "Purolator Tracking No. 335626499479"
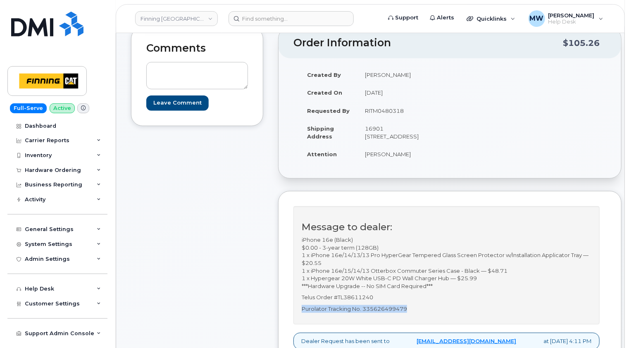
scroll to position [0, 0]
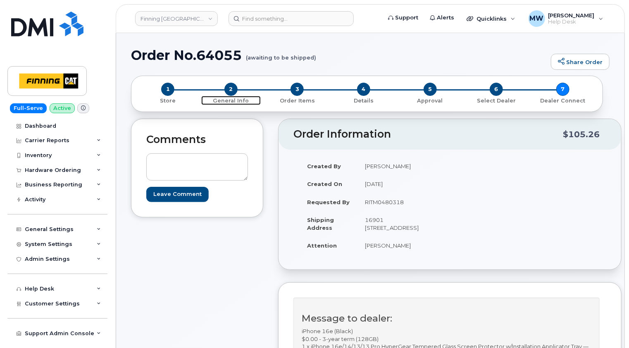
click at [230, 90] on span "2" at bounding box center [230, 89] width 13 height 13
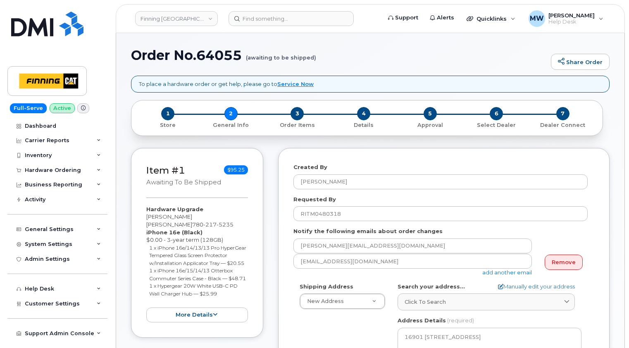
select select
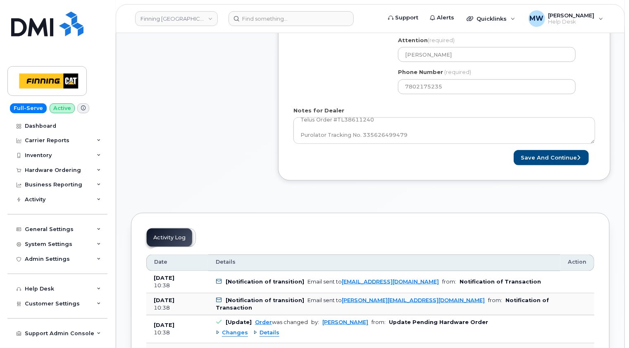
scroll to position [50, 0]
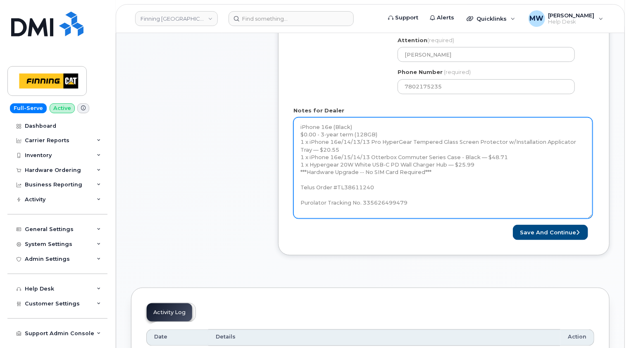
drag, startPoint x: 593, startPoint y: 142, endPoint x: 591, endPoint y: 217, distance: 74.8
click at [591, 217] on textarea "iPhone 16e (Black) $0.00 - 3-year term (128GB) 1 x iPhone 16e/14/13/13 Pro Hype…" at bounding box center [442, 167] width 299 height 101
click at [445, 198] on textarea "iPhone 16e (Black) $0.00 - 3-year term (128GB) 1 x iPhone 16e/14/13/13 Pro Hype…" at bounding box center [442, 167] width 299 height 101
paste textarea "iPhone 16e (#2013) S/N: MD410FPQ4K IMEI: 353927601457085 EID: 89043052010008887…"
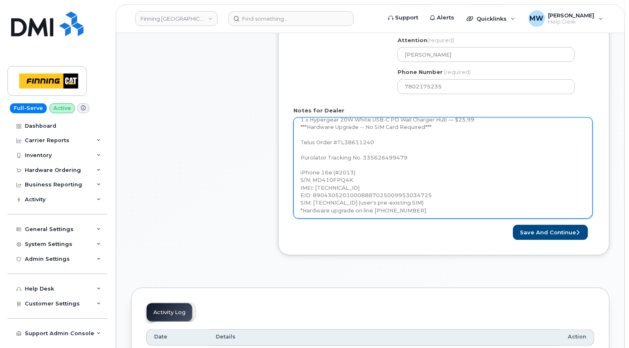
scroll to position [46, 0]
click at [422, 213] on textarea "iPhone 16e (Black) $0.00 - 3-year term (128GB) 1 x iPhone 16e/14/13/13 Pro Hype…" at bounding box center [442, 167] width 299 height 101
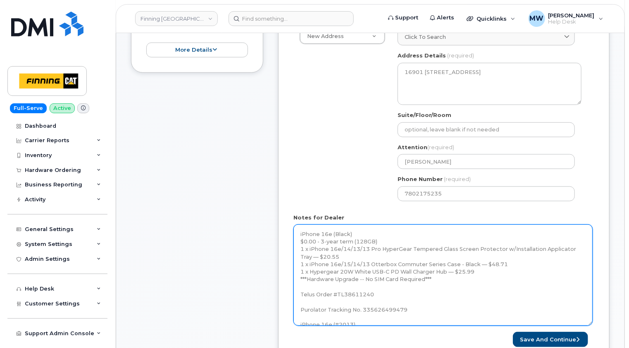
scroll to position [372, 0]
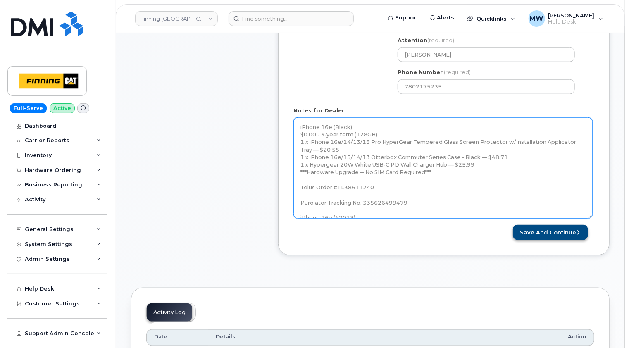
type textarea "iPhone 16e (Black) $0.00 - 3-year term (128GB) 1 x iPhone 16e/14/13/13 Pro Hype…"
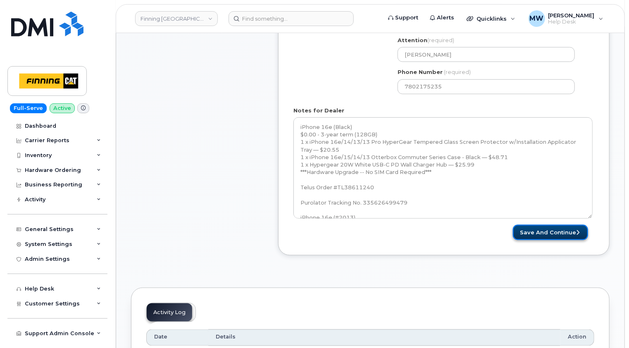
click at [555, 231] on button "Save and Continue" at bounding box center [550, 232] width 75 height 15
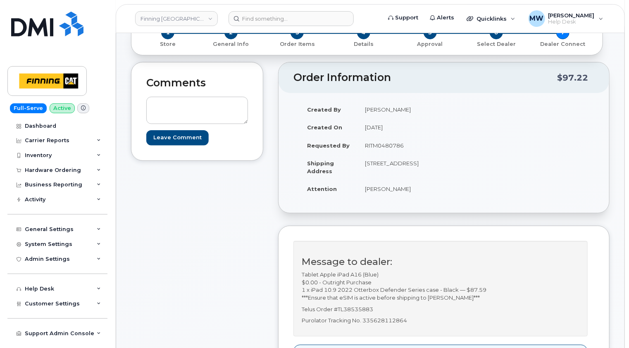
scroll to position [124, 0]
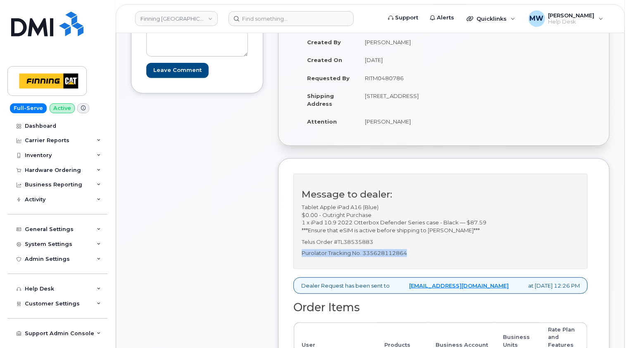
drag, startPoint x: 420, startPoint y: 254, endPoint x: 302, endPoint y: 255, distance: 118.6
click at [302, 255] on p "Purolator Tracking No. 335628112864" at bounding box center [441, 253] width 278 height 8
copy p "Purolator Tracking No. 335628112864"
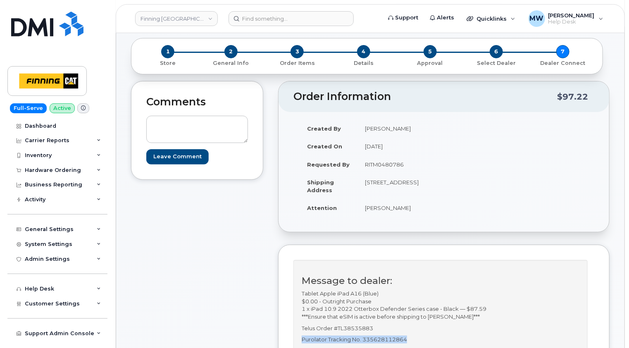
scroll to position [0, 0]
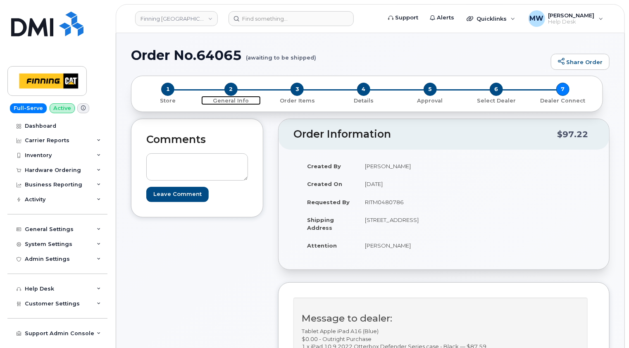
click at [228, 89] on span "2" at bounding box center [230, 89] width 13 height 13
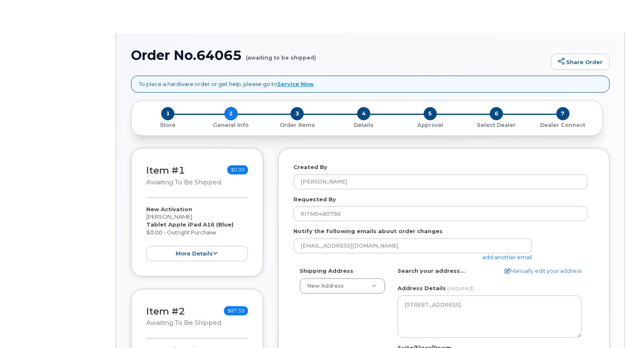
select select
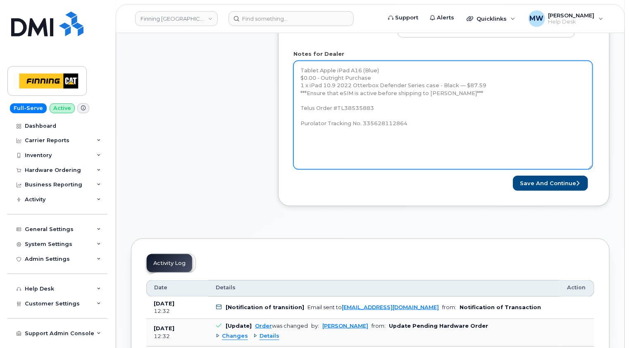
drag, startPoint x: 593, startPoint y: 86, endPoint x: 568, endPoint y: 174, distance: 91.9
click at [590, 169] on textarea "Tablet Apple iPad A16 (Blue) $0.00 - Outright Purchase 1 x iPad 10.9 2022 Otter…" at bounding box center [442, 115] width 299 height 109
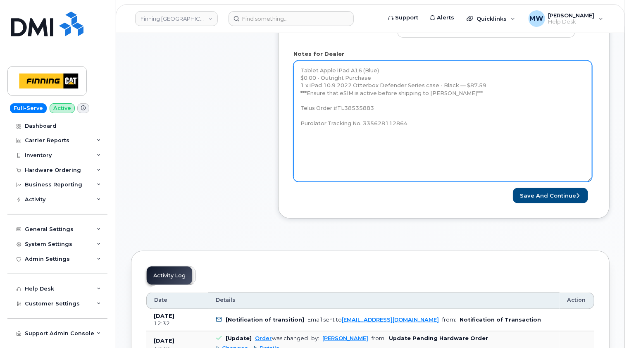
drag, startPoint x: 377, startPoint y: 137, endPoint x: 415, endPoint y: 114, distance: 44.8
click at [377, 137] on textarea "Tablet Apple iPad A16 (Blue) $0.00 - Outright Purchase 1 x iPad 10.9 2022 Otter…" at bounding box center [442, 121] width 299 height 121
click at [418, 114] on textarea "Tablet Apple iPad A16 (Blue) $0.00 - Outright Purchase 1 x iPad 10.9 2022 Otter…" at bounding box center [442, 121] width 299 height 121
click at [418, 124] on textarea "Tablet Apple iPad A16 (Blue) $0.00 - Outright Purchase 1 x iPad 10.9 2022 Otter…" at bounding box center [442, 121] width 299 height 121
paste textarea "iPad A16 - 2025 (#2014) S/N: DKVHQ7M21Q IMEI: 351159272923045 EID: 890490320074…"
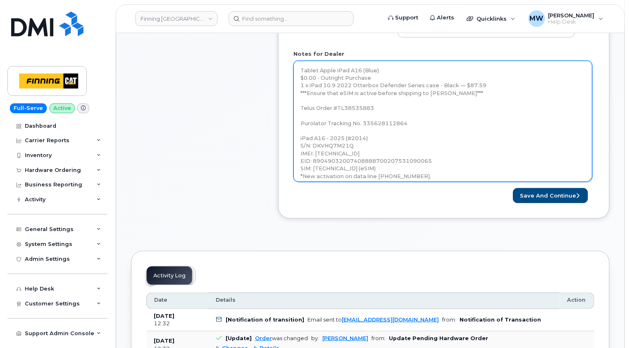
scroll to position [4, 0]
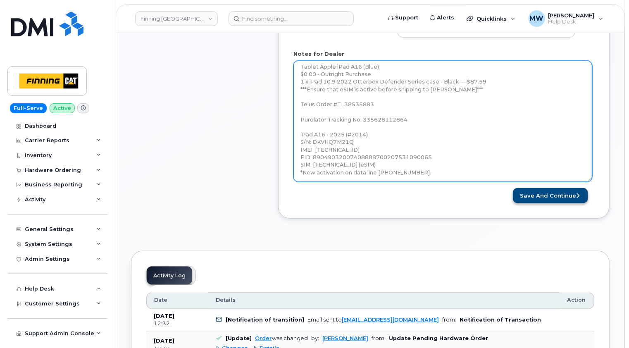
type textarea "Tablet Apple iPad A16 (Blue) $0.00 - Outright Purchase 1 x iPad 10.9 2022 Otter…"
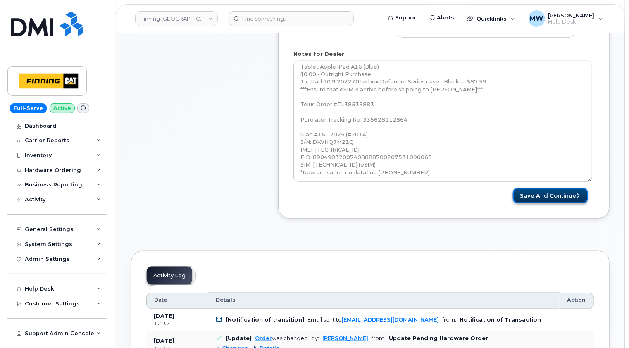
click at [561, 195] on button "Save and Continue" at bounding box center [550, 195] width 75 height 15
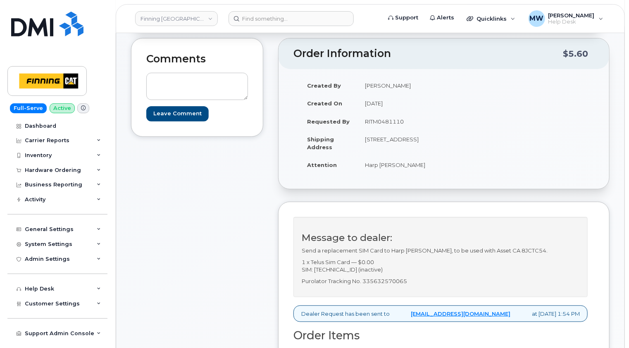
scroll to position [124, 0]
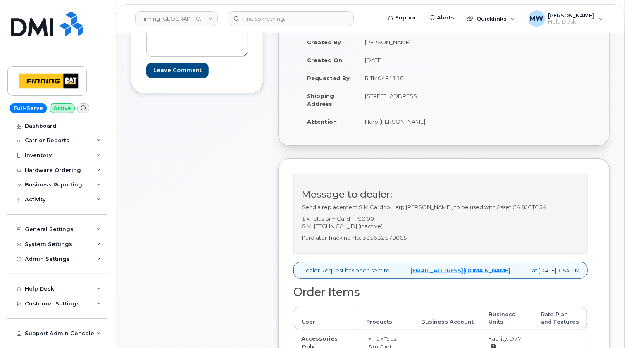
click at [394, 238] on p "Purolator Tracking No. 335632570065" at bounding box center [441, 238] width 278 height 8
copy p "335632570065"
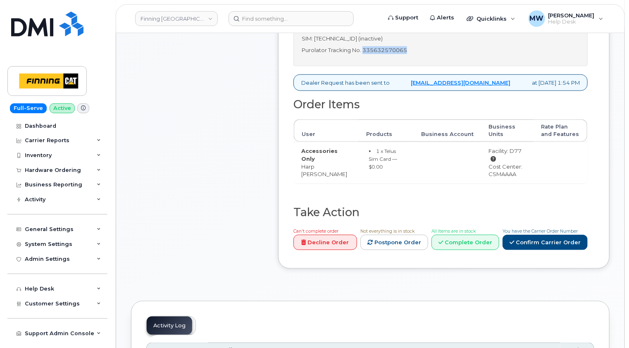
scroll to position [330, 0]
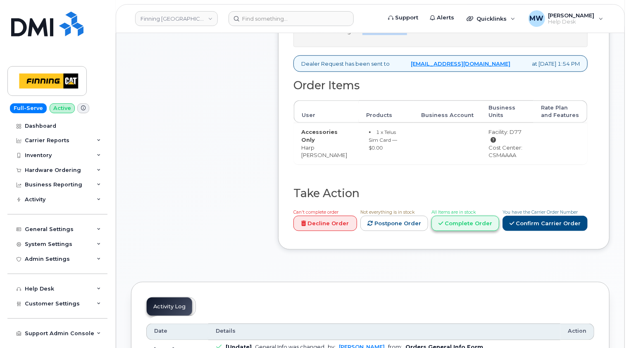
click at [473, 216] on link "Complete Order" at bounding box center [465, 223] width 68 height 15
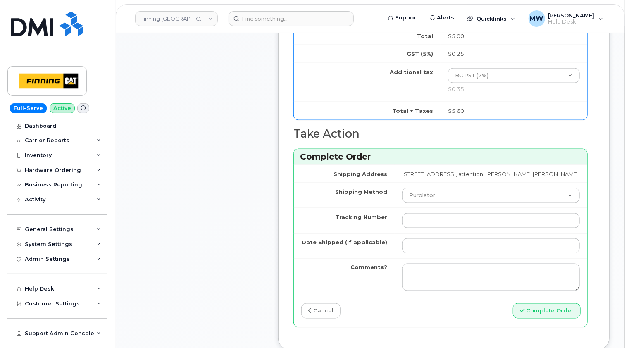
scroll to position [537, 0]
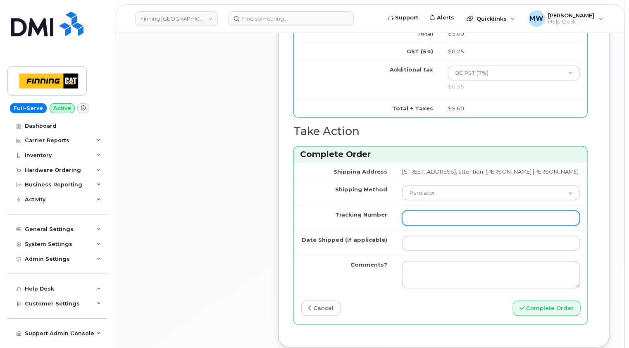
click at [402, 221] on input "Tracking Number" at bounding box center [491, 218] width 178 height 15
paste input "335632570065"
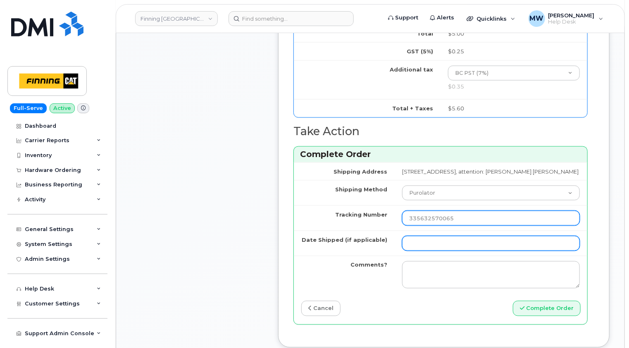
type input "335632570065"
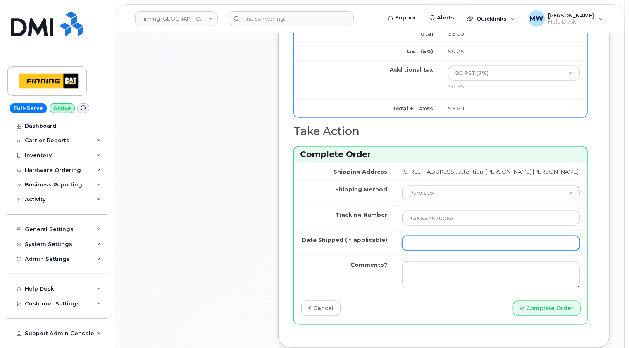
click at [421, 249] on input "Date Shipped (if applicable)" at bounding box center [491, 243] width 178 height 15
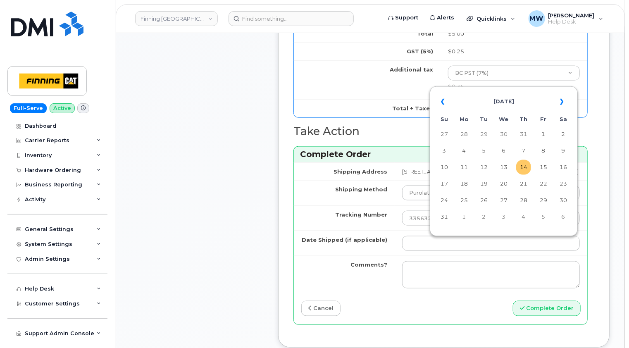
click at [523, 169] on td "14" at bounding box center [523, 167] width 15 height 15
type input "[DATE]"
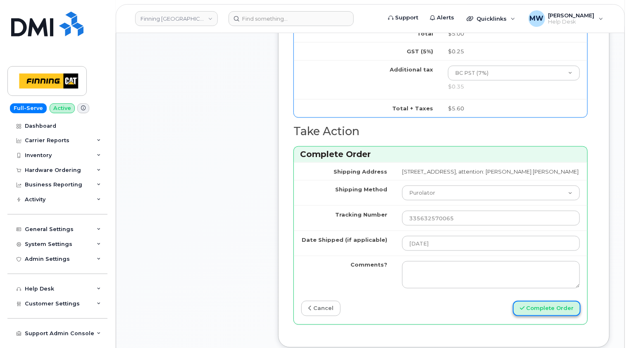
click at [554, 313] on button "Complete Order" at bounding box center [547, 308] width 68 height 15
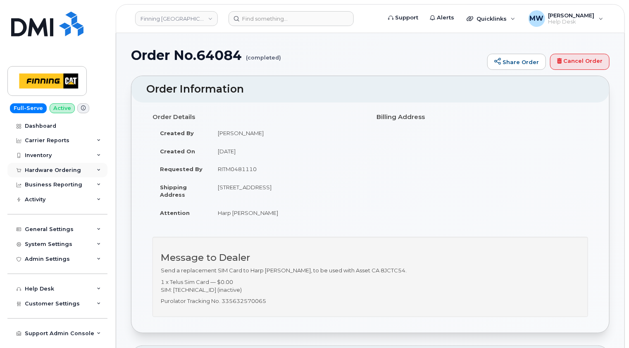
click at [46, 171] on div "Hardware Ordering" at bounding box center [53, 170] width 56 height 7
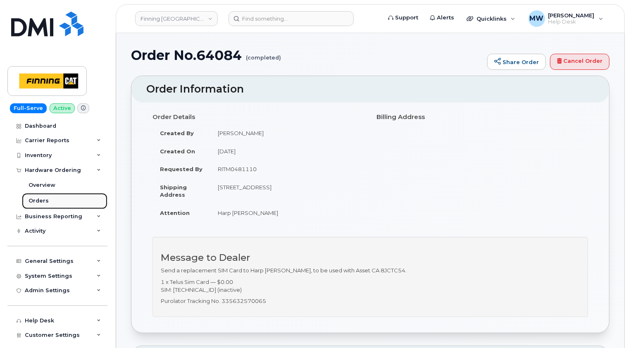
click at [41, 201] on div "Orders" at bounding box center [39, 200] width 20 height 7
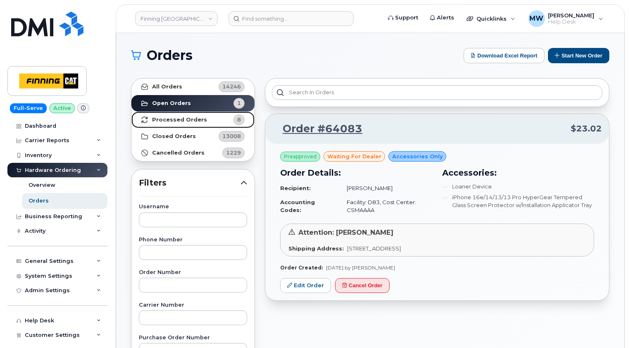
click at [172, 119] on strong "Processed Orders" at bounding box center [179, 119] width 55 height 7
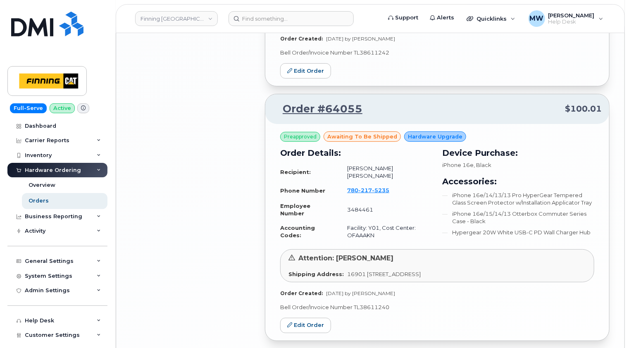
scroll to position [1596, 0]
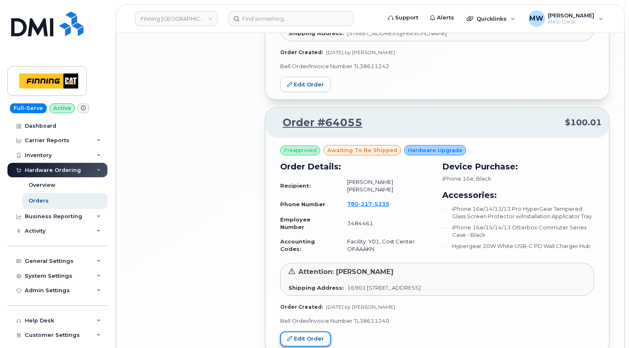
click at [309, 331] on link "Edit Order" at bounding box center [305, 338] width 51 height 15
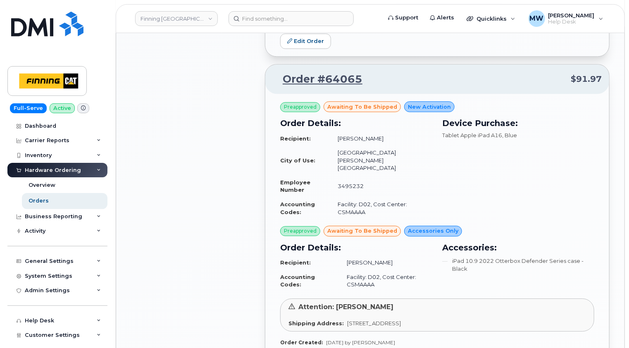
scroll to position [1059, 0]
click at [56, 200] on link "Orders" at bounding box center [65, 201] width 86 height 16
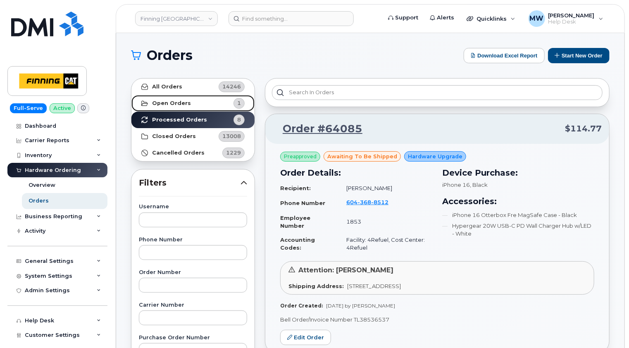
click at [179, 104] on strong "Open Orders" at bounding box center [171, 103] width 39 height 7
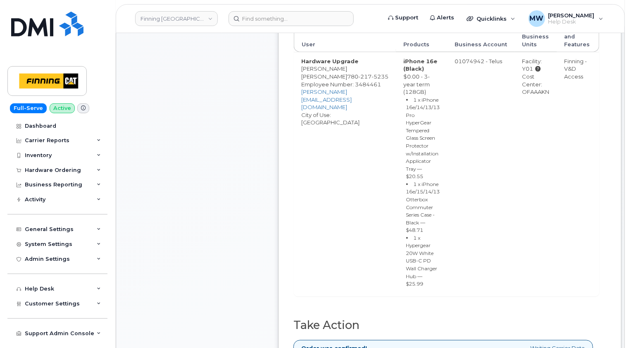
scroll to position [578, 0]
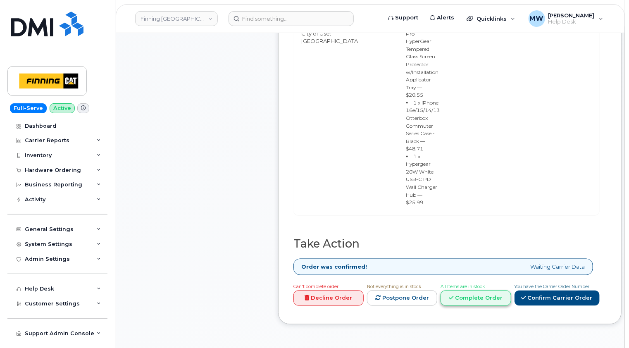
click at [483, 290] on link "Complete Order" at bounding box center [475, 297] width 70 height 15
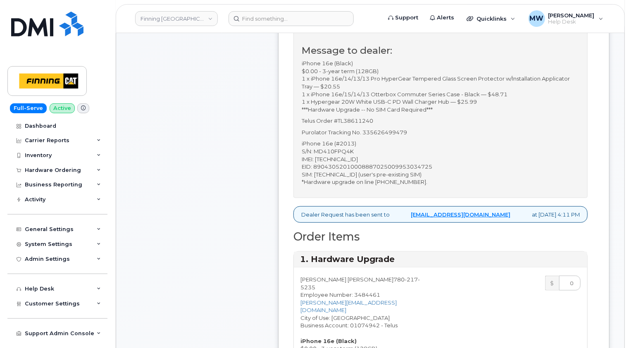
scroll to position [248, 0]
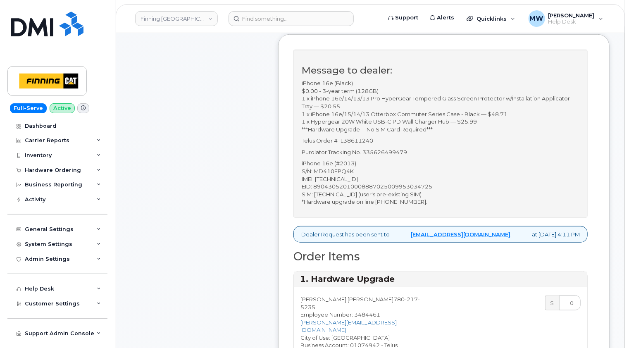
click at [343, 186] on p "iPhone 16e (#2013) S/N: MD410FPQ4K IMEI: 353927601457085 EID: 89043052010008887…" at bounding box center [441, 182] width 278 height 46
copy p "353927601457085"
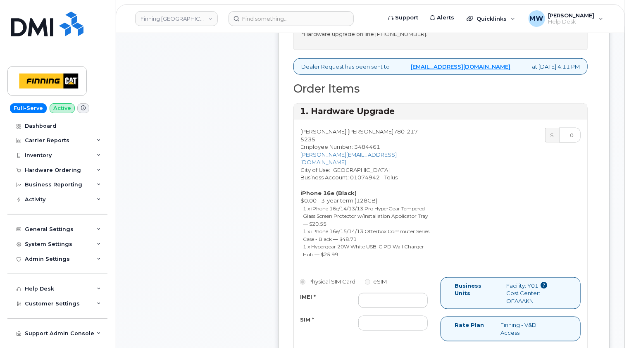
scroll to position [496, 0]
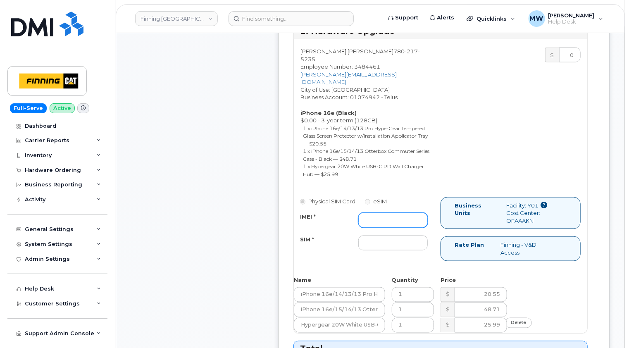
click at [373, 213] on input "IMEI *" at bounding box center [392, 220] width 69 height 15
paste input "353927601457085"
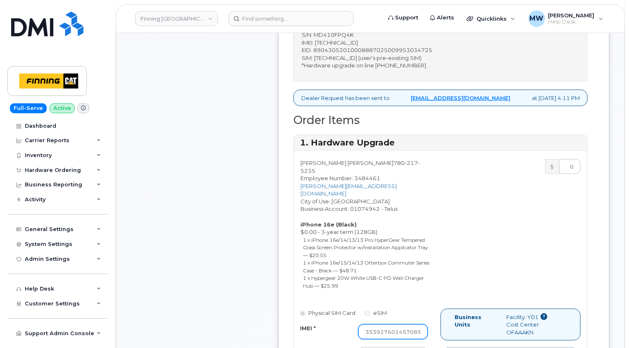
scroll to position [207, 0]
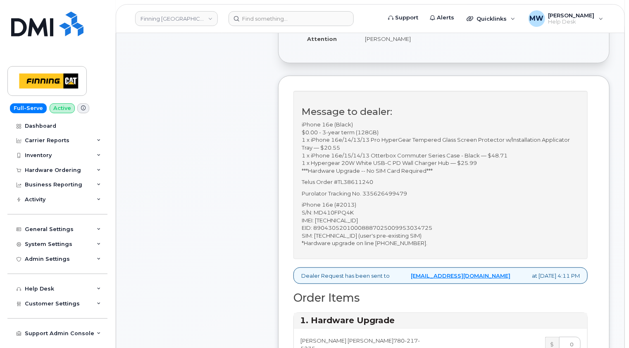
type input "353927601457085"
click at [378, 243] on p "iPhone 16e (#2013) S/N: MD410FPQ4K IMEI: 353927601457085 EID: 89043052010008887…" at bounding box center [441, 224] width 278 height 46
copy p "8912230102156280426"
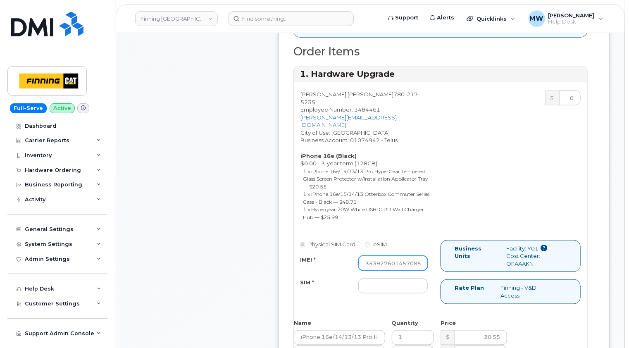
scroll to position [454, 0]
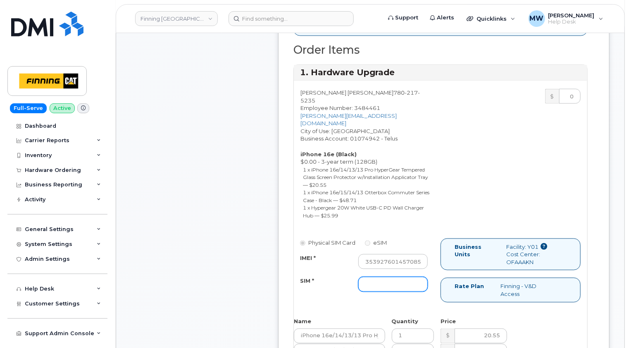
click at [371, 277] on input "SIM *" at bounding box center [392, 284] width 69 height 15
paste input "8912230102156280426"
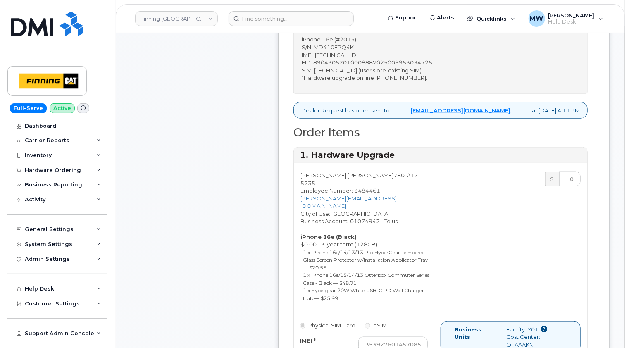
scroll to position [289, 0]
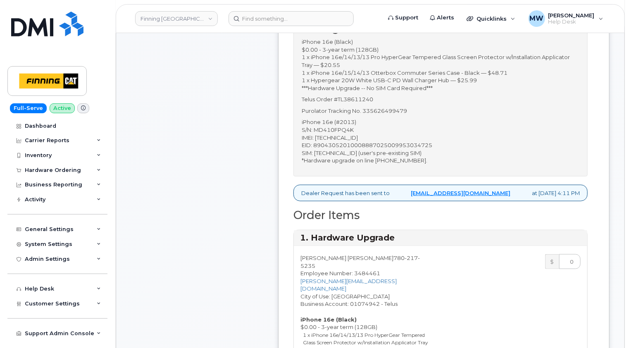
type input "8912230102156280426"
click at [394, 115] on p "Purolator Tracking No. 335626499479" at bounding box center [441, 111] width 278 height 8
copy p "335626499479"
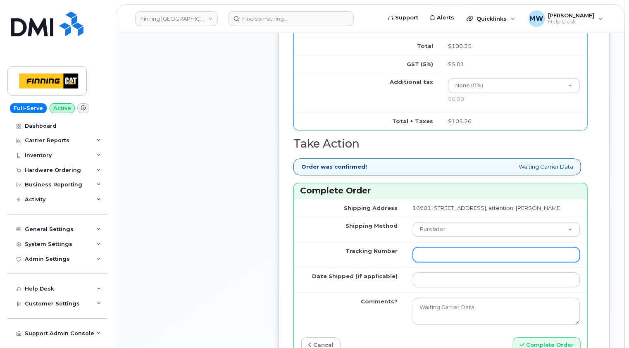
scroll to position [909, 0]
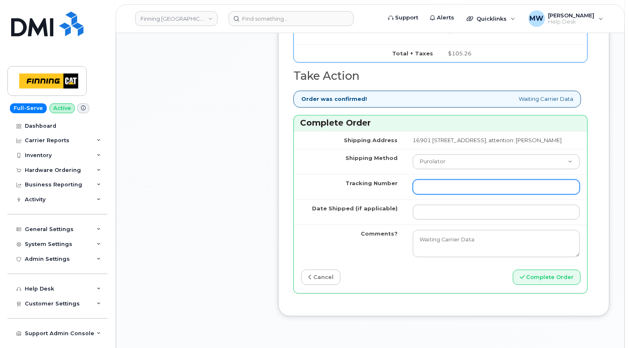
click at [413, 184] on input "Tracking Number" at bounding box center [496, 186] width 167 height 15
paste input "335626499479"
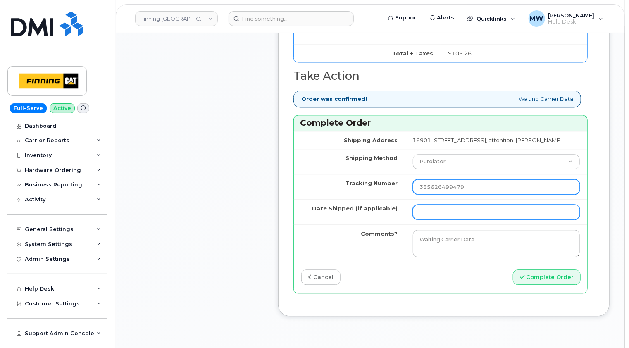
type input "335626499479"
click at [413, 209] on input "Date Shipped (if applicable)" at bounding box center [496, 211] width 167 height 15
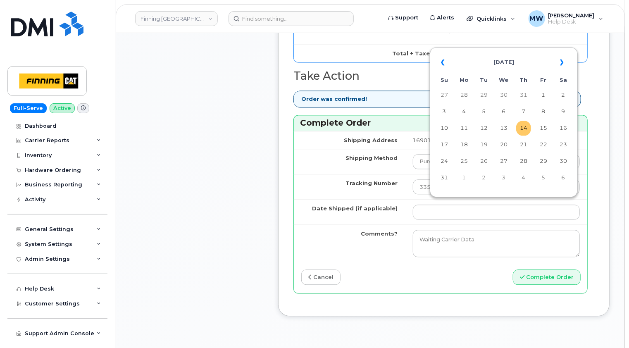
click at [526, 130] on td "14" at bounding box center [523, 128] width 15 height 15
type input "[DATE]"
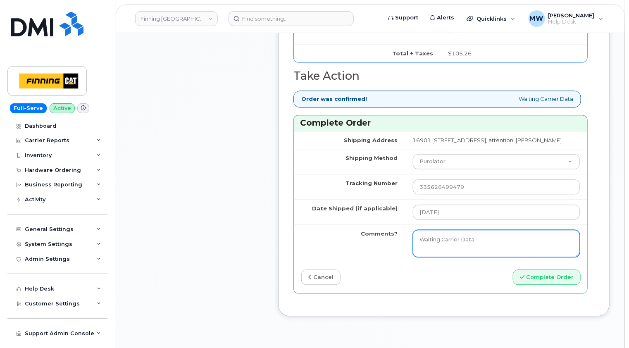
drag, startPoint x: 459, startPoint y: 237, endPoint x: 321, endPoint y: 244, distance: 138.1
click at [321, 244] on tr "Comments? Waiting Carrier Data" at bounding box center [440, 243] width 293 height 38
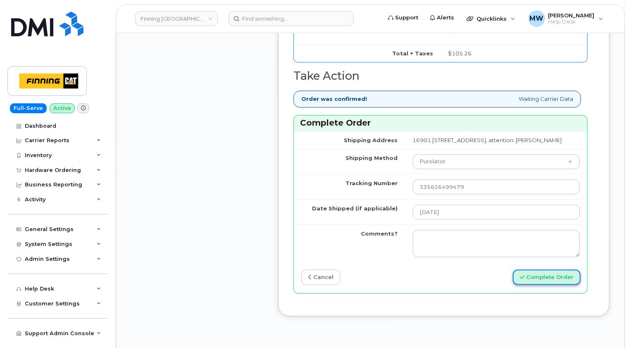
click at [555, 276] on button "Complete Order" at bounding box center [547, 276] width 68 height 15
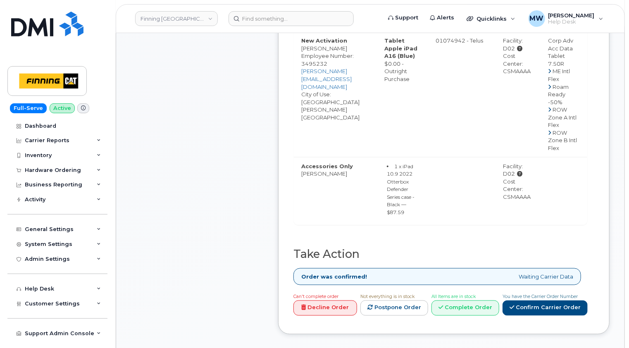
scroll to position [537, 0]
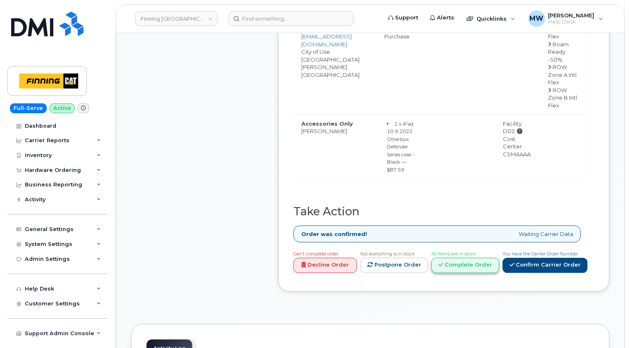
click at [475, 261] on link "Complete Order" at bounding box center [465, 265] width 68 height 15
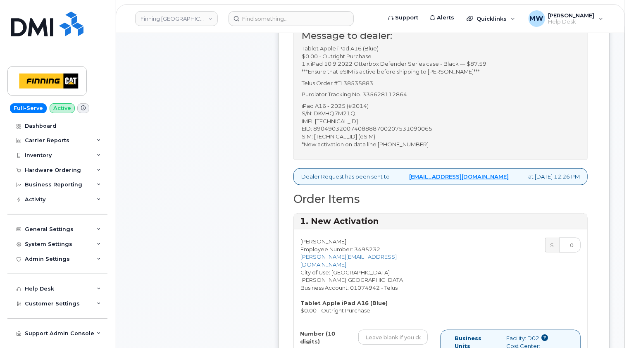
scroll to position [248, 0]
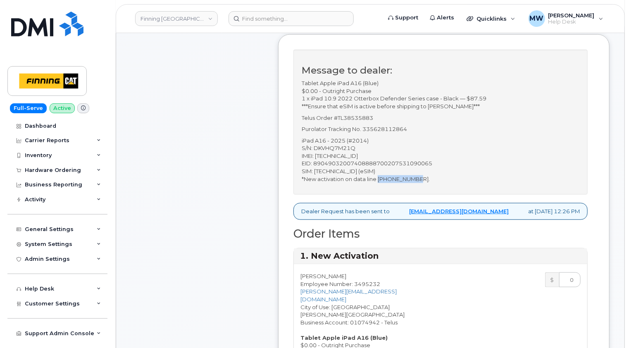
drag, startPoint x: 419, startPoint y: 177, endPoint x: 379, endPoint y: 178, distance: 40.1
click at [379, 178] on p "iPad A16 - 2025 (#2014) S/N: DKVHQ7M21Q IMEI: [TECHNICAL_ID] EID: 8904903200740…" at bounding box center [441, 160] width 278 height 46
copy p "[PHONE_NUMBER]"
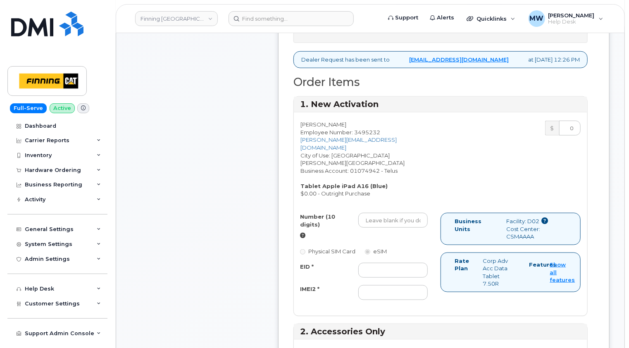
scroll to position [413, 0]
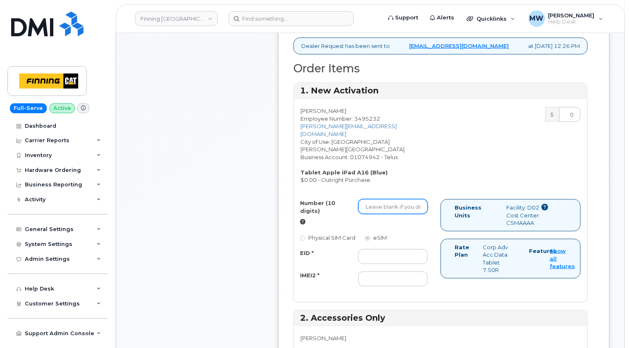
click at [370, 199] on input "Number (10 digits)" at bounding box center [392, 206] width 69 height 15
paste input "[PHONE_NUMBER]"
click at [378, 199] on input "[PHONE_NUMBER]" at bounding box center [392, 206] width 69 height 15
click at [389, 199] on input "587645-5082" at bounding box center [392, 206] width 69 height 15
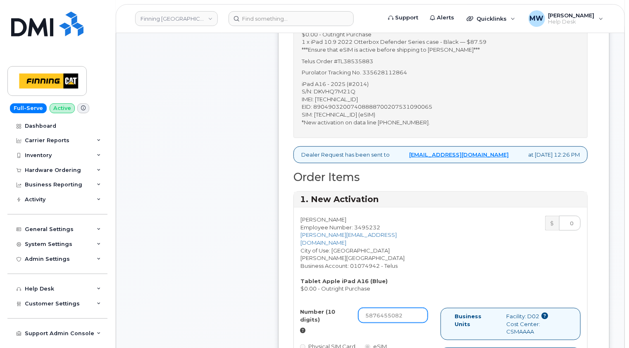
scroll to position [248, 0]
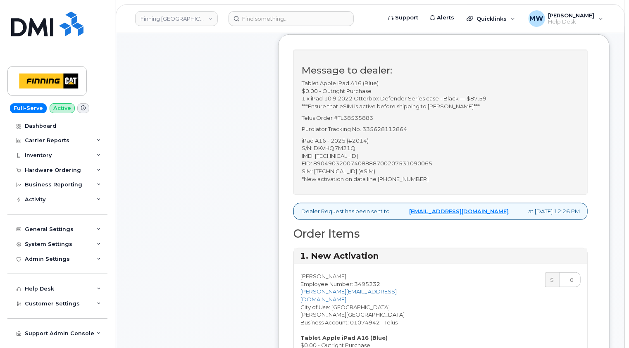
type input "5876455082"
click at [340, 161] on p "iPad A16 - 2025 (#2014) S/N: DKVHQ7M21Q IMEI: [TECHNICAL_ID] EID: 8904903200740…" at bounding box center [441, 160] width 278 height 46
copy p "89049032007408888700207531090065"
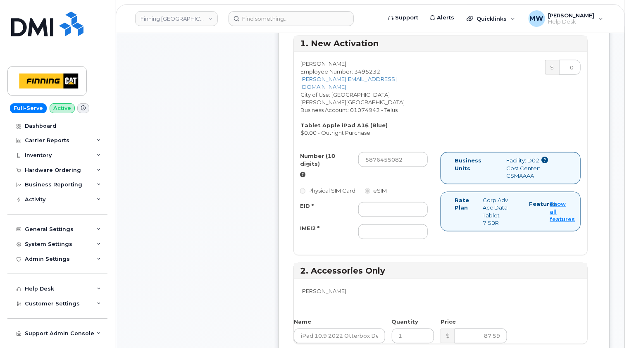
scroll to position [496, 0]
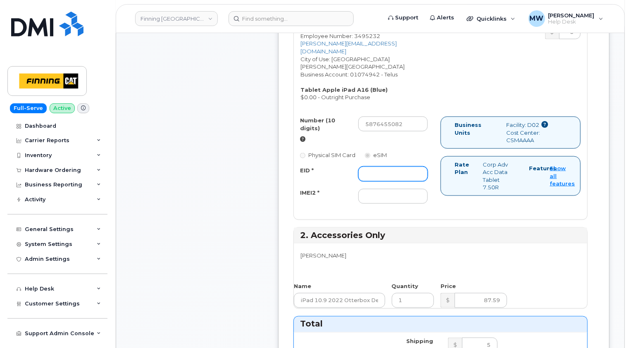
click at [369, 166] on input "EID *" at bounding box center [392, 173] width 69 height 15
paste input "89049032007408888700207531090065"
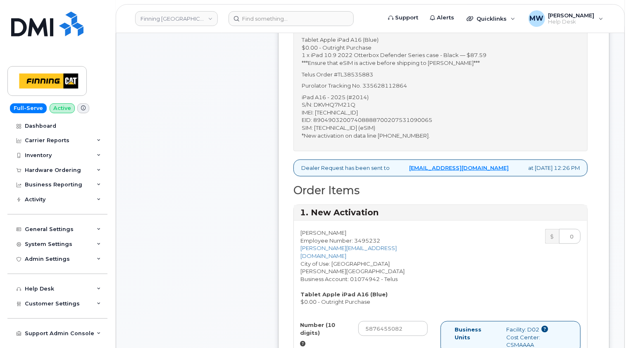
scroll to position [248, 0]
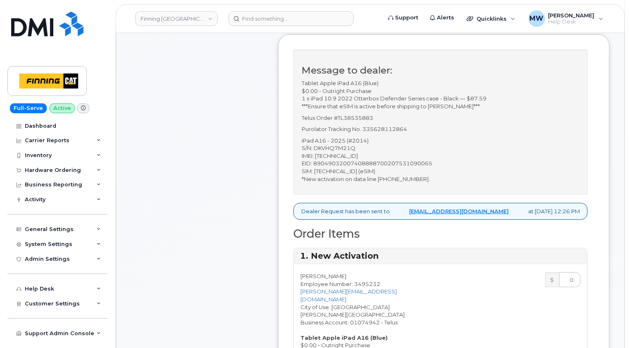
type input "89049032007408888700207531090065"
click at [338, 153] on p "iPad A16 - 2025 (#2014) S/N: DKVHQ7M21Q IMEI: [TECHNICAL_ID] EID: 8904903200740…" at bounding box center [441, 160] width 278 height 46
copy p "351159272923045"
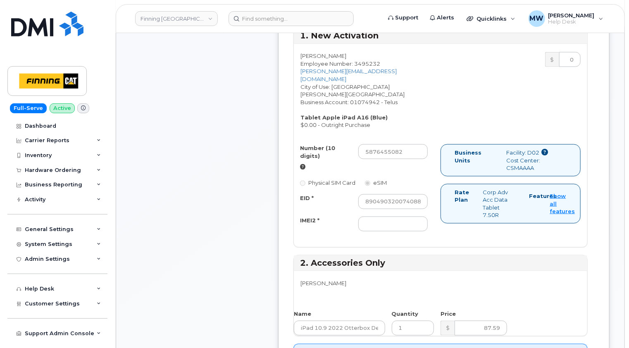
scroll to position [537, 0]
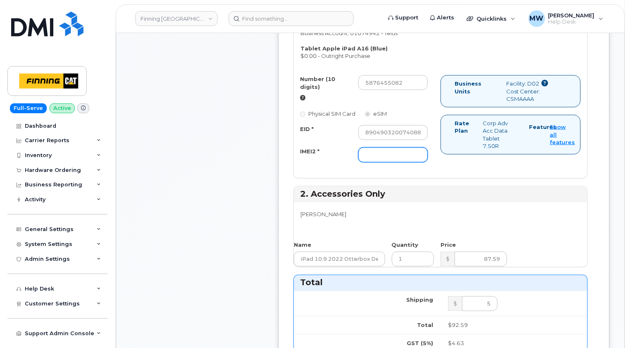
click at [371, 147] on input "IMEI2 *" at bounding box center [392, 154] width 69 height 15
paste input "351159272923045"
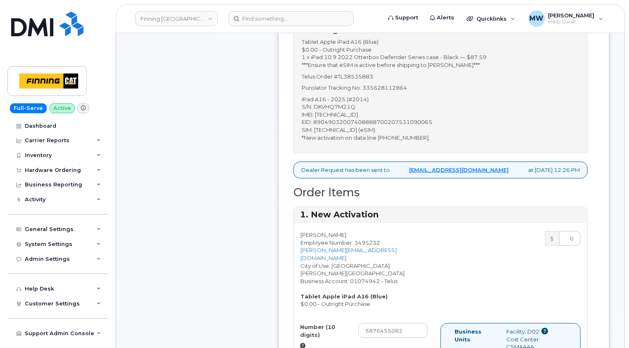
scroll to position [248, 0]
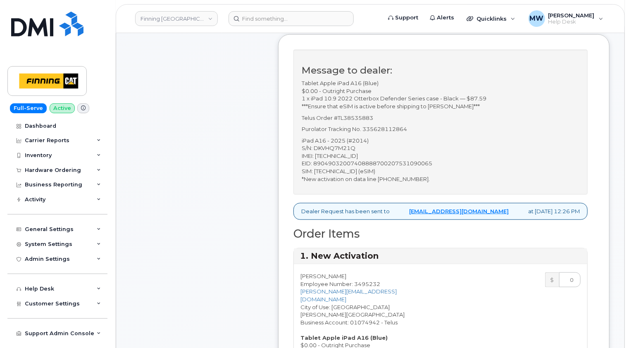
type input "351159272923045"
click at [392, 128] on p "Purolator Tracking No. 335628112864" at bounding box center [441, 129] width 278 height 8
copy p "335628112864"
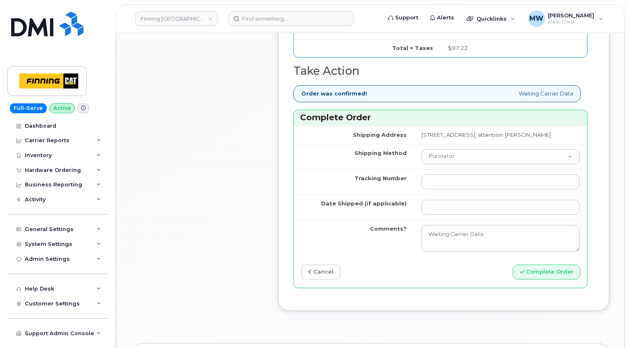
scroll to position [909, 0]
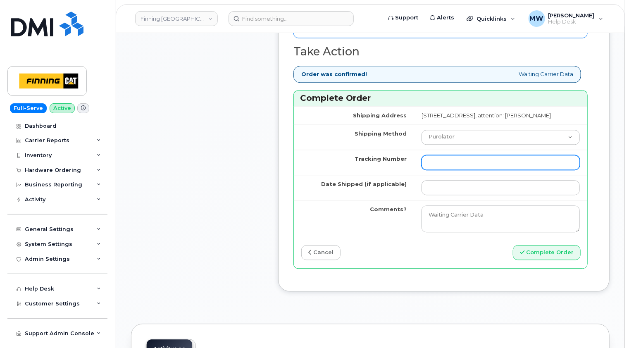
click at [421, 155] on input "Tracking Number" at bounding box center [500, 162] width 158 height 15
paste input "335628112864"
type input "335628112864"
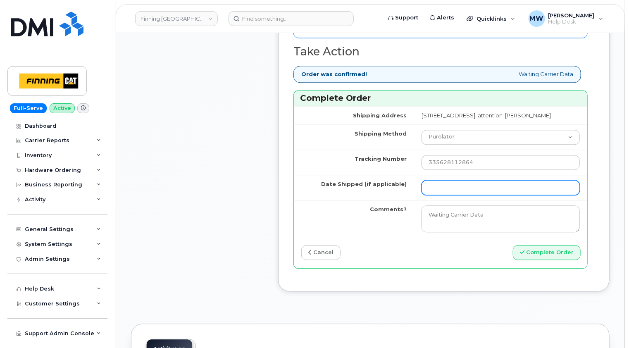
click at [435, 180] on input "Date Shipped (if applicable)" at bounding box center [500, 187] width 158 height 15
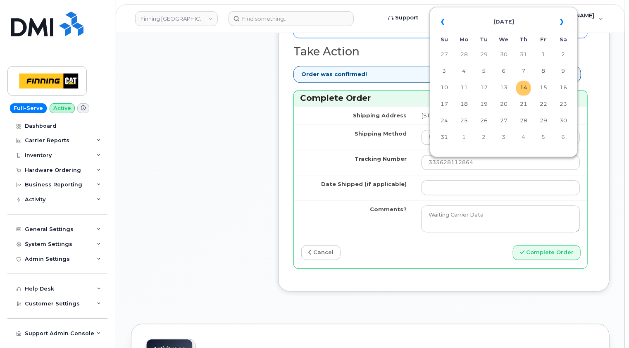
click at [525, 89] on td "14" at bounding box center [523, 88] width 15 height 15
type input "[DATE]"
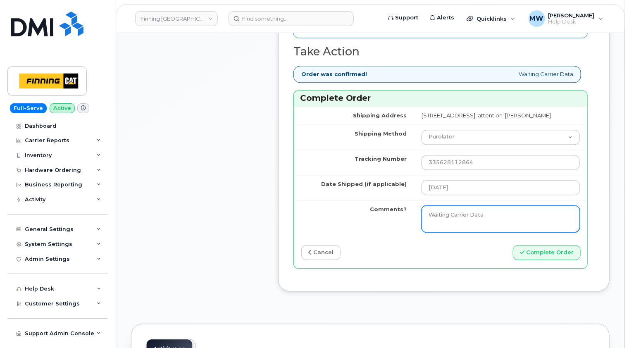
drag, startPoint x: 445, startPoint y: 196, endPoint x: 386, endPoint y: 199, distance: 58.7
click at [386, 200] on tr "Comments? Waiting Carrier Data" at bounding box center [440, 219] width 293 height 38
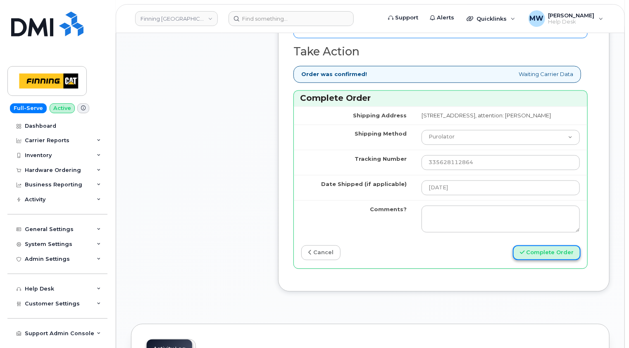
click at [553, 245] on button "Complete Order" at bounding box center [547, 252] width 68 height 15
